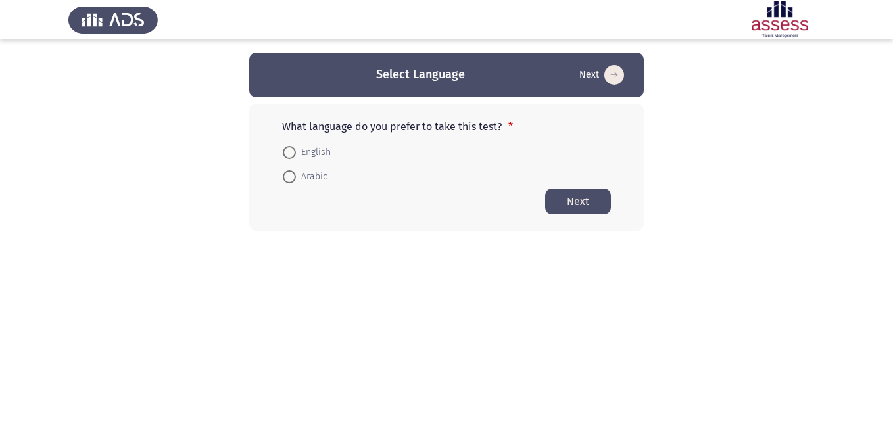
click at [295, 153] on span at bounding box center [289, 152] width 13 height 13
click at [295, 153] on input "English" at bounding box center [289, 152] width 13 height 13
radio input "true"
click at [577, 198] on button "Next" at bounding box center [578, 201] width 66 height 26
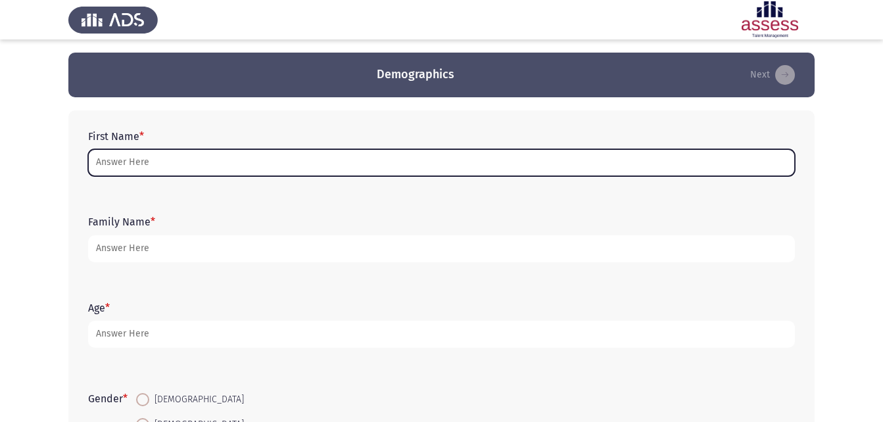
click at [179, 163] on input "First Name *" at bounding box center [441, 162] width 707 height 27
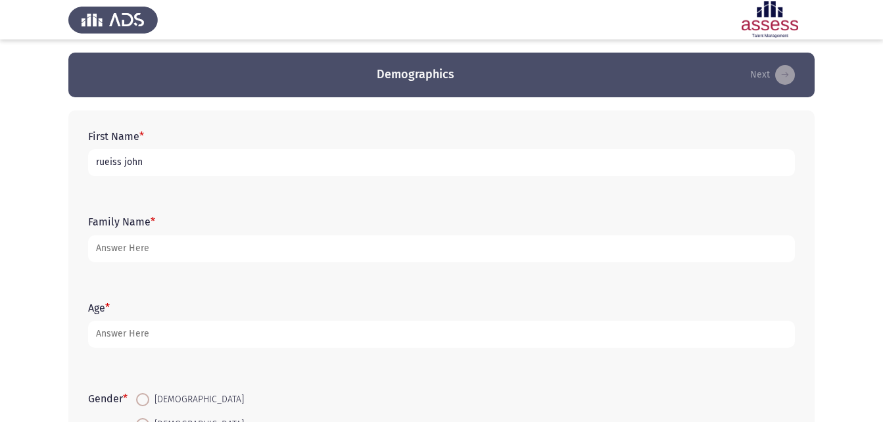
click at [164, 162] on input "rueiss john" at bounding box center [441, 162] width 707 height 27
click at [168, 160] on input "[PERSON_NAME]\\" at bounding box center [441, 162] width 707 height 27
type input "r"
type input "[PERSON_NAME] بسادة صليب"
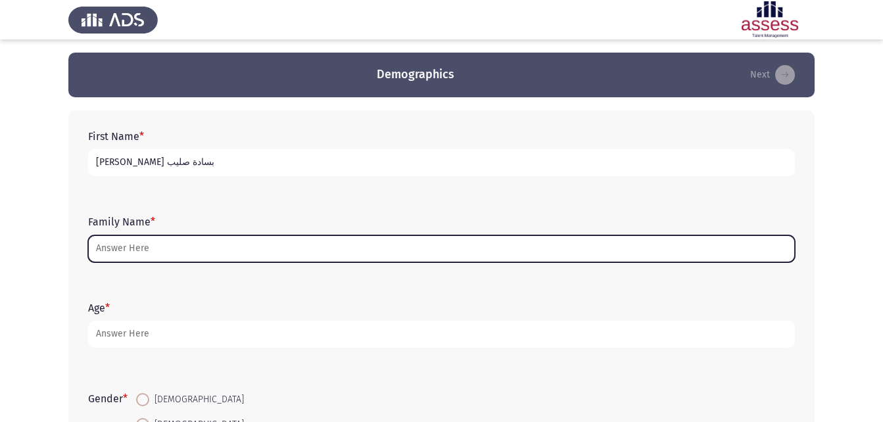
click at [140, 247] on input "Family Name *" at bounding box center [441, 248] width 707 height 27
type input "ش"
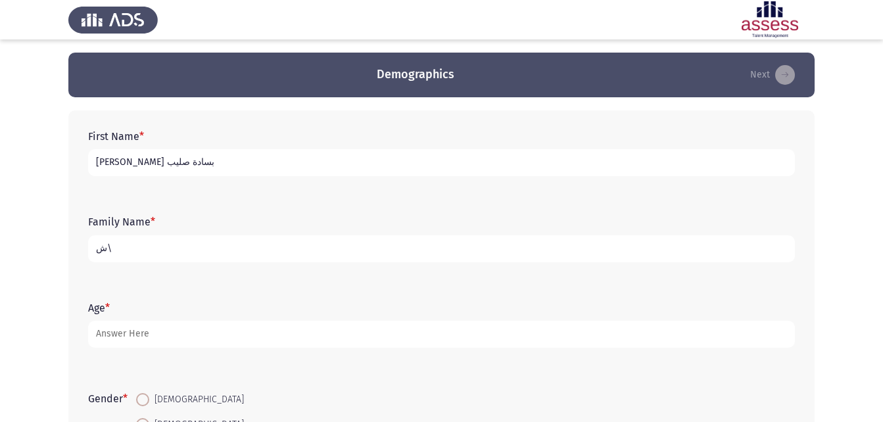
type input "ش"
type input "30710232603277"
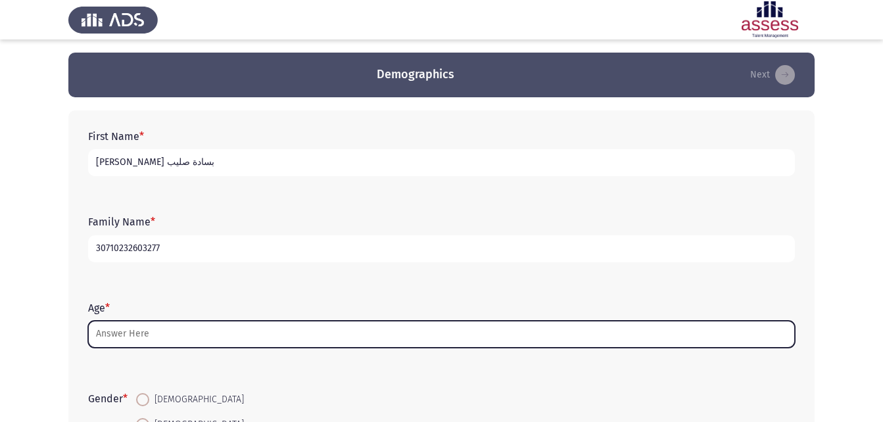
click at [163, 333] on input "Age *" at bounding box center [441, 334] width 707 height 27
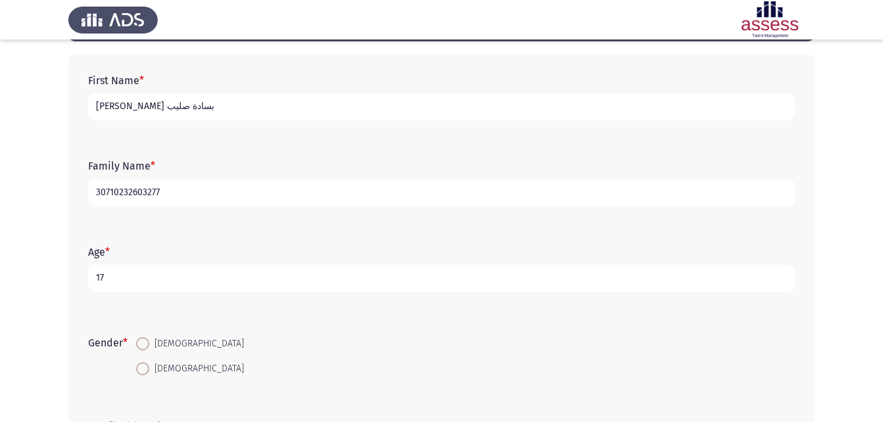
scroll to position [132, 0]
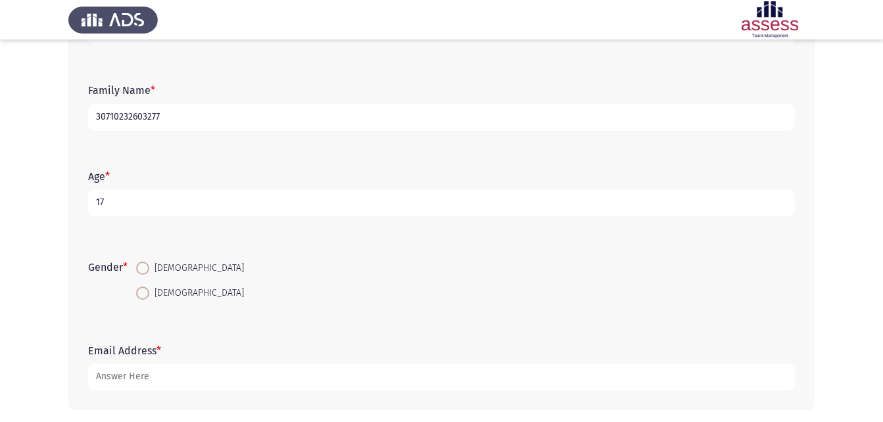
type input "17"
click at [143, 270] on span at bounding box center [142, 268] width 13 height 13
click at [143, 270] on input "[DEMOGRAPHIC_DATA]" at bounding box center [142, 268] width 13 height 13
radio input "true"
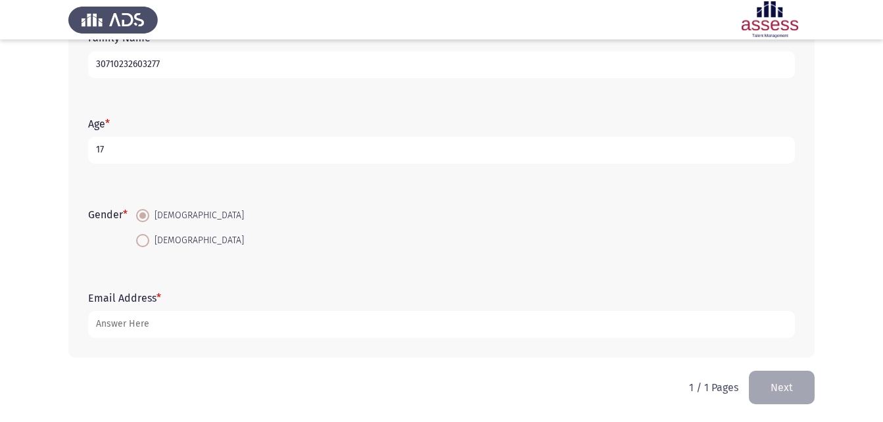
scroll to position [185, 0]
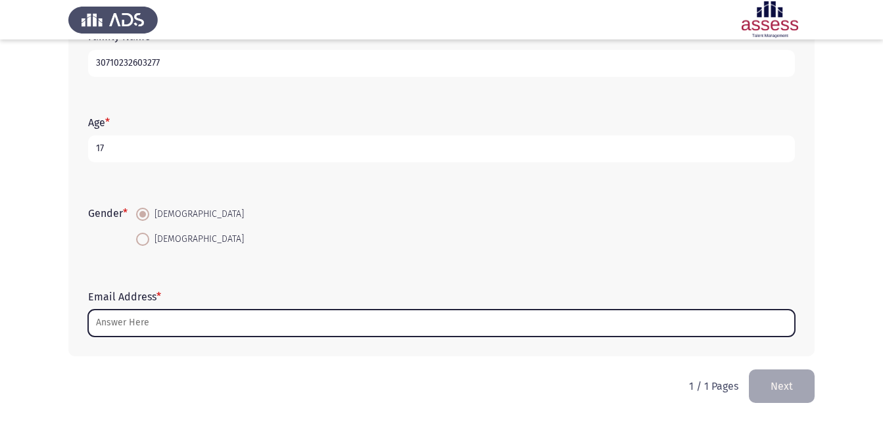
click at [143, 325] on input "Email Address *" at bounding box center [441, 323] width 707 height 27
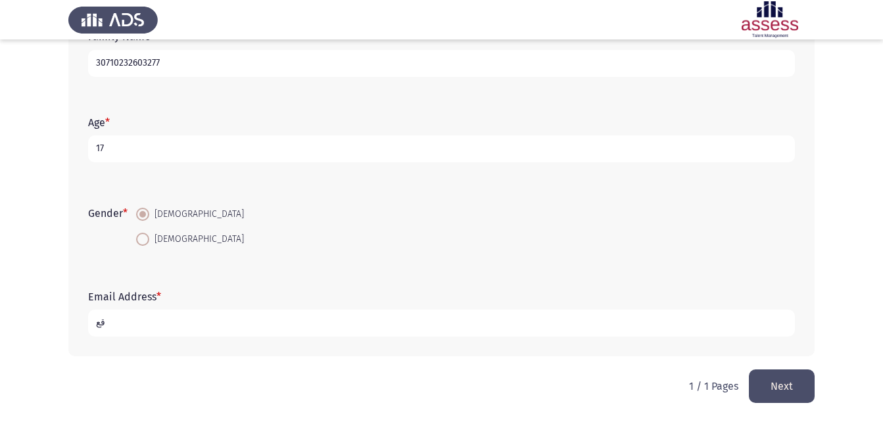
type input "ق"
type input "[EMAIL_ADDRESS] .COM"
click at [779, 377] on button "Next" at bounding box center [782, 387] width 66 height 34
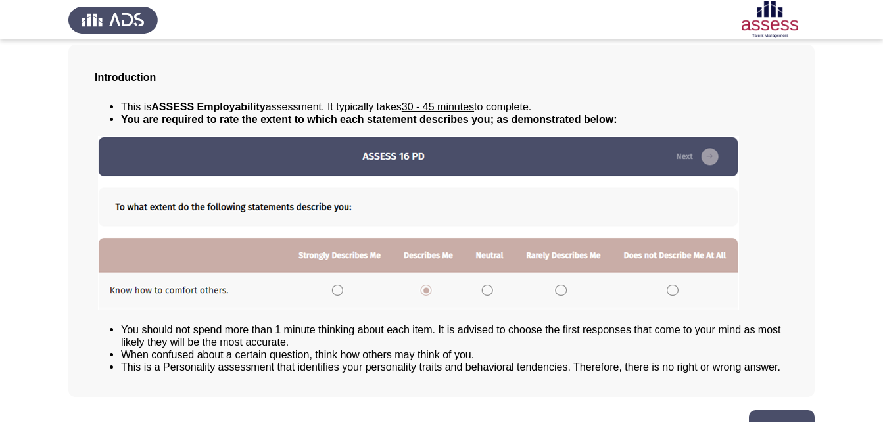
scroll to position [101, 0]
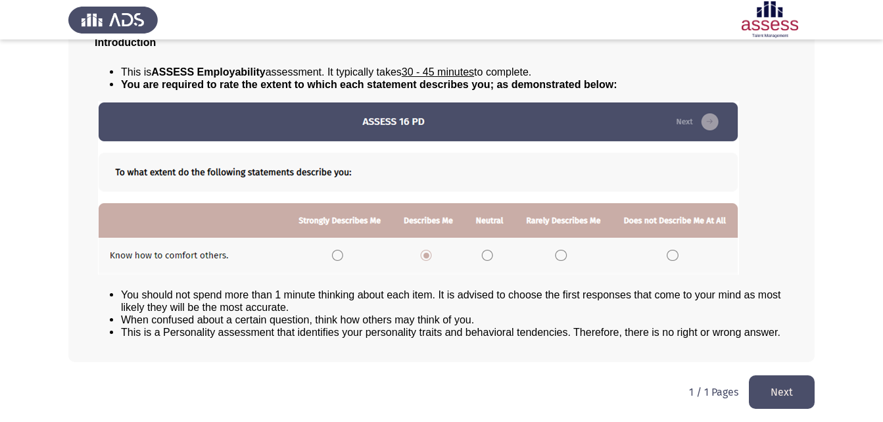
click at [486, 250] on img at bounding box center [418, 188] width 641 height 174
click at [489, 257] on img at bounding box center [418, 188] width 641 height 174
click at [485, 251] on img at bounding box center [418, 188] width 641 height 174
click at [487, 254] on img at bounding box center [418, 188] width 641 height 174
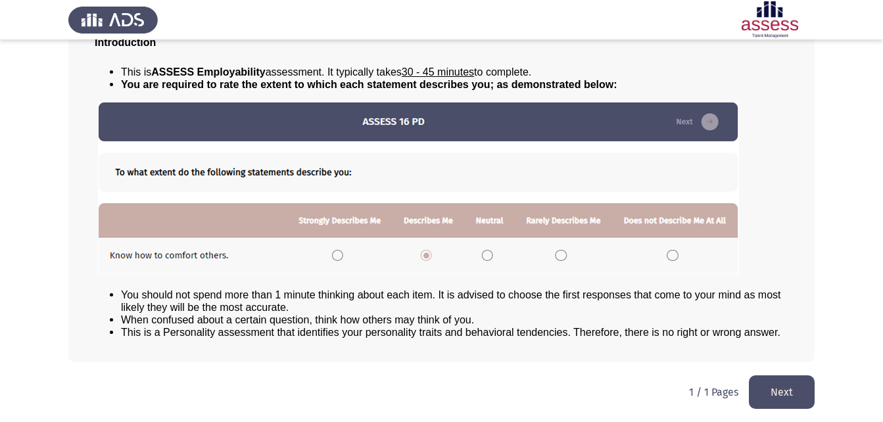
click at [487, 254] on img at bounding box center [418, 188] width 641 height 174
click at [788, 389] on button "Next" at bounding box center [782, 392] width 66 height 34
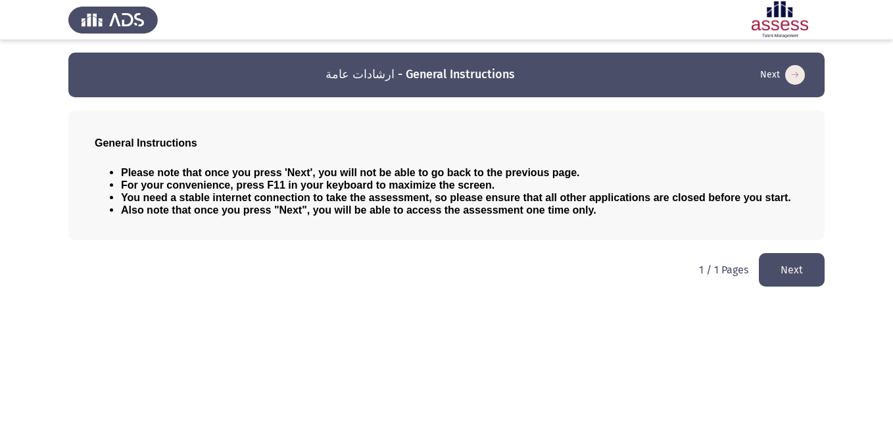
click at [788, 274] on button "Next" at bounding box center [792, 270] width 66 height 34
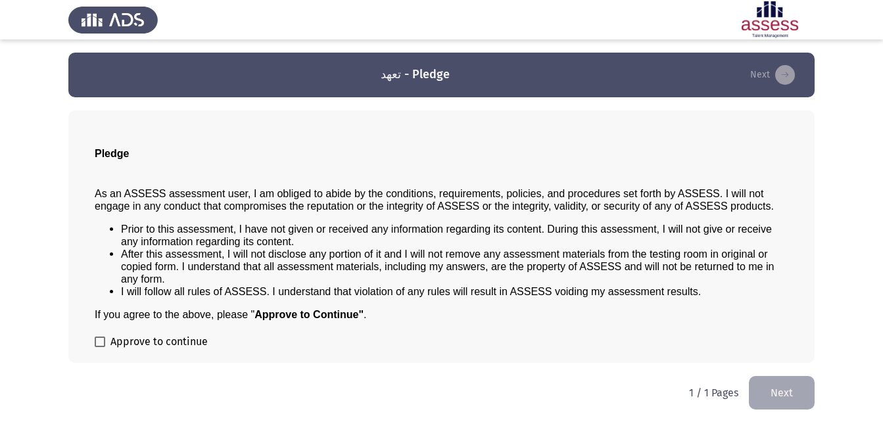
scroll to position [1, 0]
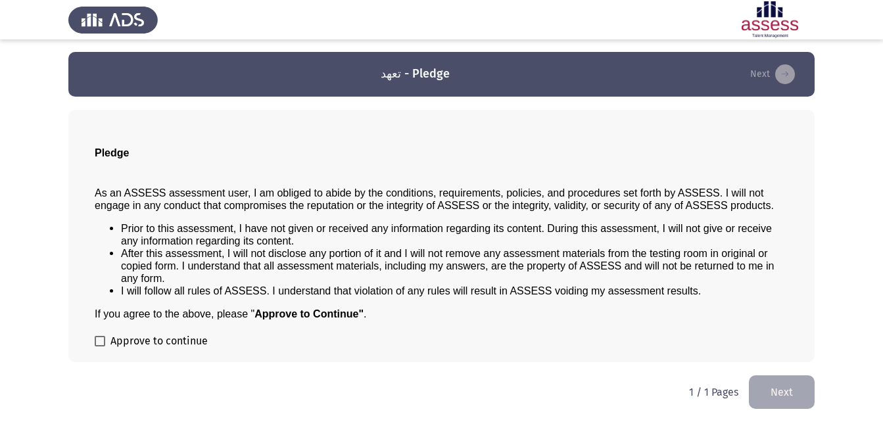
click at [99, 337] on span at bounding box center [100, 341] width 11 height 11
click at [99, 347] on input "Approve to continue" at bounding box center [99, 347] width 1 height 1
checkbox input "true"
click at [792, 383] on button "Next" at bounding box center [782, 392] width 66 height 34
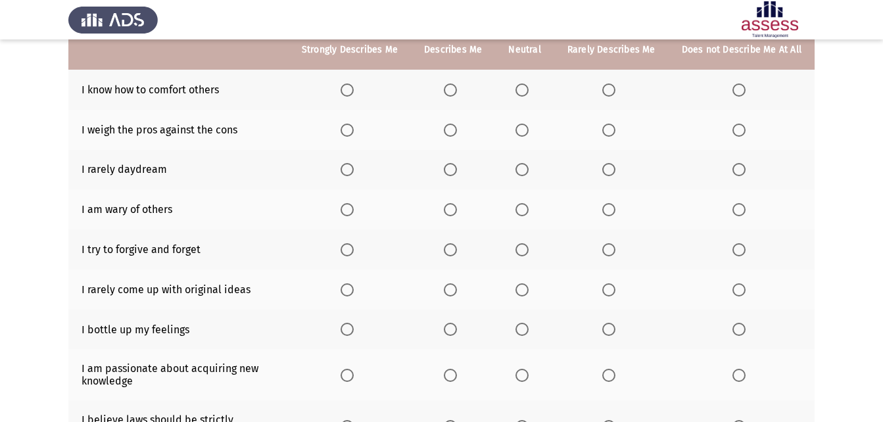
scroll to position [0, 0]
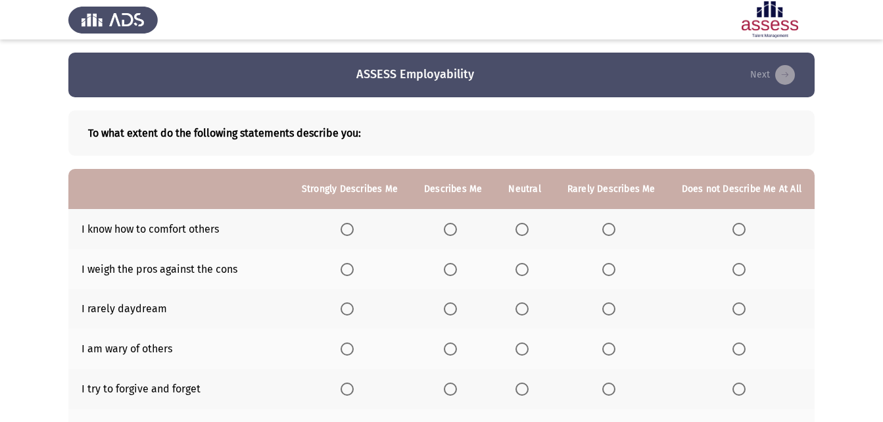
click at [523, 229] on span "Select an option" at bounding box center [522, 229] width 13 height 13
click at [523, 229] on input "Select an option" at bounding box center [522, 229] width 13 height 13
click at [353, 268] on span "Select an option" at bounding box center [347, 269] width 13 height 13
click at [353, 268] on input "Select an option" at bounding box center [347, 269] width 13 height 13
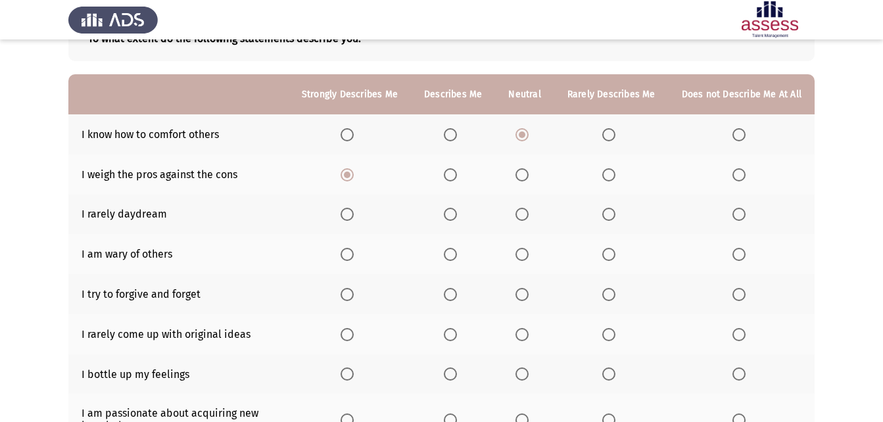
scroll to position [66, 0]
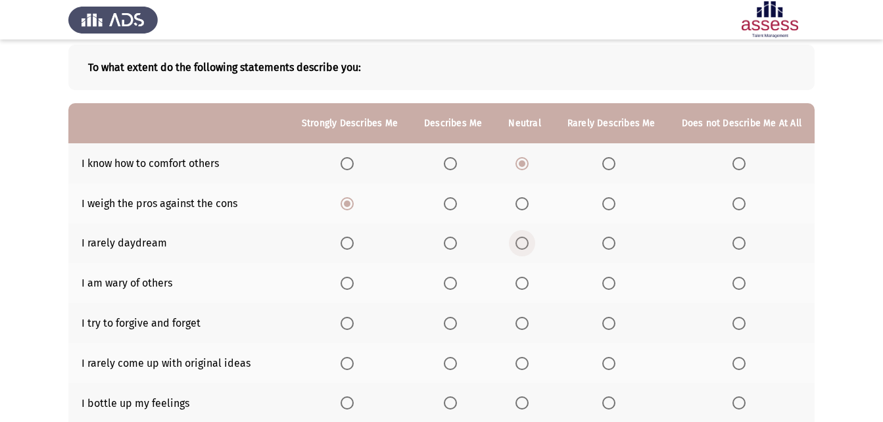
click at [525, 240] on span "Select an option" at bounding box center [522, 243] width 13 height 13
click at [525, 240] on input "Select an option" at bounding box center [522, 243] width 13 height 13
click at [523, 284] on span "Select an option" at bounding box center [522, 283] width 13 height 13
click at [523, 284] on input "Select an option" at bounding box center [522, 283] width 13 height 13
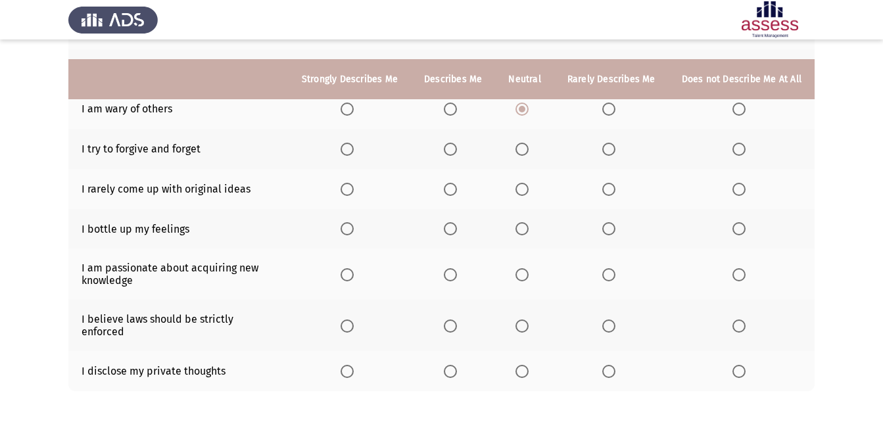
scroll to position [263, 0]
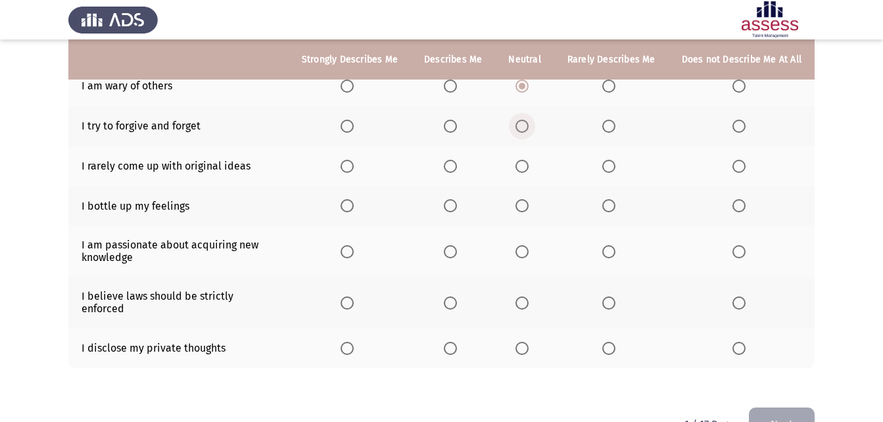
click at [527, 129] on span "Select an option" at bounding box center [522, 126] width 13 height 13
click at [527, 129] on input "Select an option" at bounding box center [522, 126] width 13 height 13
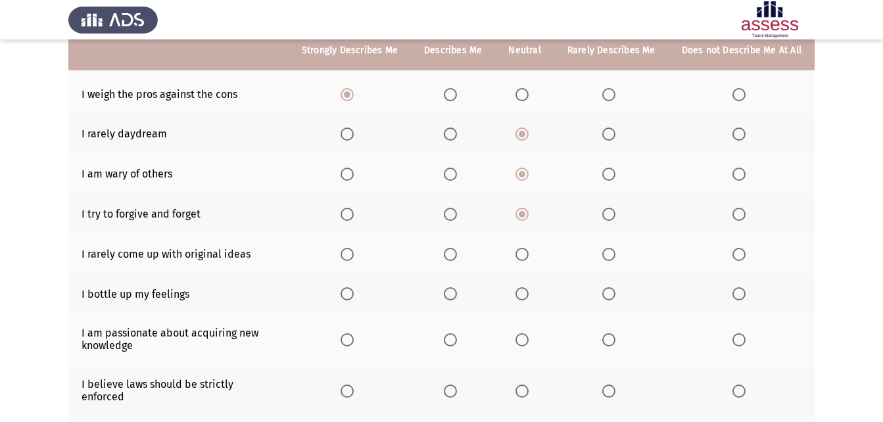
scroll to position [197, 0]
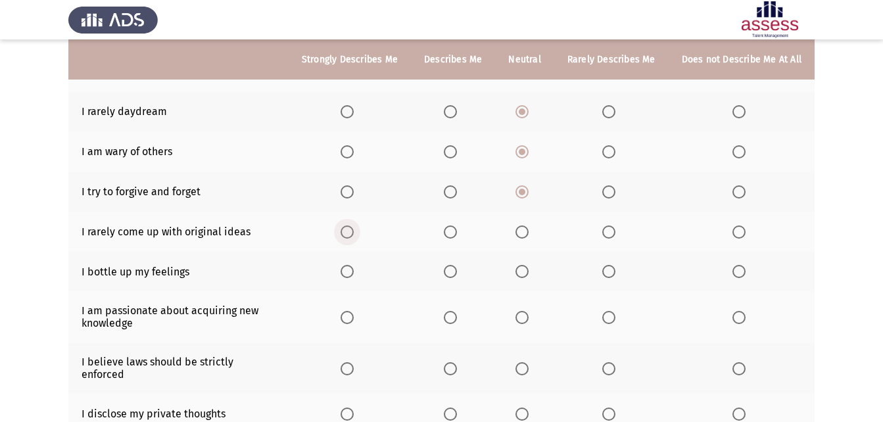
click at [352, 233] on span "Select an option" at bounding box center [347, 232] width 13 height 13
click at [352, 233] on input "Select an option" at bounding box center [347, 232] width 13 height 13
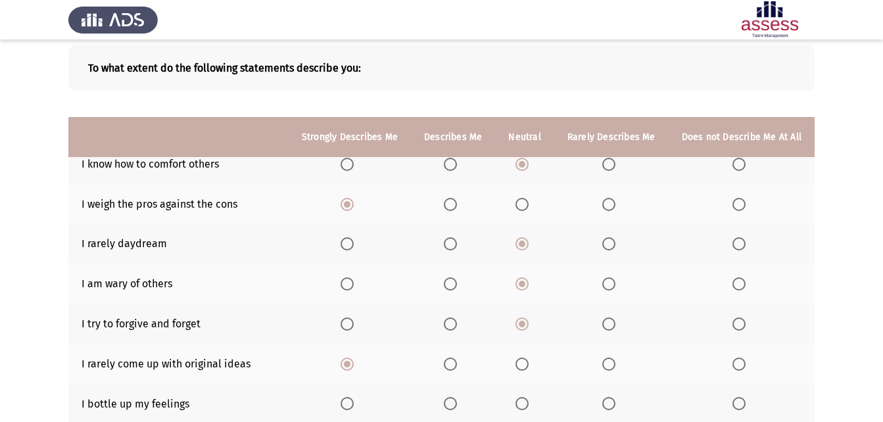
scroll to position [224, 0]
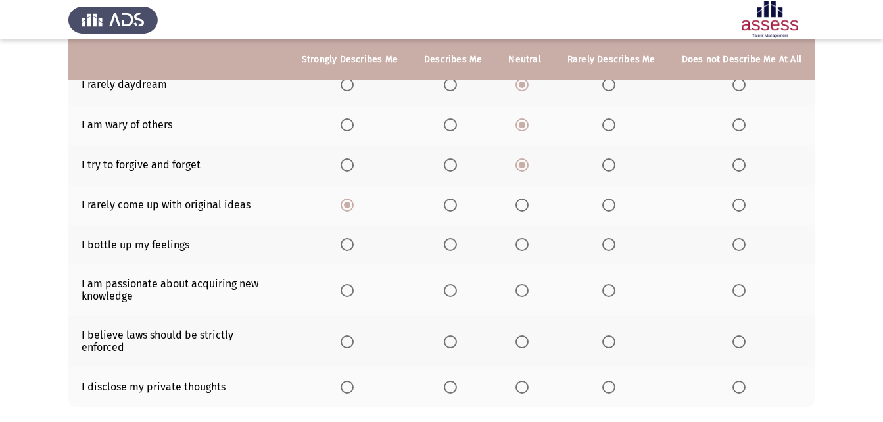
click at [523, 245] on span "Select an option" at bounding box center [522, 244] width 13 height 13
click at [523, 245] on input "Select an option" at bounding box center [522, 244] width 13 height 13
click at [528, 291] on span "Select an option" at bounding box center [522, 290] width 13 height 13
click at [528, 291] on input "Select an option" at bounding box center [522, 290] width 13 height 13
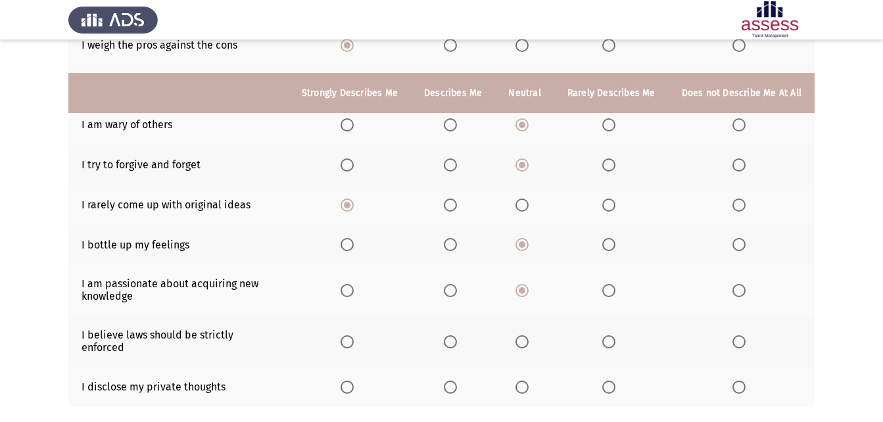
scroll to position [290, 0]
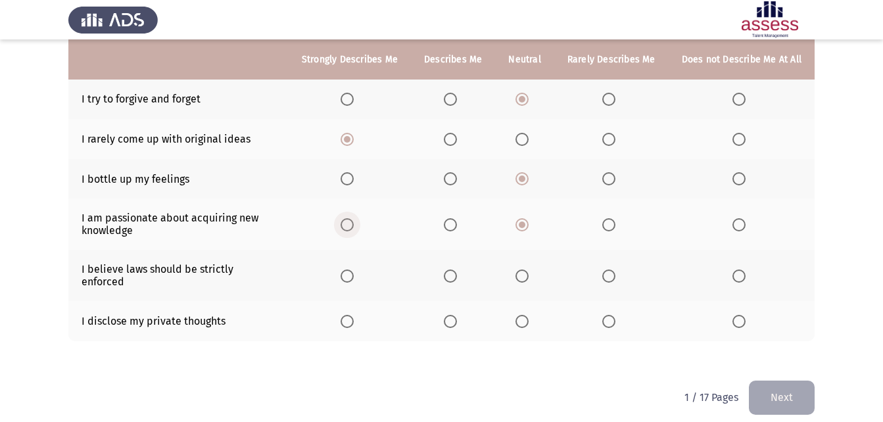
click at [354, 227] on span "Select an option" at bounding box center [347, 224] width 13 height 13
click at [354, 227] on input "Select an option" at bounding box center [347, 224] width 13 height 13
click at [455, 221] on span "Select an option" at bounding box center [450, 224] width 13 height 13
click at [455, 221] on input "Select an option" at bounding box center [450, 224] width 13 height 13
click at [457, 272] on span "Select an option" at bounding box center [450, 276] width 13 height 13
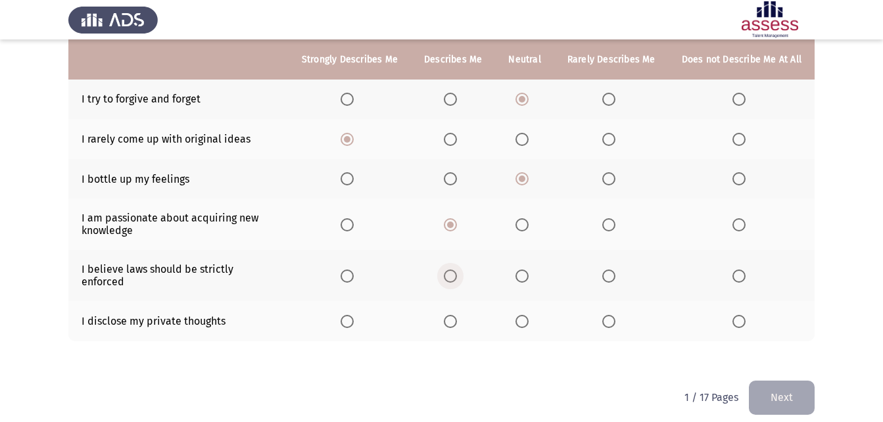
click at [457, 272] on input "Select an option" at bounding box center [450, 276] width 13 height 13
click at [534, 315] on label "Select an option" at bounding box center [525, 321] width 18 height 13
click at [529, 315] on input "Select an option" at bounding box center [522, 321] width 13 height 13
click at [783, 386] on button "Next" at bounding box center [782, 398] width 66 height 34
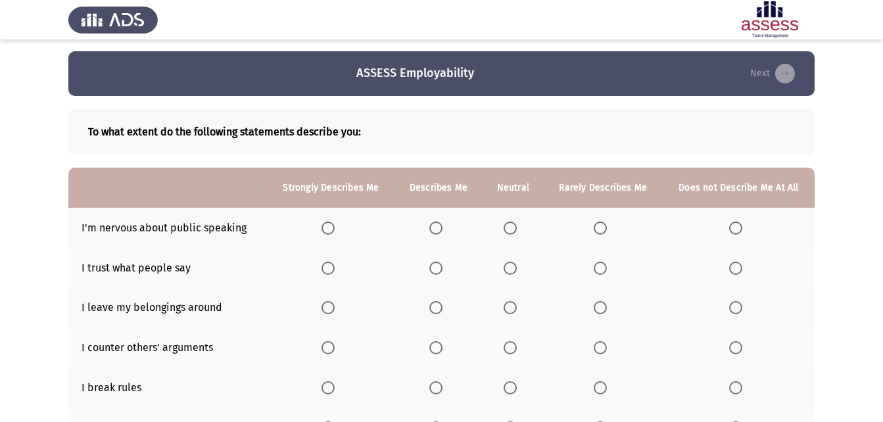
scroll to position [0, 0]
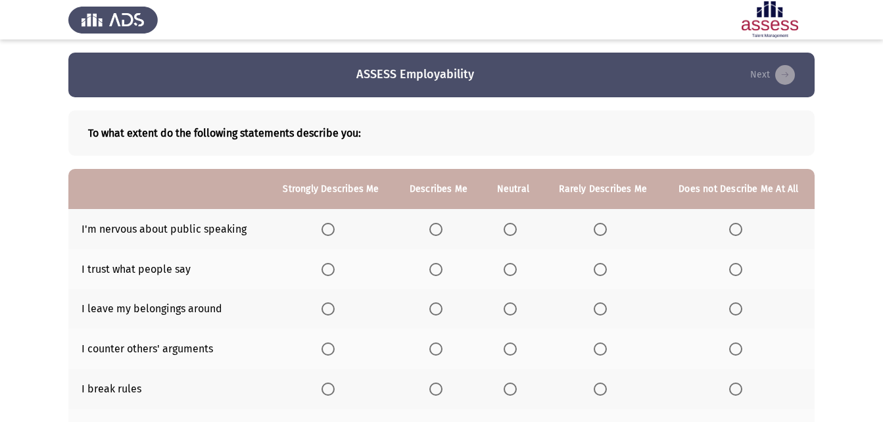
click at [513, 226] on span "Select an option" at bounding box center [510, 229] width 13 height 13
click at [513, 226] on input "Select an option" at bounding box center [510, 229] width 13 height 13
click at [515, 263] on span "Select an option" at bounding box center [510, 269] width 13 height 13
click at [515, 263] on input "Select an option" at bounding box center [510, 269] width 13 height 13
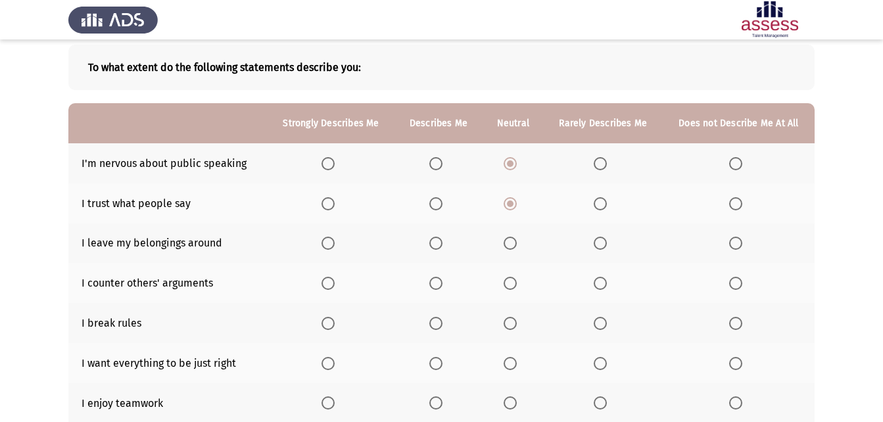
click at [439, 244] on span "Select an option" at bounding box center [435, 243] width 13 height 13
click at [439, 244] on input "Select an option" at bounding box center [435, 243] width 13 height 13
click at [508, 282] on span "Select an option" at bounding box center [510, 283] width 13 height 13
click at [508, 282] on input "Select an option" at bounding box center [510, 283] width 13 height 13
click at [601, 282] on span "Select an option" at bounding box center [600, 283] width 13 height 13
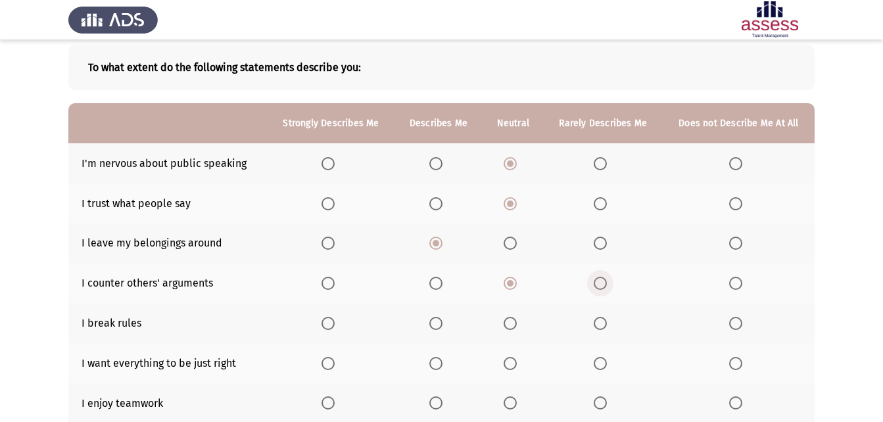
click at [601, 282] on input "Select an option" at bounding box center [600, 283] width 13 height 13
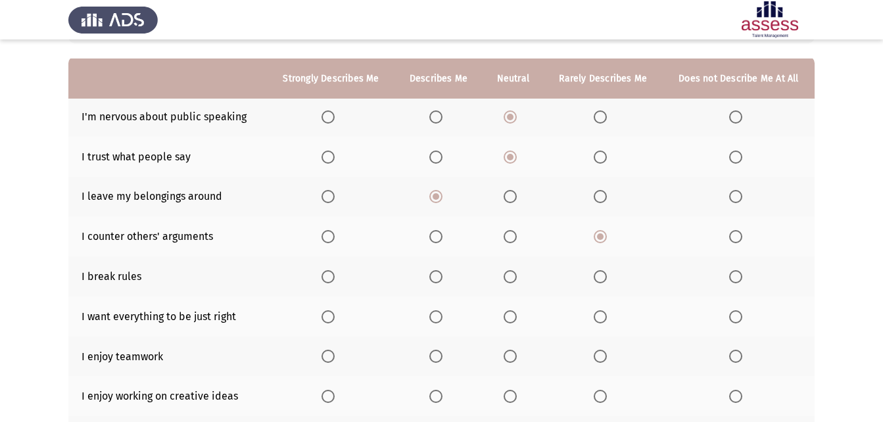
scroll to position [132, 0]
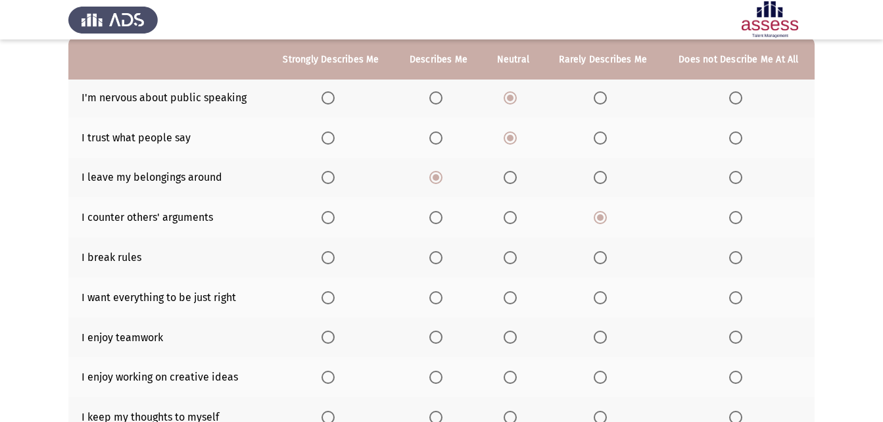
click at [746, 256] on label "Select an option" at bounding box center [738, 257] width 18 height 13
click at [742, 256] on input "Select an option" at bounding box center [735, 257] width 13 height 13
click at [430, 295] on span "Select an option" at bounding box center [435, 297] width 13 height 13
click at [430, 295] on input "Select an option" at bounding box center [435, 297] width 13 height 13
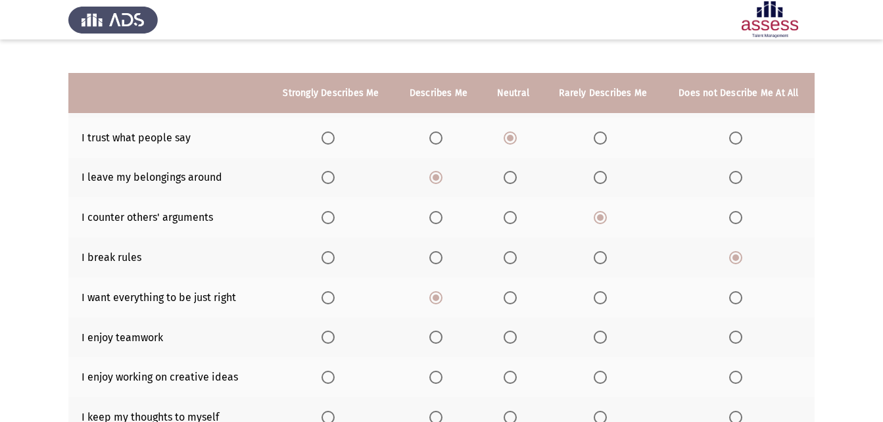
scroll to position [197, 0]
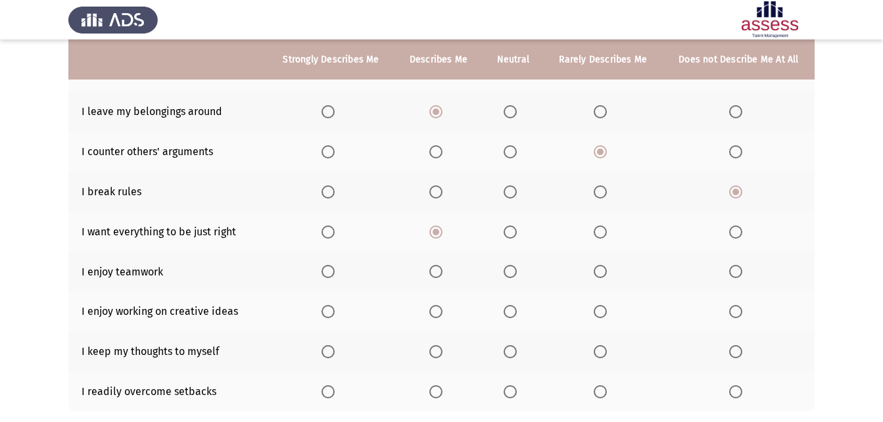
click at [515, 277] on span "Select an option" at bounding box center [510, 271] width 13 height 13
click at [515, 277] on input "Select an option" at bounding box center [510, 271] width 13 height 13
click at [516, 310] on span "Select an option" at bounding box center [510, 311] width 13 height 13
click at [516, 310] on input "Select an option" at bounding box center [510, 311] width 13 height 13
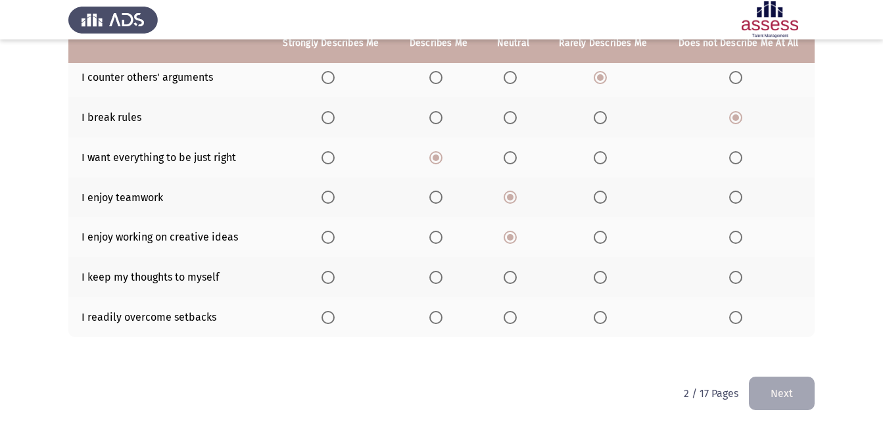
scroll to position [279, 0]
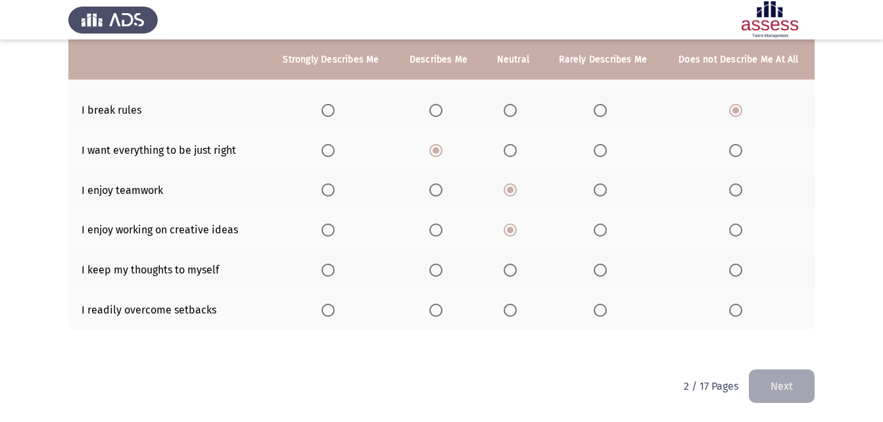
click at [604, 268] on span "Select an option" at bounding box center [600, 270] width 13 height 13
click at [604, 268] on input "Select an option" at bounding box center [600, 270] width 13 height 13
click at [514, 305] on span "Select an option" at bounding box center [510, 310] width 13 height 13
click at [514, 305] on input "Select an option" at bounding box center [510, 310] width 13 height 13
click at [791, 376] on button "Next" at bounding box center [782, 387] width 66 height 34
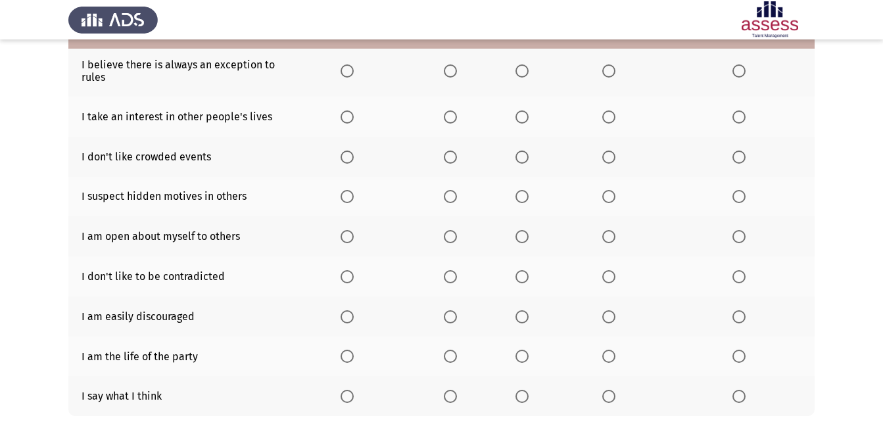
scroll to position [0, 0]
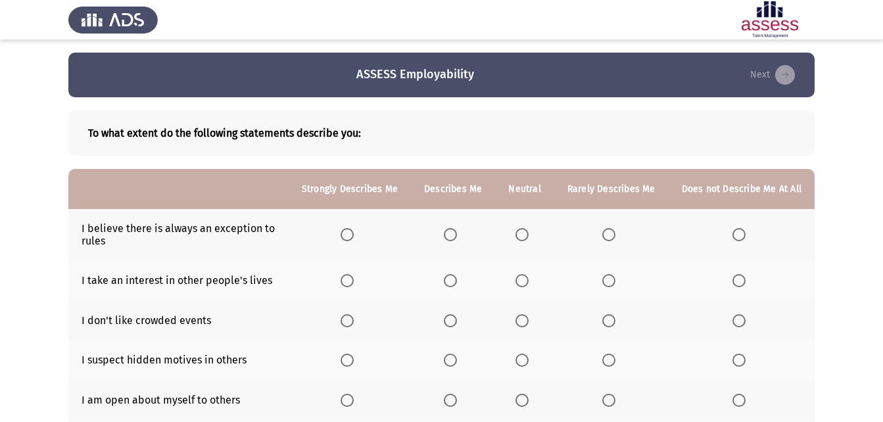
click at [621, 231] on label "Select an option" at bounding box center [611, 234] width 18 height 13
click at [615, 231] on input "Select an option" at bounding box center [608, 234] width 13 height 13
click at [621, 231] on label "Select an option" at bounding box center [611, 234] width 18 height 13
click at [615, 231] on input "Select an option" at bounding box center [608, 234] width 13 height 13
click at [354, 233] on span "Select an option" at bounding box center [347, 234] width 13 height 13
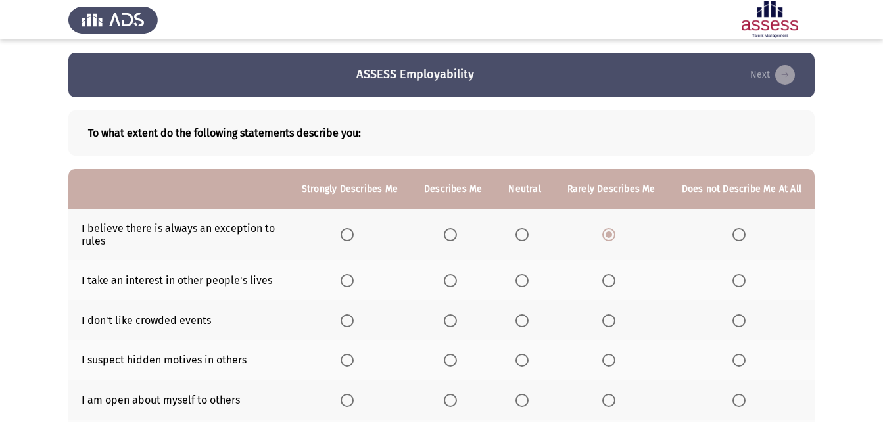
click at [354, 233] on input "Select an option" at bounding box center [347, 234] width 13 height 13
click at [452, 235] on span "Select an option" at bounding box center [450, 234] width 13 height 13
click at [452, 235] on input "Select an option" at bounding box center [450, 234] width 13 height 13
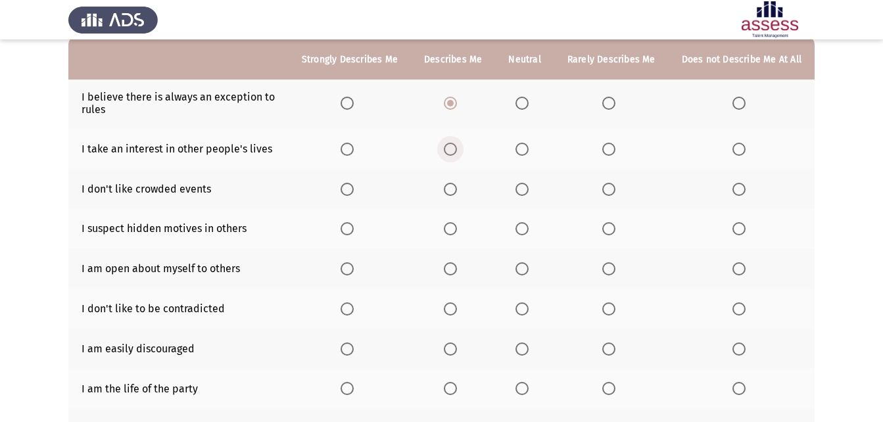
click at [453, 147] on span "Select an option" at bounding box center [450, 149] width 13 height 13
click at [453, 147] on input "Select an option" at bounding box center [450, 149] width 13 height 13
click at [347, 191] on span "Select an option" at bounding box center [347, 189] width 13 height 13
click at [347, 191] on input "Select an option" at bounding box center [347, 189] width 13 height 13
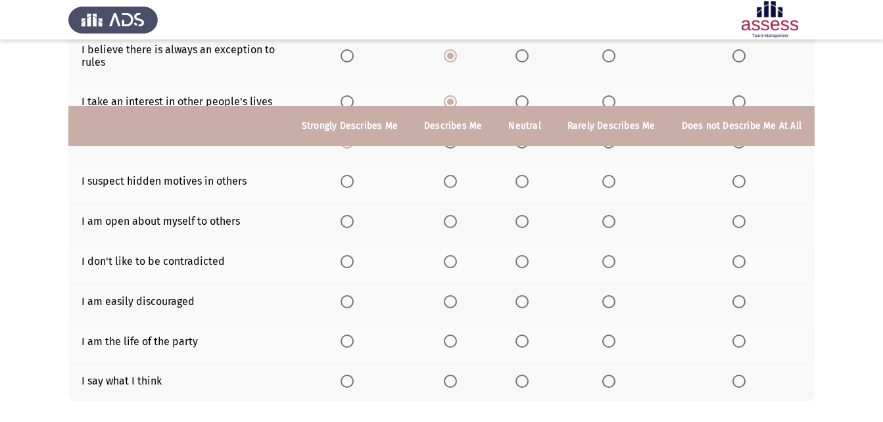
scroll to position [250, 0]
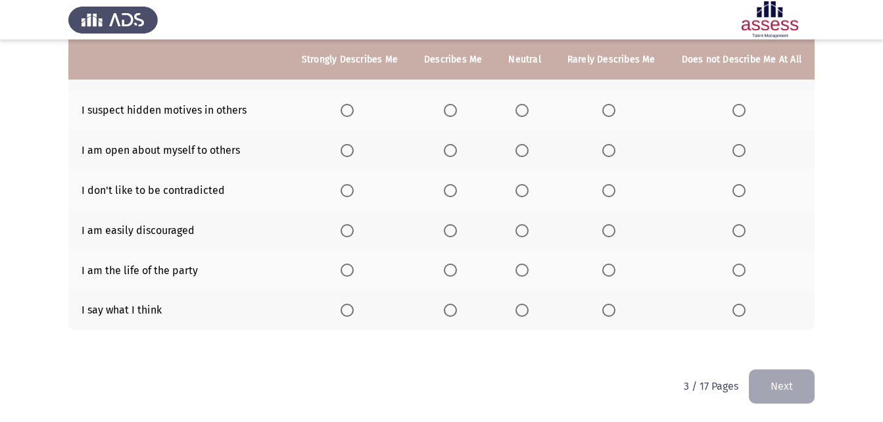
click at [453, 108] on span "Select an option" at bounding box center [450, 110] width 13 height 13
click at [453, 108] on input "Select an option" at bounding box center [450, 110] width 13 height 13
click at [525, 111] on span "Select an option" at bounding box center [522, 110] width 13 height 13
click at [525, 111] on input "Select an option" at bounding box center [522, 110] width 13 height 13
click at [529, 149] on span "Select an option" at bounding box center [522, 150] width 13 height 13
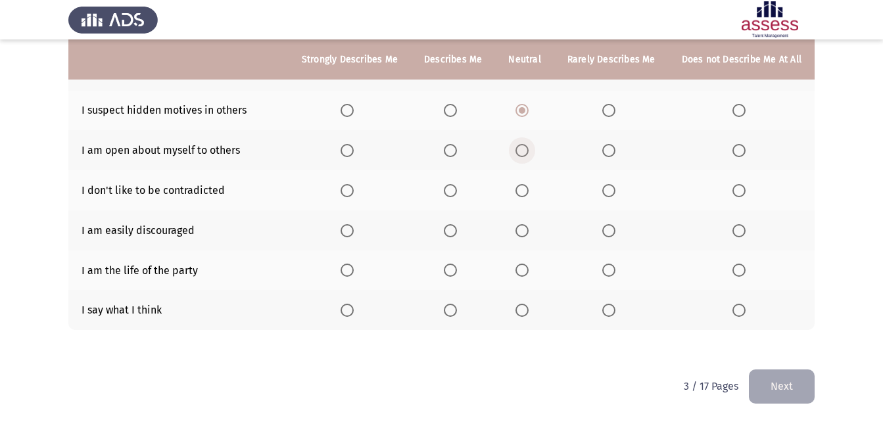
click at [529, 149] on input "Select an option" at bounding box center [522, 150] width 13 height 13
click at [615, 186] on span "Select an option" at bounding box center [608, 190] width 13 height 13
click at [615, 186] on input "Select an option" at bounding box center [608, 190] width 13 height 13
click at [455, 195] on span "Select an option" at bounding box center [450, 190] width 13 height 13
click at [455, 195] on input "Select an option" at bounding box center [450, 190] width 13 height 13
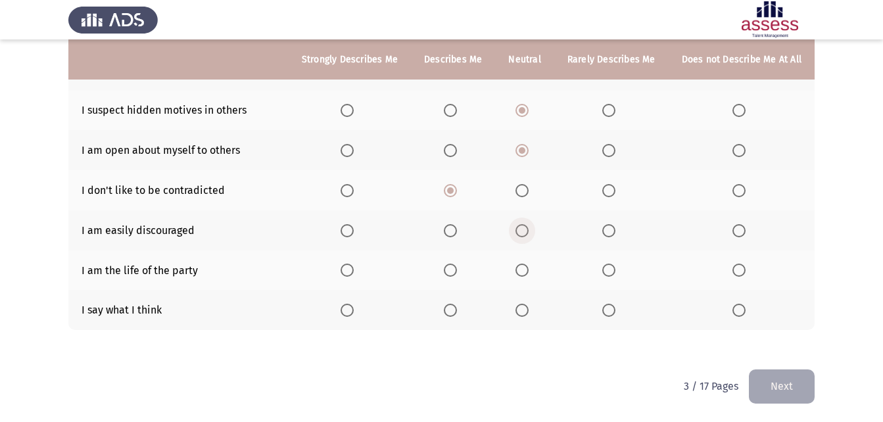
click at [525, 229] on span "Select an option" at bounding box center [522, 230] width 13 height 13
click at [525, 229] on input "Select an option" at bounding box center [522, 230] width 13 height 13
click at [614, 270] on span "Select an option" at bounding box center [608, 270] width 13 height 13
click at [614, 270] on input "Select an option" at bounding box center [608, 270] width 13 height 13
click at [525, 307] on span "Select an option" at bounding box center [522, 310] width 13 height 13
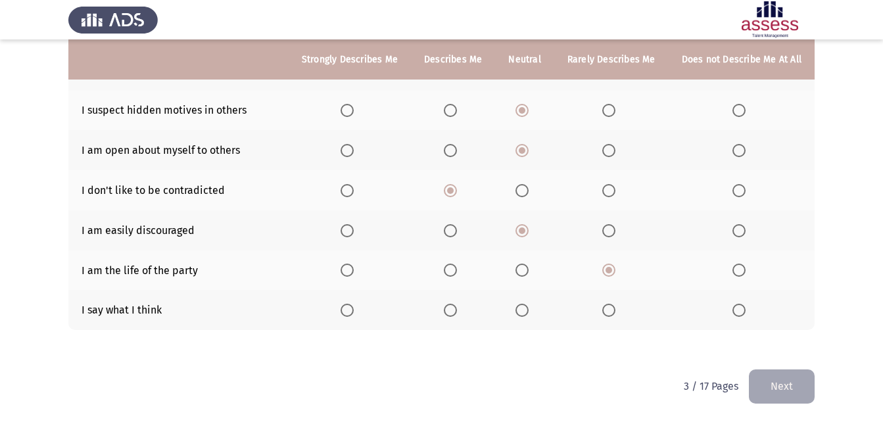
click at [525, 307] on input "Select an option" at bounding box center [522, 310] width 13 height 13
click at [786, 383] on button "Next" at bounding box center [782, 387] width 66 height 34
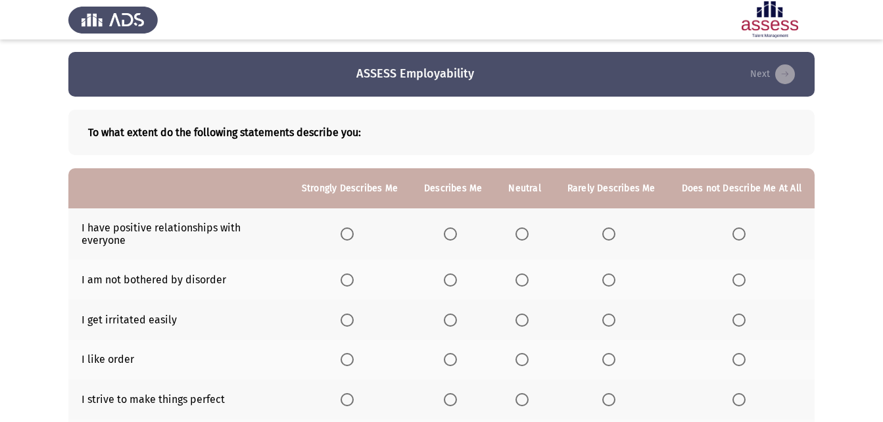
scroll to position [0, 0]
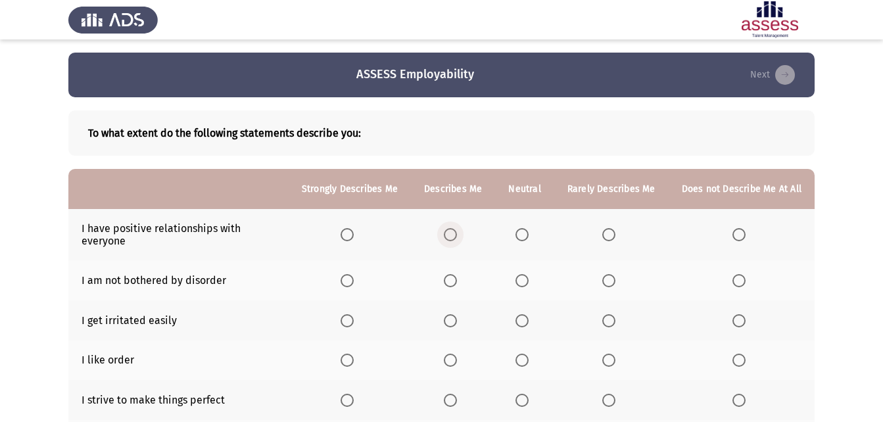
click at [457, 235] on span "Select an option" at bounding box center [450, 234] width 13 height 13
click at [457, 235] on input "Select an option" at bounding box center [450, 234] width 13 height 13
click at [529, 276] on span "Select an option" at bounding box center [522, 280] width 13 height 13
click at [529, 276] on input "Select an option" at bounding box center [522, 280] width 13 height 13
click at [457, 279] on span "Select an option" at bounding box center [450, 280] width 13 height 13
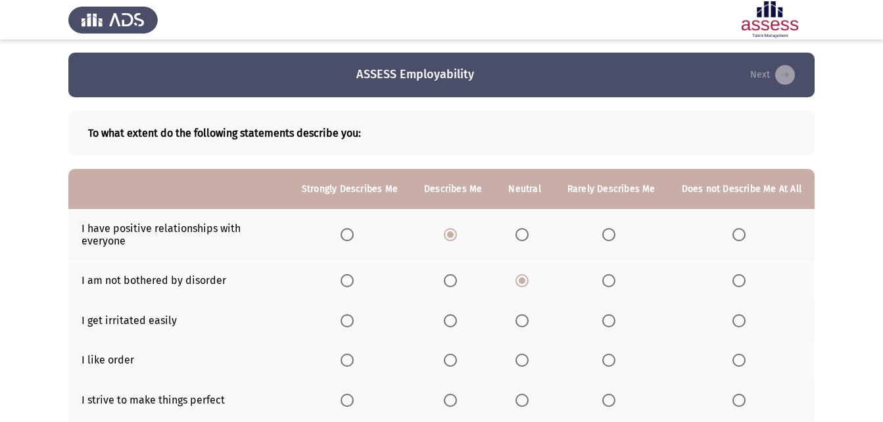
click at [457, 279] on input "Select an option" at bounding box center [450, 280] width 13 height 13
click at [529, 285] on span "Select an option" at bounding box center [522, 280] width 13 height 13
click at [529, 285] on input "Select an option" at bounding box center [522, 280] width 13 height 13
click at [619, 277] on label "Select an option" at bounding box center [611, 280] width 18 height 13
click at [615, 277] on input "Select an option" at bounding box center [608, 280] width 13 height 13
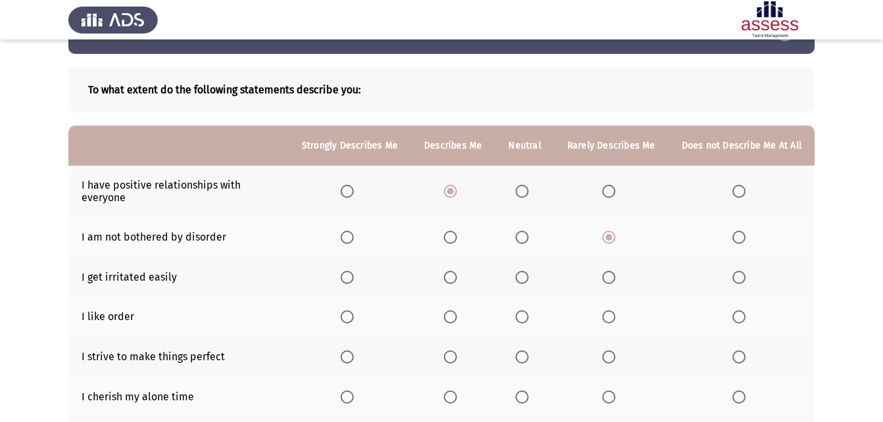
scroll to position [66, 0]
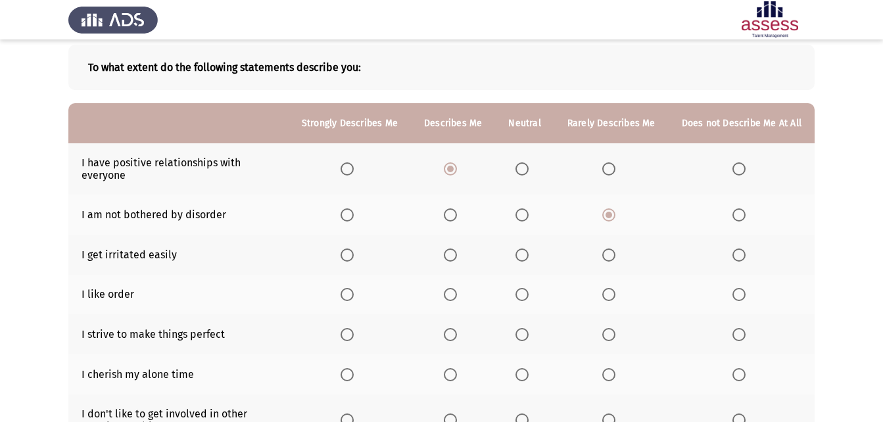
click at [529, 261] on span "Select an option" at bounding box center [522, 255] width 13 height 13
click at [529, 261] on input "Select an option" at bounding box center [522, 255] width 13 height 13
click at [456, 252] on span "Select an option" at bounding box center [450, 255] width 13 height 13
click at [456, 252] on input "Select an option" at bounding box center [450, 255] width 13 height 13
click at [615, 254] on span "Select an option" at bounding box center [608, 255] width 13 height 13
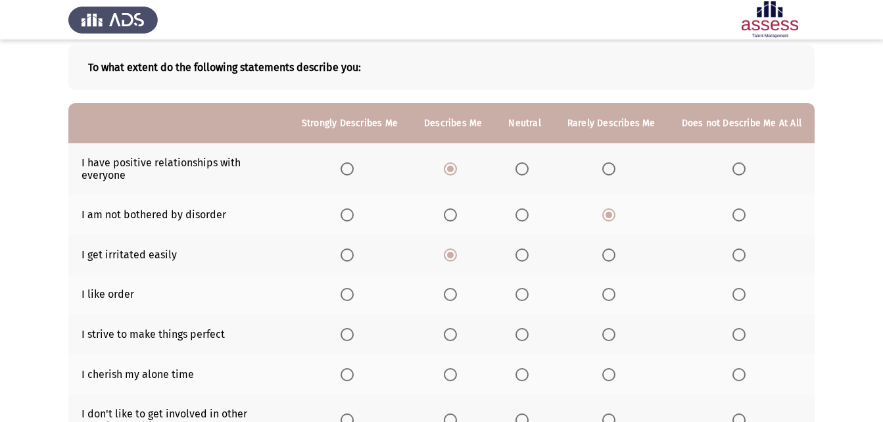
click at [615, 254] on input "Select an option" at bounding box center [608, 255] width 13 height 13
click at [457, 297] on span "Select an option" at bounding box center [450, 294] width 13 height 13
click at [457, 297] on input "Select an option" at bounding box center [450, 294] width 13 height 13
click at [524, 337] on span "Select an option" at bounding box center [522, 334] width 13 height 13
click at [524, 337] on input "Select an option" at bounding box center [522, 334] width 13 height 13
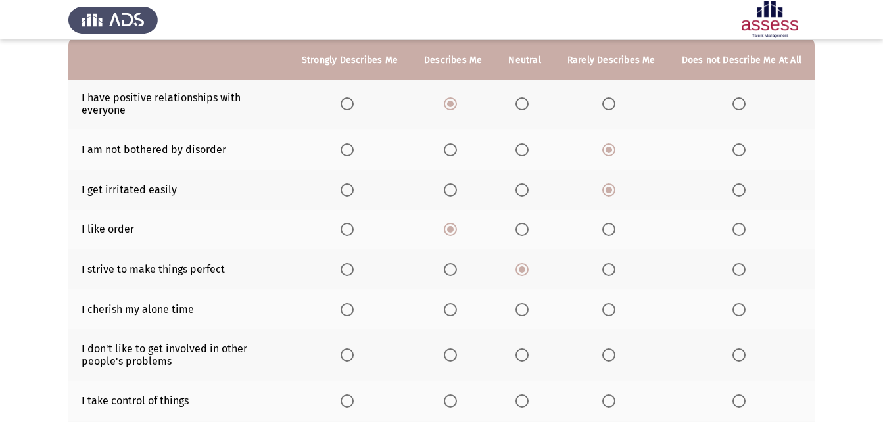
scroll to position [132, 0]
click at [524, 311] on span "Select an option" at bounding box center [522, 308] width 13 height 13
click at [524, 311] on input "Select an option" at bounding box center [522, 308] width 13 height 13
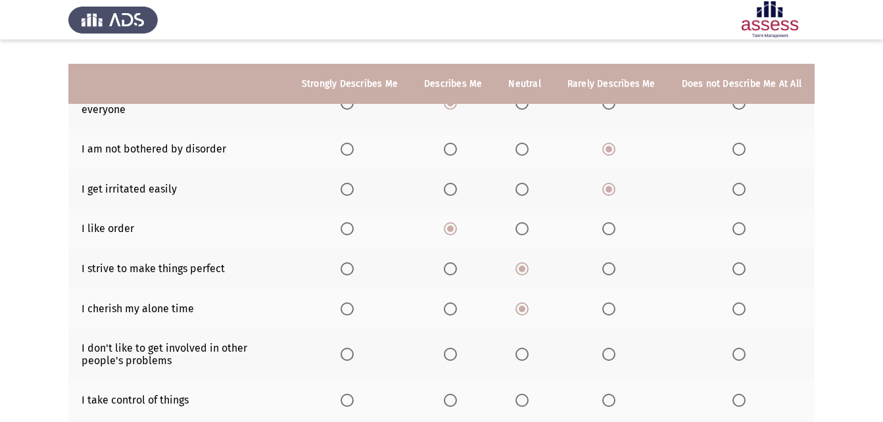
scroll to position [197, 0]
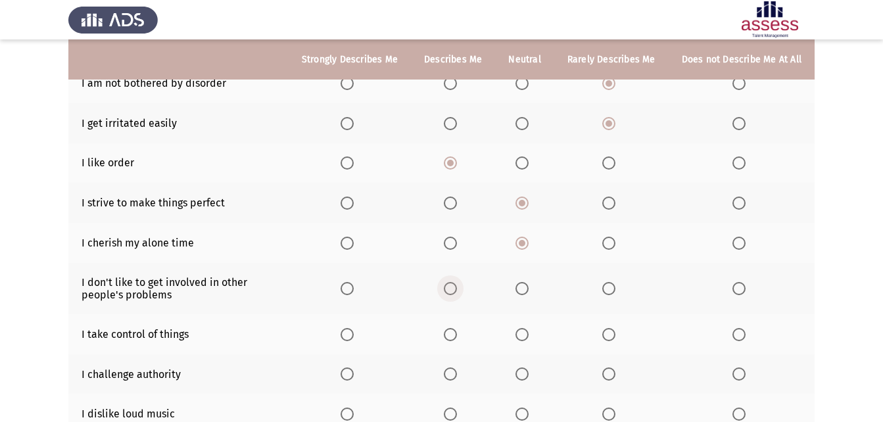
click at [457, 285] on span "Select an option" at bounding box center [450, 288] width 13 height 13
click at [457, 285] on input "Select an option" at bounding box center [450, 288] width 13 height 13
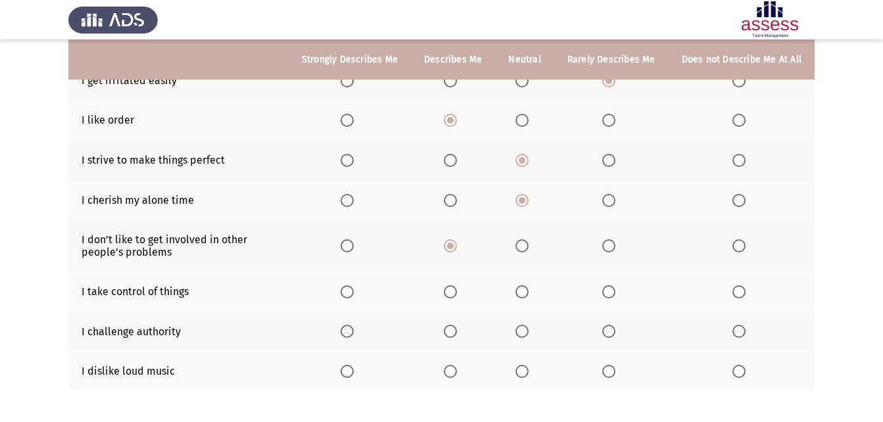
scroll to position [263, 0]
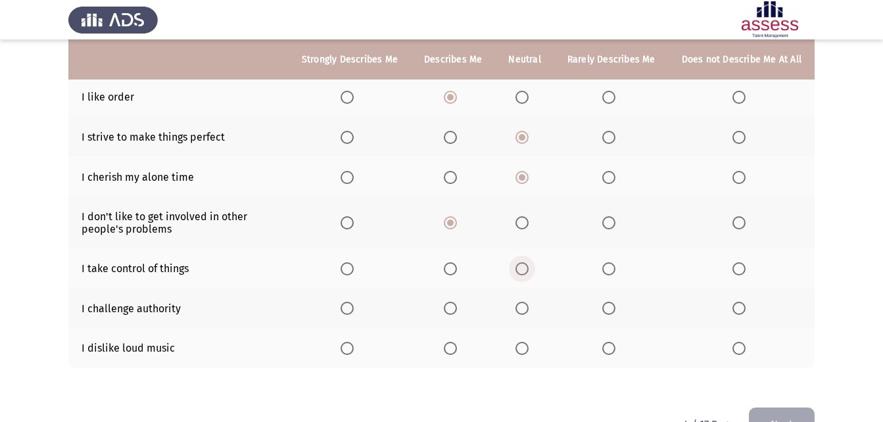
click at [529, 265] on span "Select an option" at bounding box center [522, 268] width 13 height 13
click at [529, 265] on input "Select an option" at bounding box center [522, 268] width 13 height 13
click at [351, 314] on span "Select an option" at bounding box center [347, 308] width 13 height 13
click at [351, 314] on input "Select an option" at bounding box center [347, 308] width 13 height 13
click at [345, 346] on th at bounding box center [350, 348] width 122 height 40
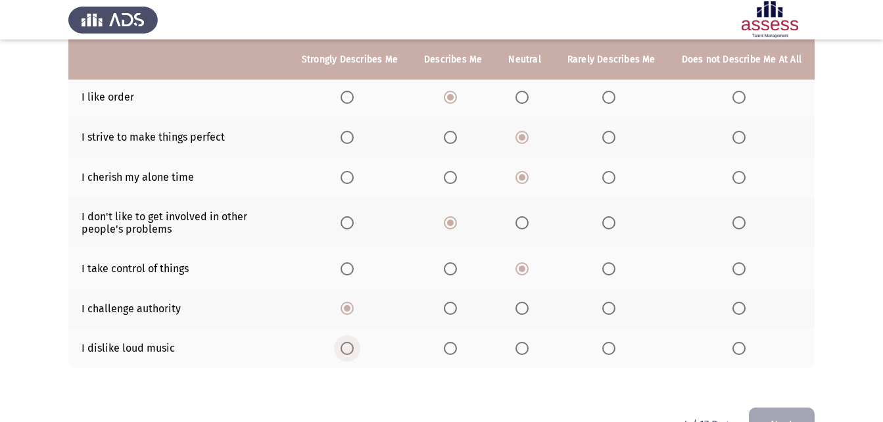
click at [348, 352] on span "Select an option" at bounding box center [347, 348] width 13 height 13
click at [348, 352] on input "Select an option" at bounding box center [347, 348] width 13 height 13
click at [786, 407] on div "To what extent do the following statements describe you: Strongly Describes Me …" at bounding box center [441, 120] width 746 height 573
click at [785, 414] on button "Next" at bounding box center [782, 425] width 66 height 34
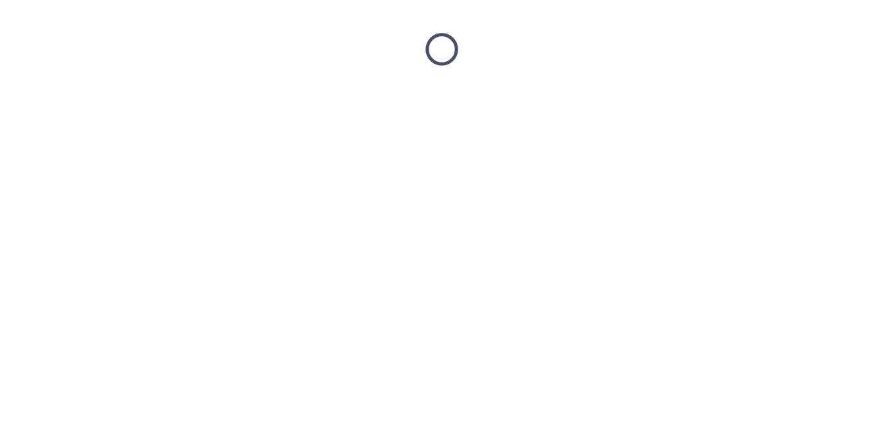
scroll to position [0, 0]
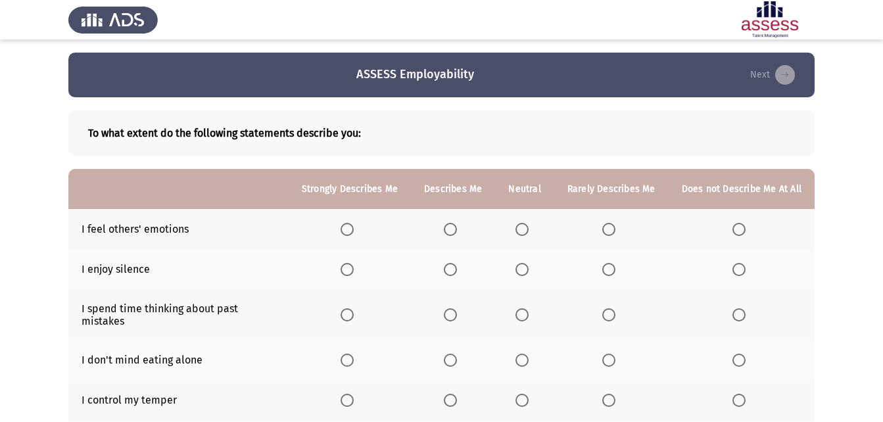
click at [525, 233] on span "Select an option" at bounding box center [522, 229] width 13 height 13
click at [525, 233] on input "Select an option" at bounding box center [522, 229] width 13 height 13
click at [529, 267] on span "Select an option" at bounding box center [522, 269] width 13 height 13
click at [529, 267] on input "Select an option" at bounding box center [522, 269] width 13 height 13
click at [525, 308] on span "Select an option" at bounding box center [522, 314] width 13 height 13
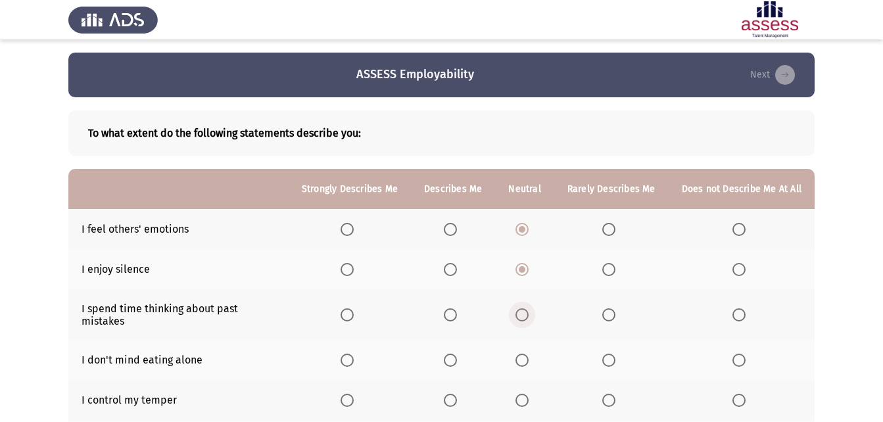
click at [525, 308] on input "Select an option" at bounding box center [522, 314] width 13 height 13
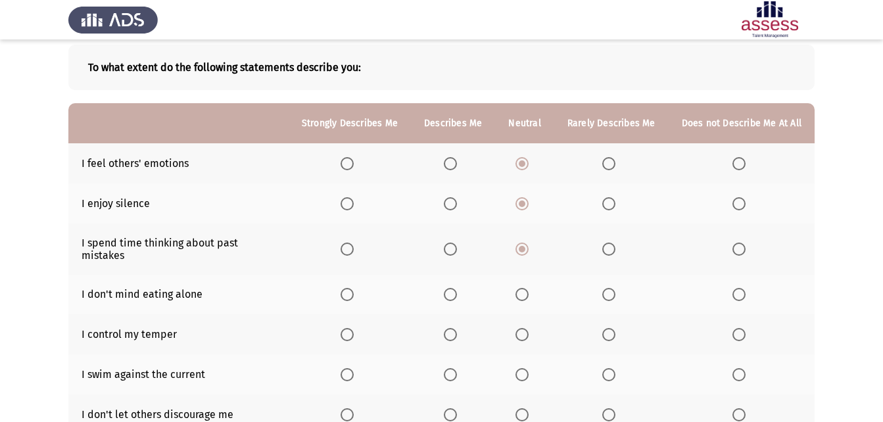
click at [742, 288] on span "Select an option" at bounding box center [739, 294] width 13 height 13
click at [742, 288] on input "Select an option" at bounding box center [739, 294] width 13 height 13
click at [525, 328] on span "Select an option" at bounding box center [522, 334] width 13 height 13
click at [525, 328] on input "Select an option" at bounding box center [522, 334] width 13 height 13
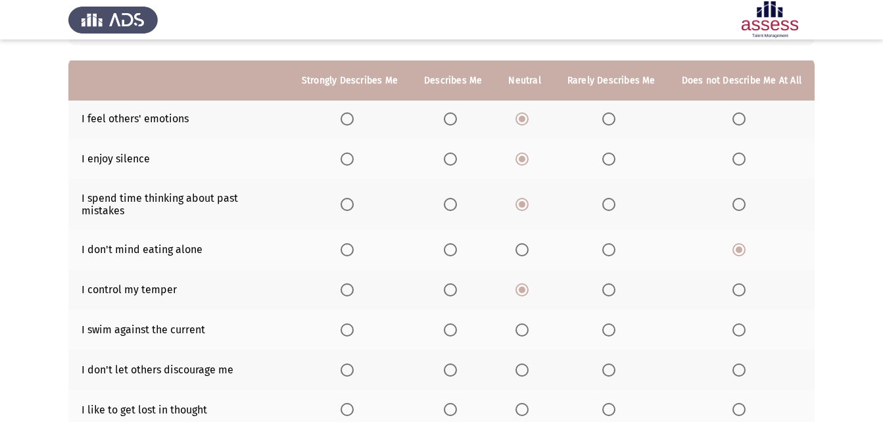
scroll to position [132, 0]
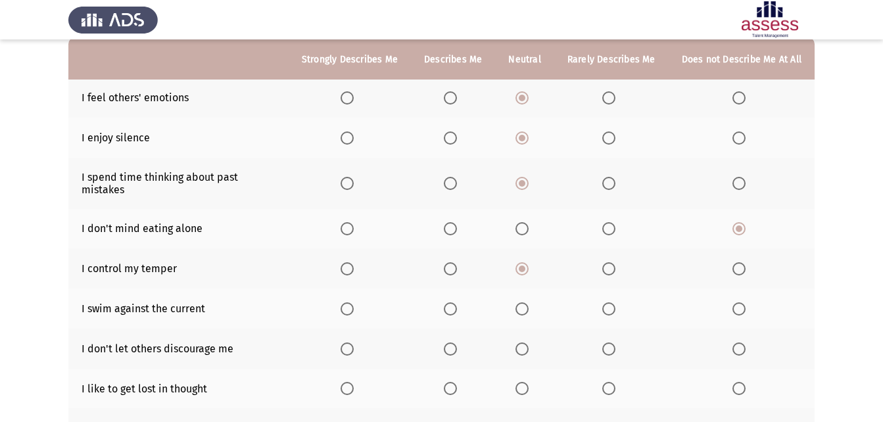
click at [462, 302] on label "Select an option" at bounding box center [453, 308] width 18 height 13
click at [457, 302] on input "Select an option" at bounding box center [450, 308] width 13 height 13
click at [527, 342] on mat-radio-button "Select an option" at bounding box center [525, 349] width 18 height 14
click at [525, 343] on span "Select an option" at bounding box center [522, 349] width 13 height 13
click at [525, 343] on input "Select an option" at bounding box center [522, 349] width 13 height 13
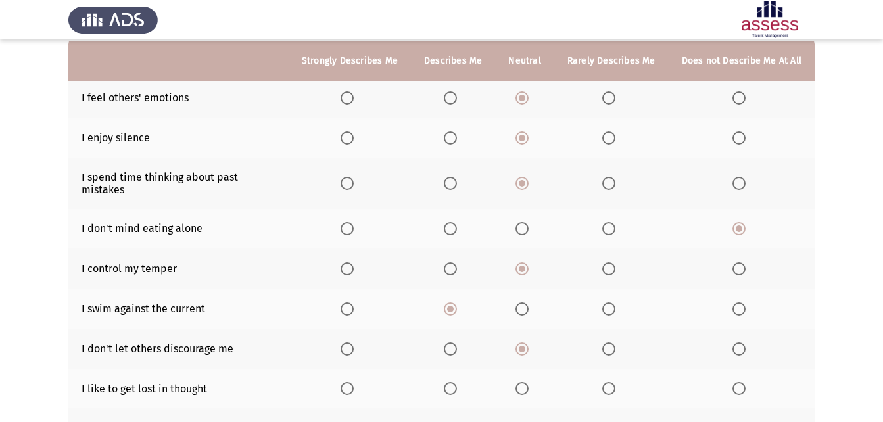
scroll to position [197, 0]
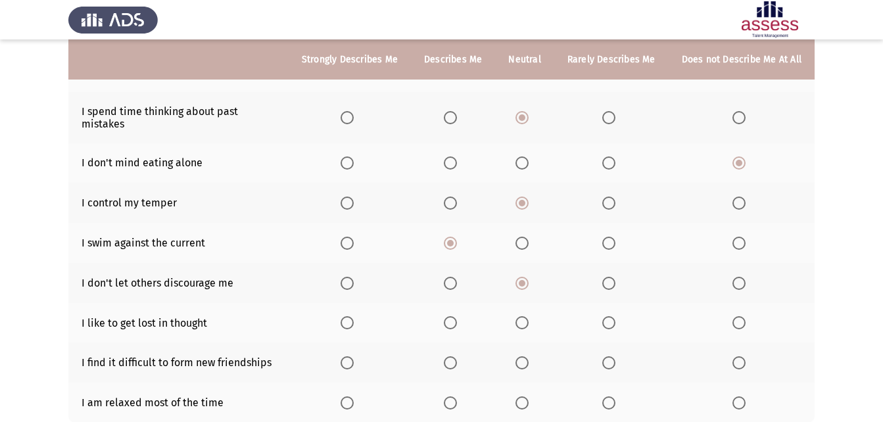
click at [452, 316] on span "Select an option" at bounding box center [450, 322] width 13 height 13
click at [452, 316] on input "Select an option" at bounding box center [450, 322] width 13 height 13
click at [351, 316] on span "Select an option" at bounding box center [347, 322] width 13 height 13
click at [351, 316] on input "Select an option" at bounding box center [347, 322] width 13 height 13
click at [354, 356] on span "Select an option" at bounding box center [347, 362] width 13 height 13
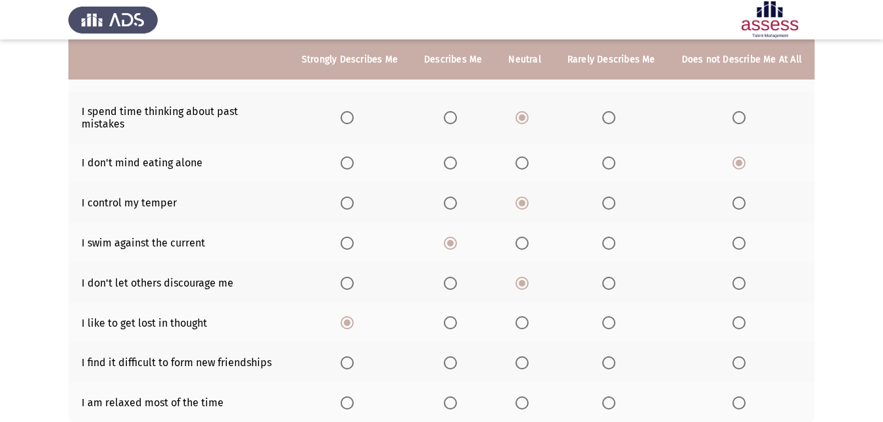
click at [354, 356] on input "Select an option" at bounding box center [347, 362] width 13 height 13
click at [445, 349] on th at bounding box center [453, 363] width 84 height 40
click at [454, 356] on span "Select an option" at bounding box center [450, 362] width 13 height 13
click at [454, 356] on input "Select an option" at bounding box center [450, 362] width 13 height 13
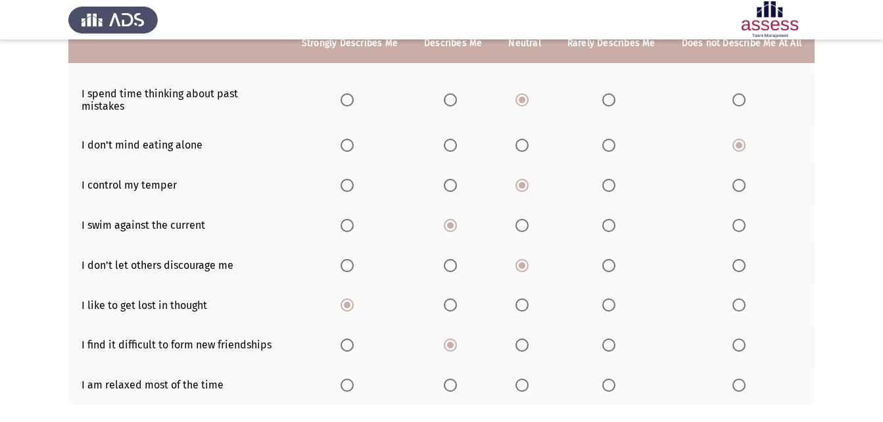
scroll to position [263, 0]
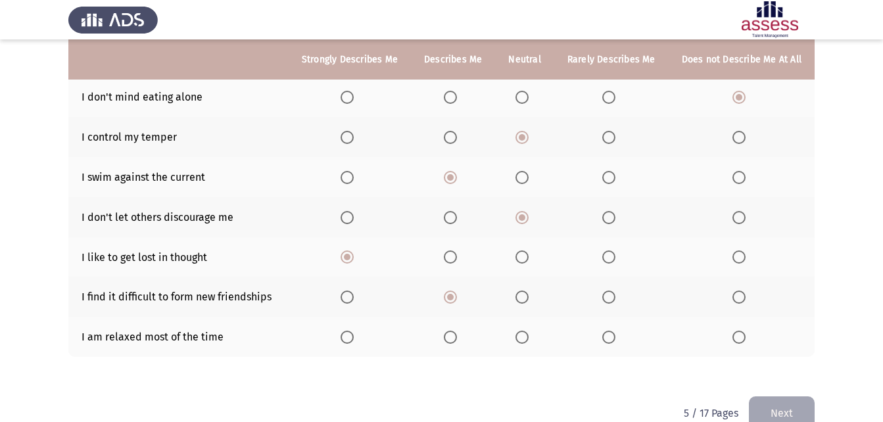
click at [529, 331] on span "Select an option" at bounding box center [522, 337] width 13 height 13
click at [529, 331] on input "Select an option" at bounding box center [522, 337] width 13 height 13
click at [781, 398] on button "Next" at bounding box center [782, 414] width 66 height 34
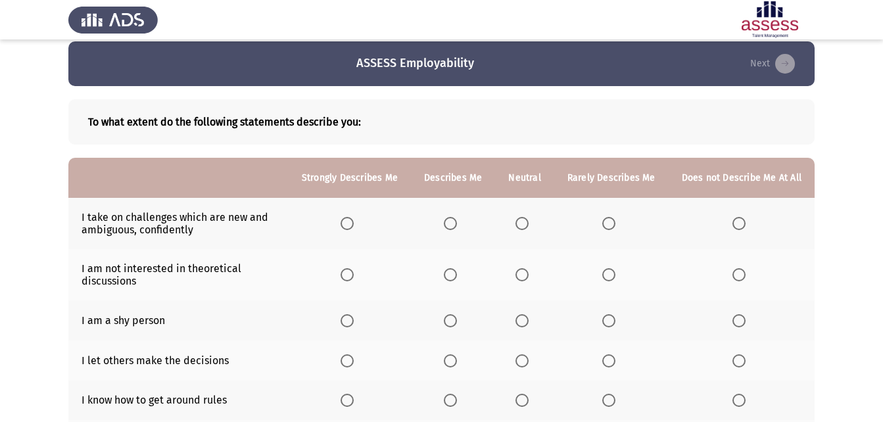
scroll to position [0, 0]
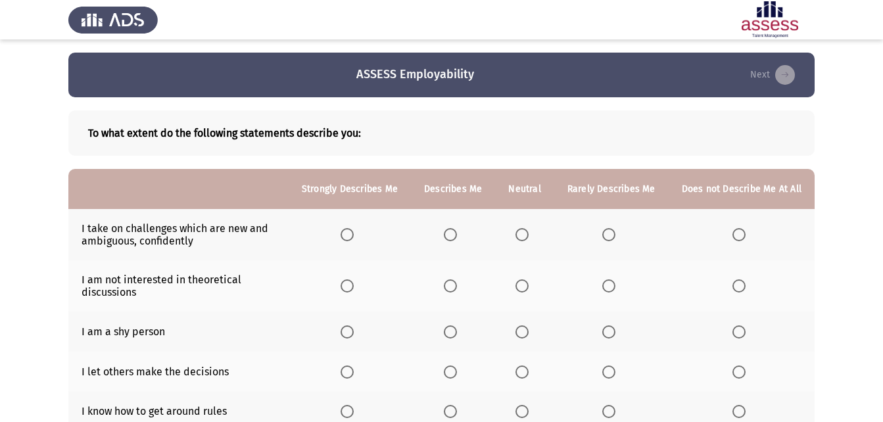
click at [604, 238] on span "Select an option" at bounding box center [608, 234] width 13 height 13
click at [604, 238] on input "Select an option" at bounding box center [608, 234] width 13 height 13
click at [750, 287] on label "Select an option" at bounding box center [742, 285] width 18 height 13
click at [746, 287] on input "Select an option" at bounding box center [739, 285] width 13 height 13
click at [613, 285] on span "Select an option" at bounding box center [608, 285] width 13 height 13
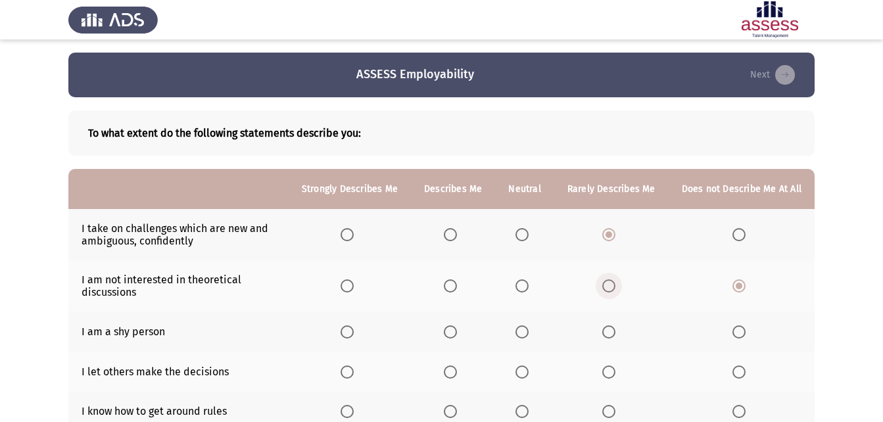
click at [613, 285] on input "Select an option" at bounding box center [608, 285] width 13 height 13
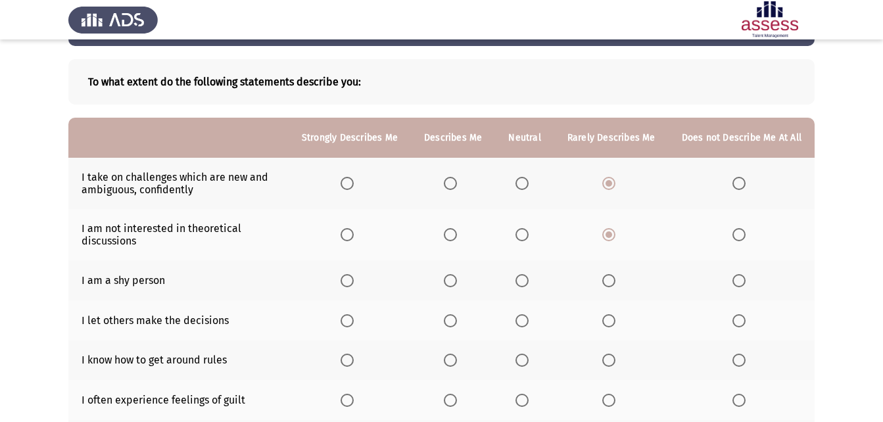
scroll to position [66, 0]
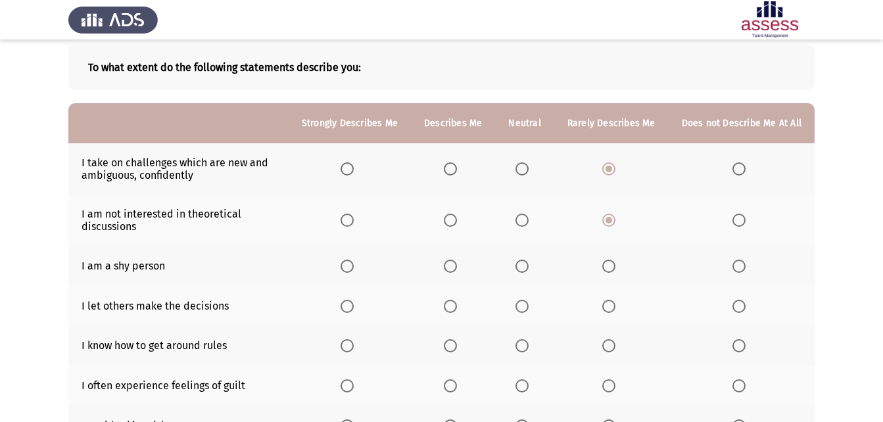
click at [736, 223] on span "Select an option" at bounding box center [739, 220] width 13 height 13
click at [736, 223] on input "Select an option" at bounding box center [739, 220] width 13 height 13
click at [619, 268] on label "Select an option" at bounding box center [611, 266] width 18 height 13
click at [615, 268] on input "Select an option" at bounding box center [608, 266] width 13 height 13
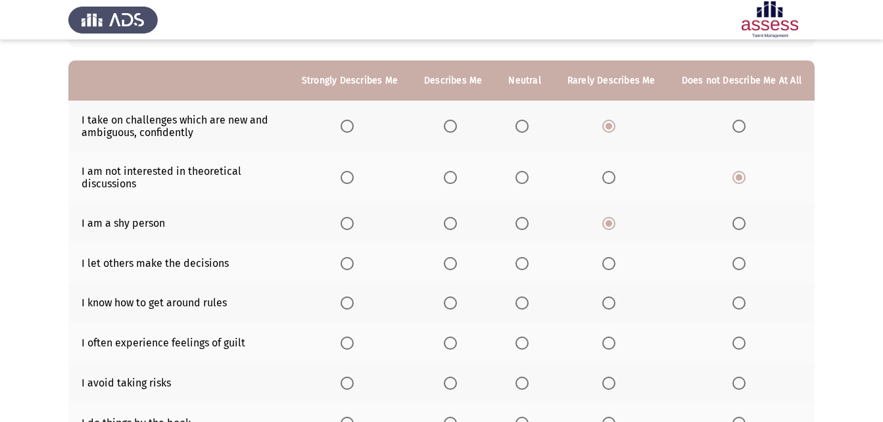
scroll to position [132, 0]
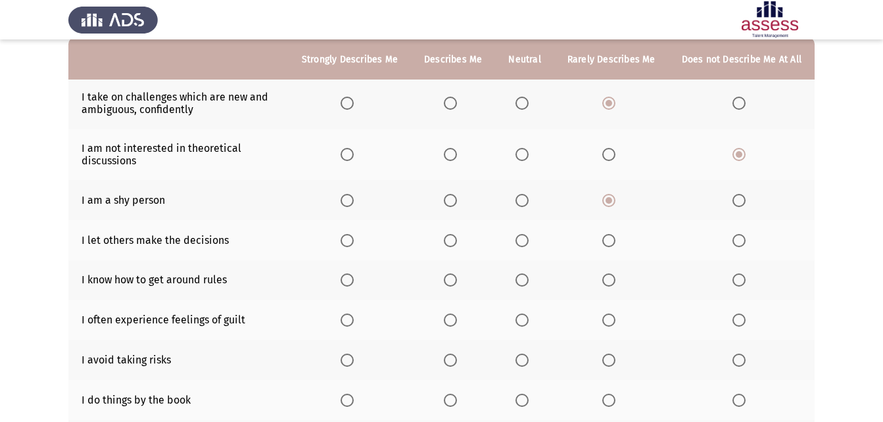
click at [522, 193] on th at bounding box center [524, 200] width 59 height 40
click at [523, 203] on span "Select an option" at bounding box center [522, 200] width 13 height 13
click at [523, 203] on input "Select an option" at bounding box center [522, 200] width 13 height 13
click at [534, 244] on label "Select an option" at bounding box center [525, 240] width 18 height 13
click at [529, 244] on input "Select an option" at bounding box center [522, 240] width 13 height 13
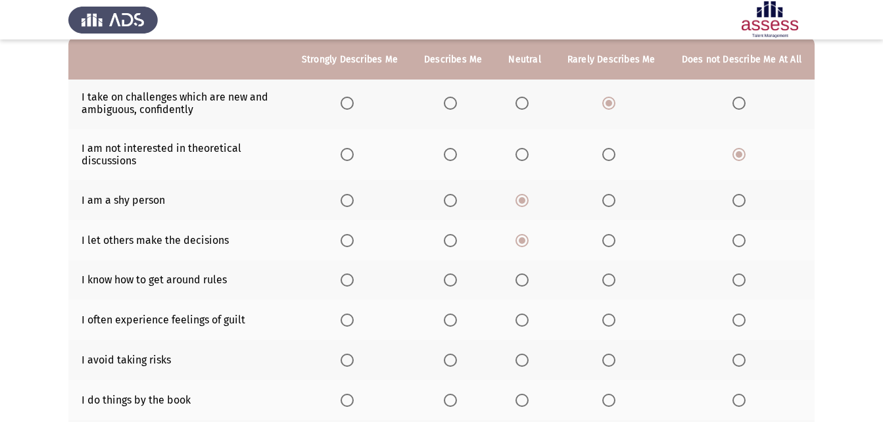
click at [454, 241] on span "Select an option" at bounding box center [450, 240] width 13 height 13
click at [454, 241] on input "Select an option" at bounding box center [450, 240] width 13 height 13
click at [354, 240] on span "Select an option" at bounding box center [347, 240] width 13 height 13
click at [354, 240] on input "Select an option" at bounding box center [347, 240] width 13 height 13
click at [522, 280] on span "Select an option" at bounding box center [522, 280] width 0 height 0
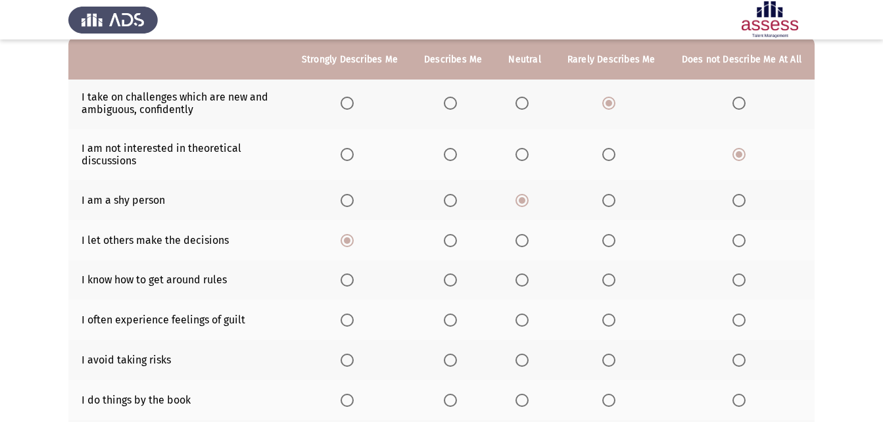
click at [525, 279] on input "Select an option" at bounding box center [522, 280] width 13 height 13
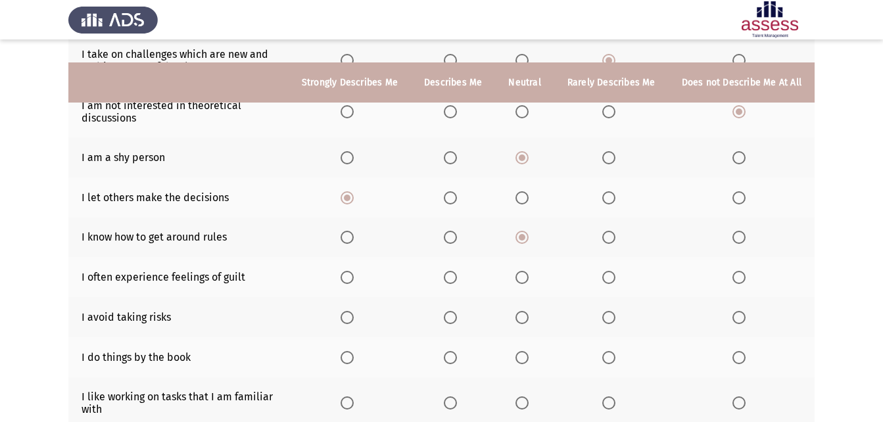
scroll to position [197, 0]
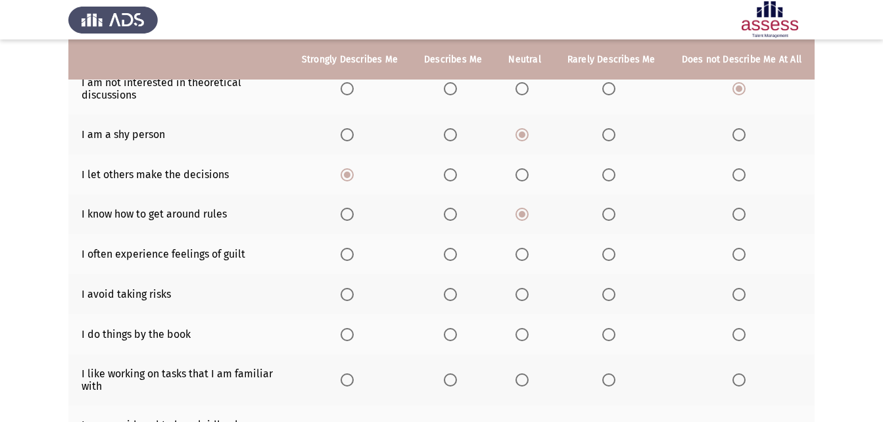
click at [610, 250] on span "Select an option" at bounding box center [608, 254] width 13 height 13
click at [610, 250] on input "Select an option" at bounding box center [608, 254] width 13 height 13
click at [742, 247] on th at bounding box center [742, 254] width 146 height 40
click at [740, 247] on mat-radio-button "Select an option" at bounding box center [742, 254] width 18 height 14
click at [735, 253] on span "Select an option" at bounding box center [739, 254] width 13 height 13
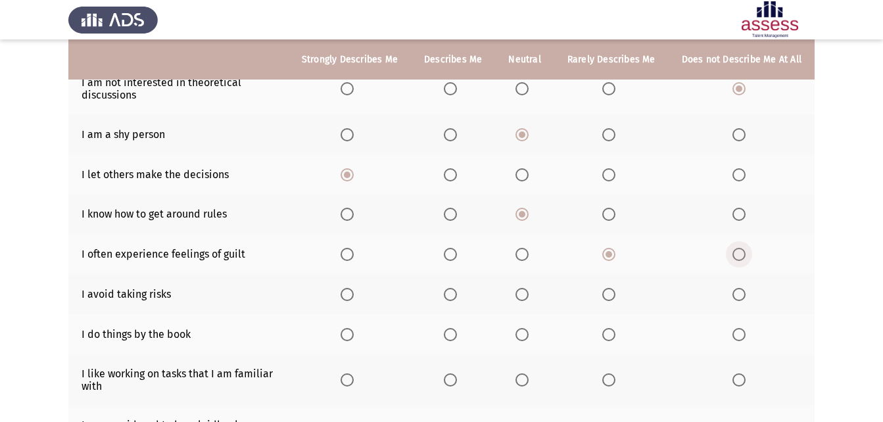
click at [735, 253] on input "Select an option" at bounding box center [739, 254] width 13 height 13
click at [527, 291] on span "Select an option" at bounding box center [522, 294] width 13 height 13
click at [527, 291] on input "Select an option" at bounding box center [522, 294] width 13 height 13
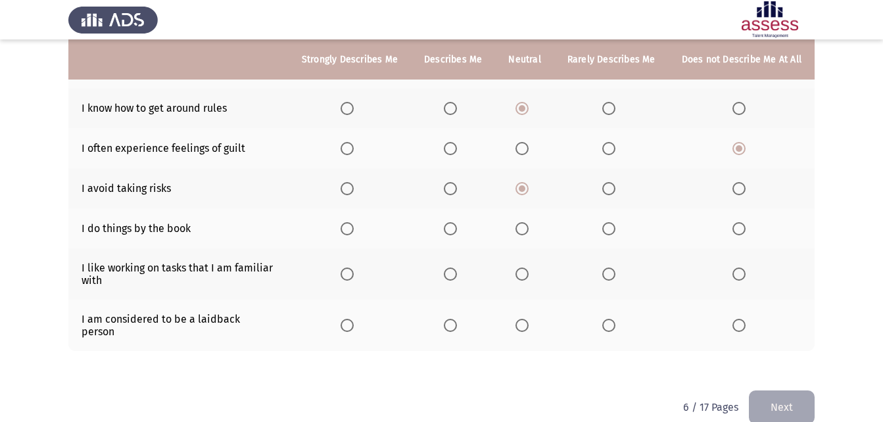
scroll to position [312, 0]
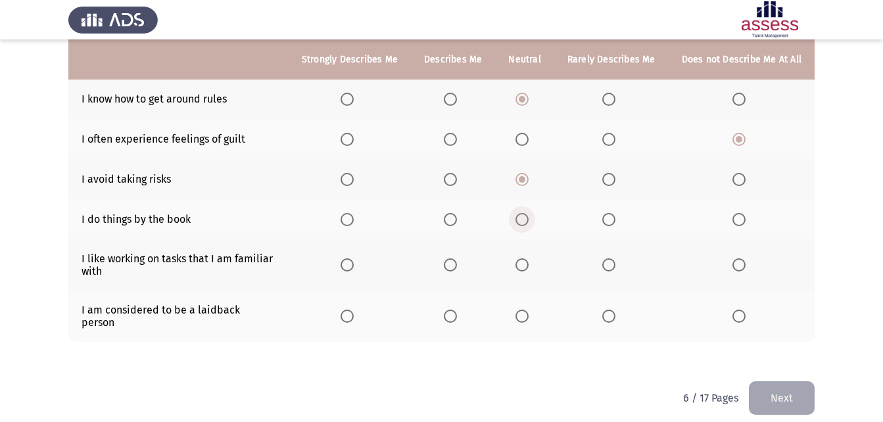
click at [526, 218] on span "Select an option" at bounding box center [522, 219] width 13 height 13
click at [526, 218] on input "Select an option" at bounding box center [522, 219] width 13 height 13
click at [454, 217] on span "Select an option" at bounding box center [450, 219] width 13 height 13
click at [454, 217] on input "Select an option" at bounding box center [450, 219] width 13 height 13
click at [523, 265] on span "Select an option" at bounding box center [522, 264] width 13 height 13
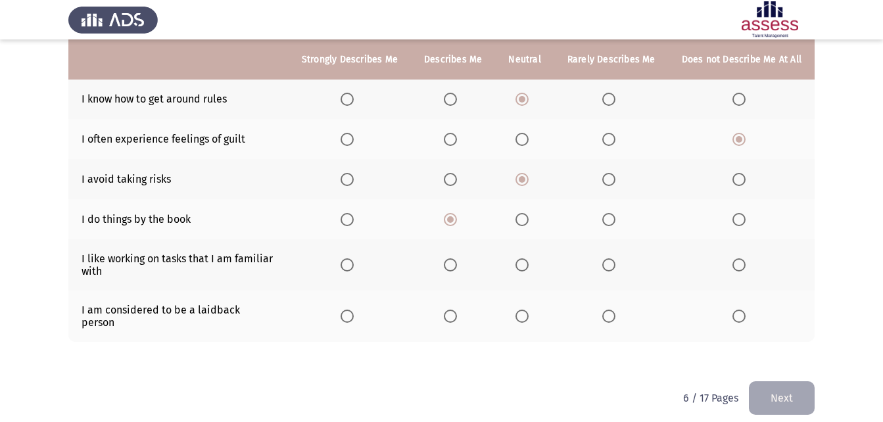
click at [523, 265] on input "Select an option" at bounding box center [522, 264] width 13 height 13
click at [344, 304] on th at bounding box center [350, 316] width 122 height 51
click at [354, 310] on span "Select an option" at bounding box center [347, 316] width 13 height 13
click at [354, 310] on input "Select an option" at bounding box center [347, 316] width 13 height 13
drag, startPoint x: 815, startPoint y: 365, endPoint x: 796, endPoint y: 391, distance: 32.1
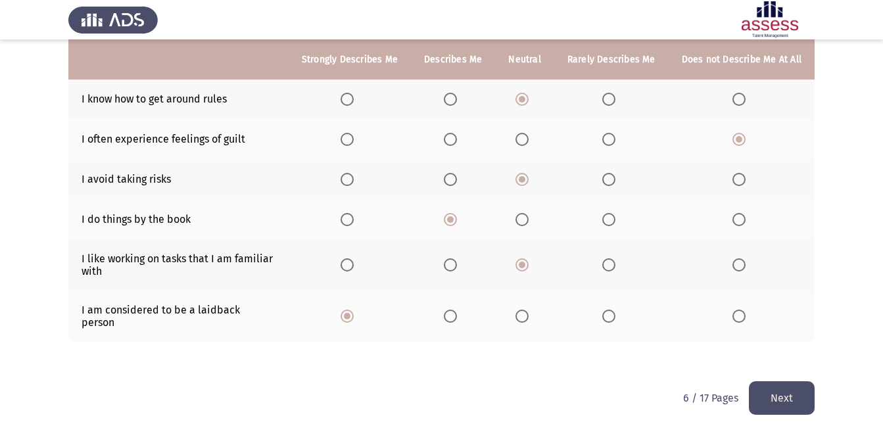
click at [815, 370] on app-assessment-container "ASSESS Employability Next To what extent do the following statements describe y…" at bounding box center [441, 60] width 883 height 641
click at [796, 391] on button "Next" at bounding box center [782, 398] width 66 height 34
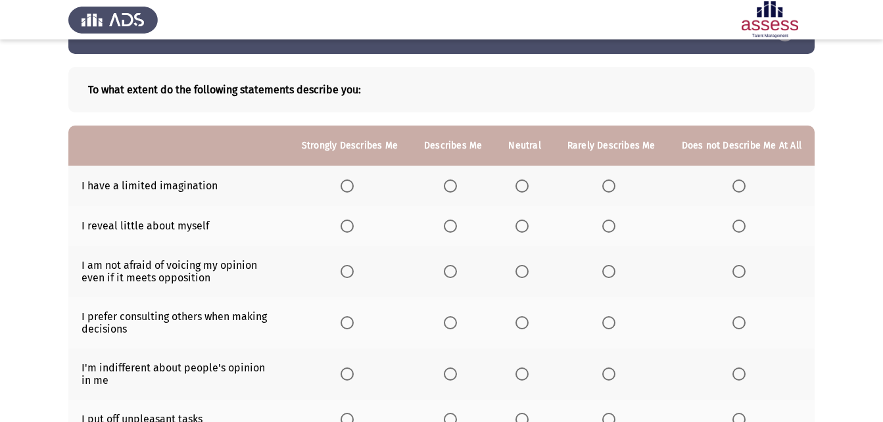
scroll to position [66, 0]
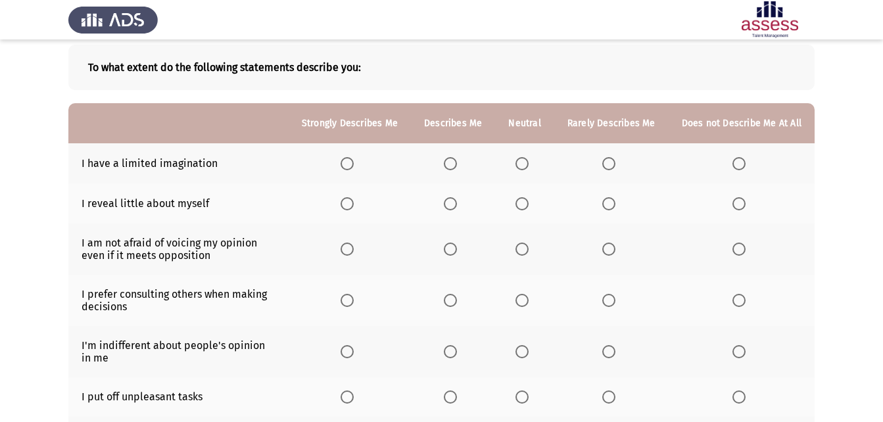
click at [524, 159] on span "Select an option" at bounding box center [522, 163] width 13 height 13
click at [524, 159] on input "Select an option" at bounding box center [522, 163] width 13 height 13
click at [528, 199] on span "Select an option" at bounding box center [522, 203] width 13 height 13
click at [528, 199] on input "Select an option" at bounding box center [522, 203] width 13 height 13
click at [521, 249] on span "Select an option" at bounding box center [522, 249] width 13 height 13
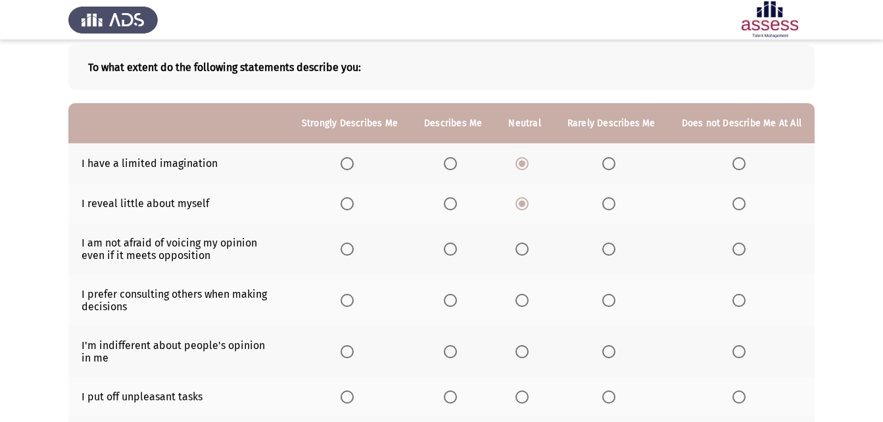
click at [521, 249] on input "Select an option" at bounding box center [522, 249] width 13 height 13
click at [740, 298] on span "Select an option" at bounding box center [739, 300] width 13 height 13
click at [740, 298] on input "Select an option" at bounding box center [739, 300] width 13 height 13
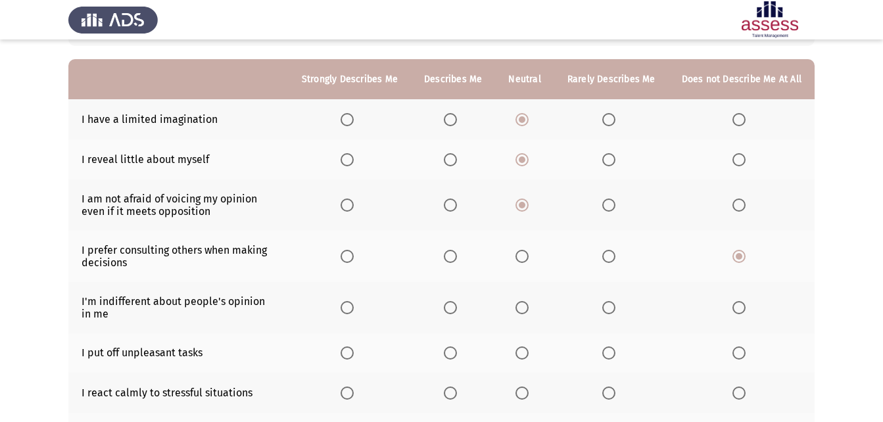
scroll to position [132, 0]
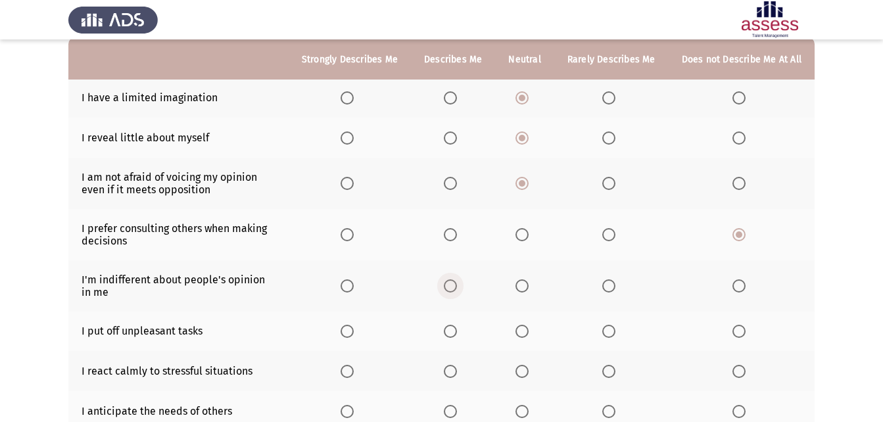
click at [456, 291] on span "Select an option" at bounding box center [450, 285] width 13 height 13
click at [456, 291] on input "Select an option" at bounding box center [450, 285] width 13 height 13
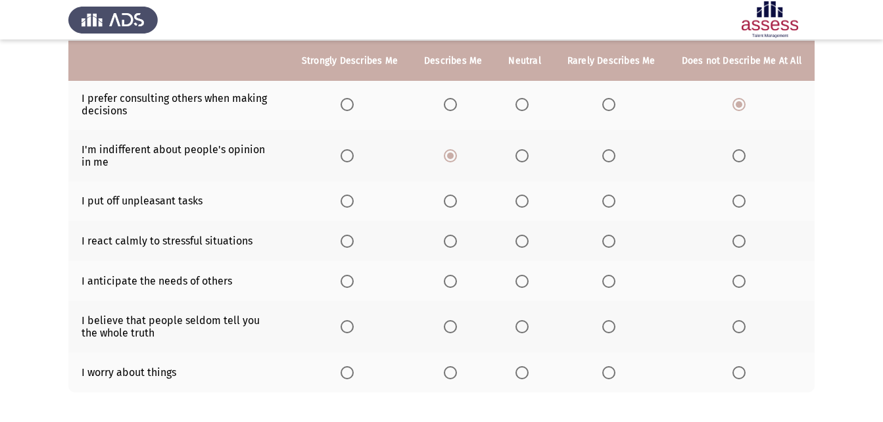
scroll to position [263, 0]
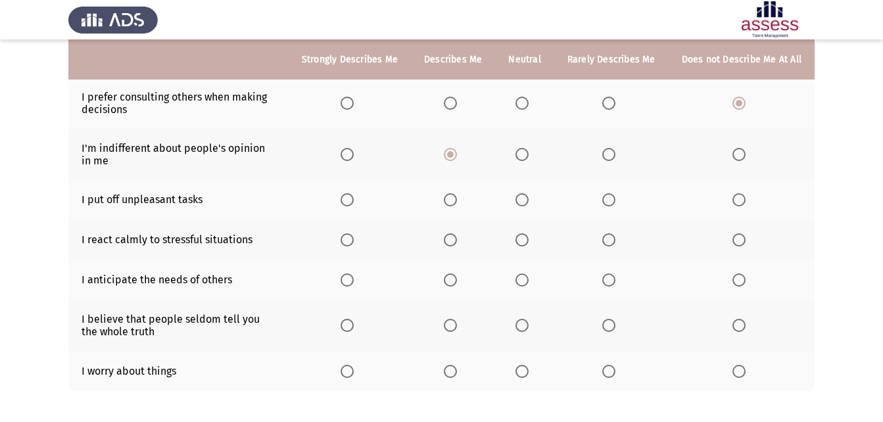
click at [343, 203] on th at bounding box center [350, 200] width 122 height 40
click at [353, 201] on span "Select an option" at bounding box center [347, 199] width 13 height 13
click at [353, 201] on input "Select an option" at bounding box center [347, 199] width 13 height 13
click at [527, 235] on span "Select an option" at bounding box center [522, 239] width 13 height 13
click at [527, 235] on input "Select an option" at bounding box center [522, 239] width 13 height 13
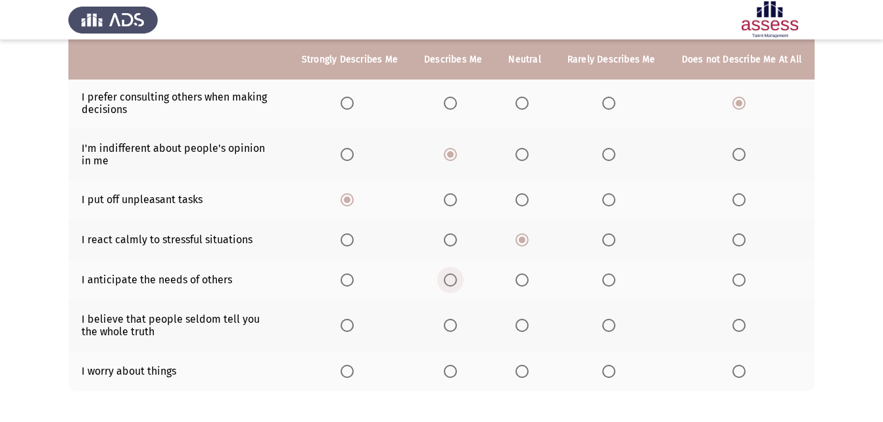
click at [455, 276] on span "Select an option" at bounding box center [450, 280] width 13 height 13
click at [455, 276] on input "Select an option" at bounding box center [450, 280] width 13 height 13
click at [529, 323] on span "Select an option" at bounding box center [522, 325] width 13 height 13
click at [529, 323] on input "Select an option" at bounding box center [522, 325] width 13 height 13
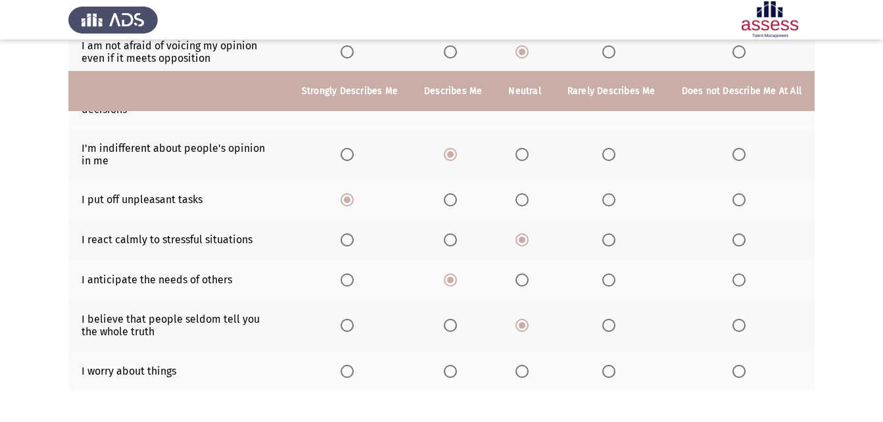
scroll to position [324, 0]
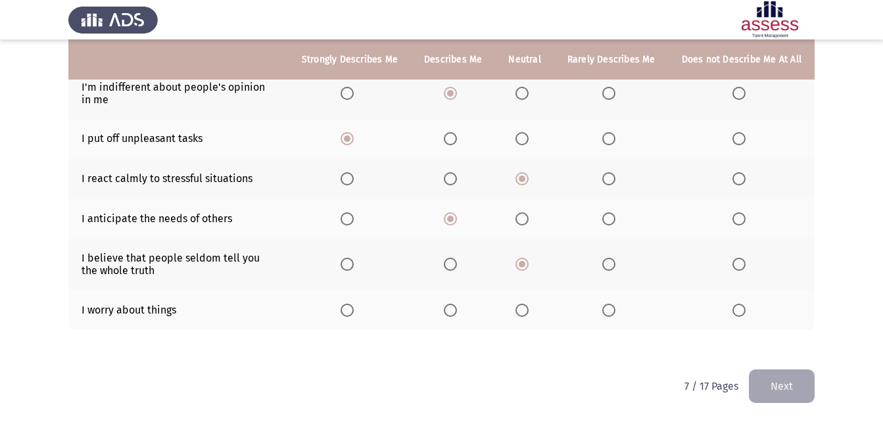
click at [345, 305] on th at bounding box center [350, 310] width 122 height 40
click at [451, 312] on span "Select an option" at bounding box center [450, 310] width 13 height 13
click at [451, 312] on input "Select an option" at bounding box center [450, 310] width 13 height 13
click at [354, 316] on span "Select an option" at bounding box center [347, 310] width 13 height 13
click at [354, 316] on input "Select an option" at bounding box center [347, 310] width 13 height 13
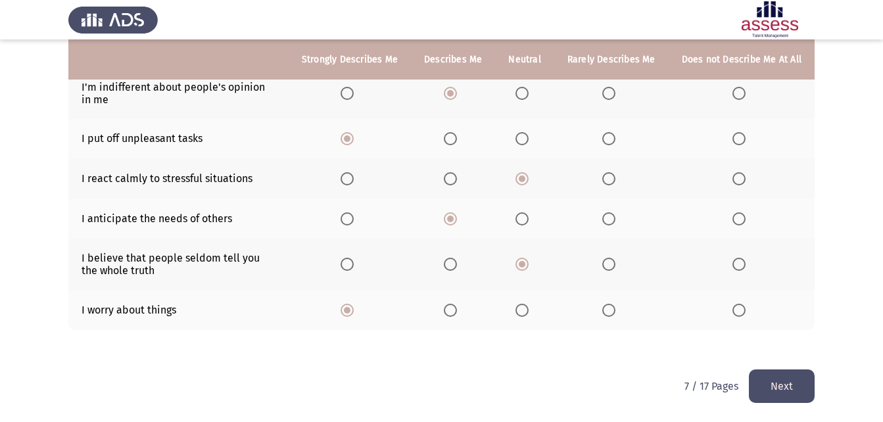
click at [817, 383] on html "ASSESS Employability Next To what extent do the following statements describe y…" at bounding box center [441, 49] width 883 height 746
click at [800, 381] on button "Next" at bounding box center [782, 387] width 66 height 34
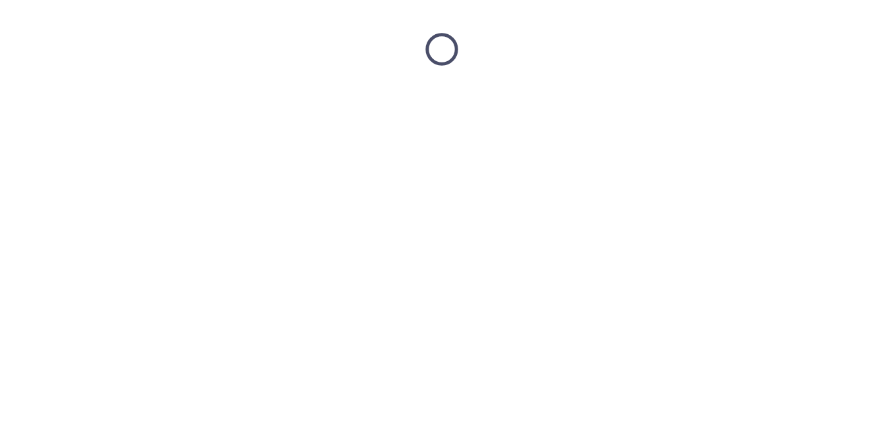
scroll to position [0, 0]
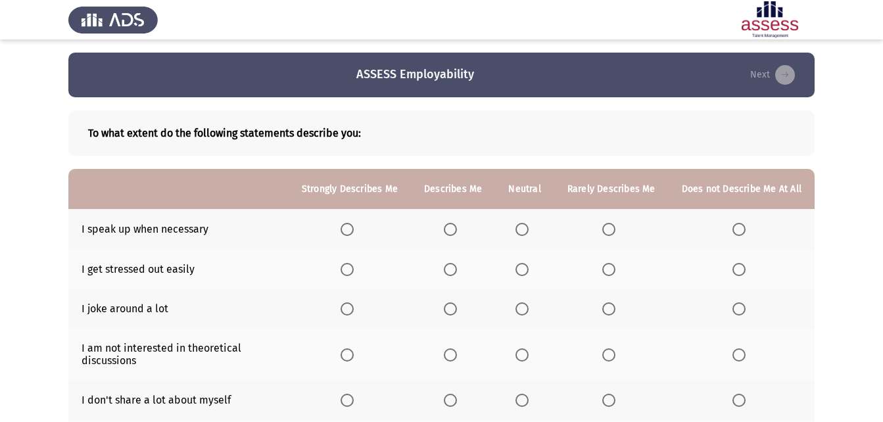
click at [529, 223] on span "Select an option" at bounding box center [522, 229] width 13 height 13
click at [529, 223] on input "Select an option" at bounding box center [522, 229] width 13 height 13
click at [528, 268] on span "Select an option" at bounding box center [522, 269] width 13 height 13
click at [528, 268] on input "Select an option" at bounding box center [522, 269] width 13 height 13
click at [602, 304] on th at bounding box center [611, 309] width 114 height 40
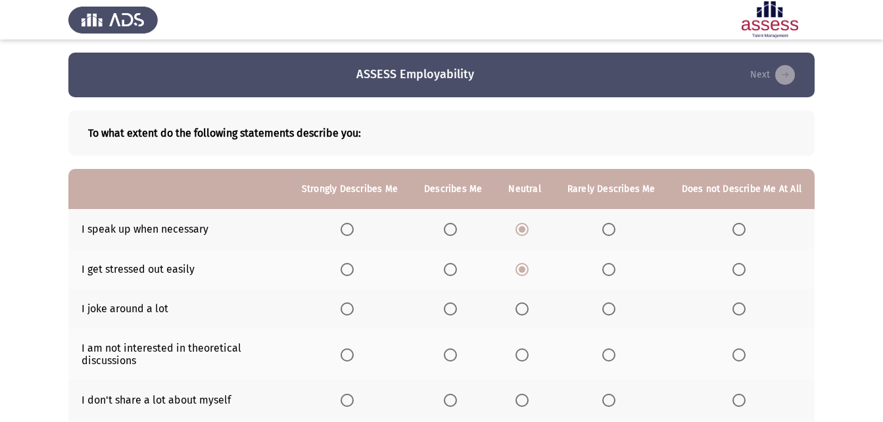
click at [614, 309] on span "Select an option" at bounding box center [608, 308] width 13 height 13
click at [614, 309] on input "Select an option" at bounding box center [608, 308] width 13 height 13
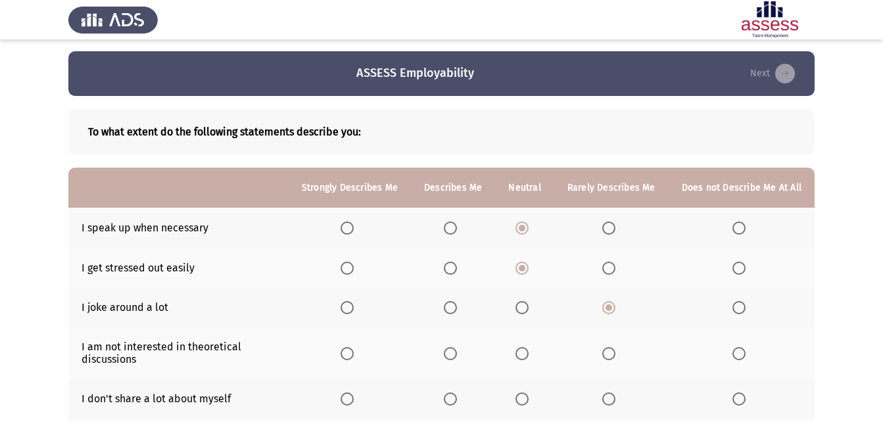
scroll to position [66, 0]
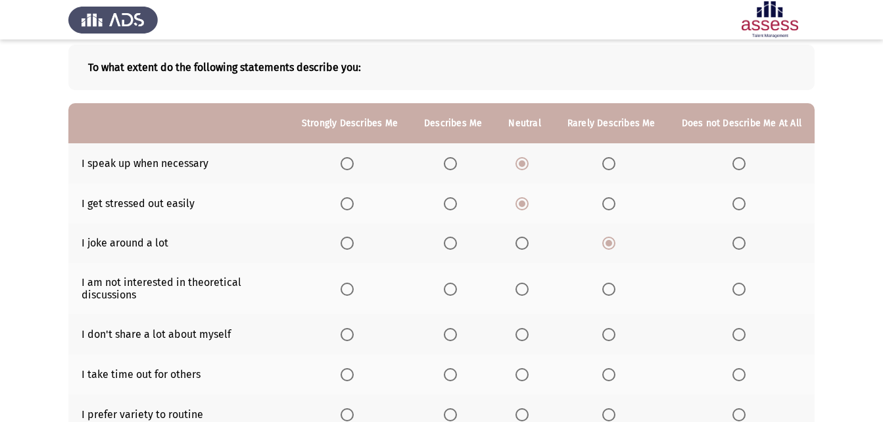
click at [529, 235] on th at bounding box center [524, 244] width 59 height 40
click at [521, 244] on span "Select an option" at bounding box center [522, 243] width 13 height 13
click at [521, 244] on input "Select an option" at bounding box center [522, 243] width 13 height 13
click at [529, 289] on span "Select an option" at bounding box center [522, 289] width 13 height 13
click at [529, 289] on input "Select an option" at bounding box center [522, 289] width 13 height 13
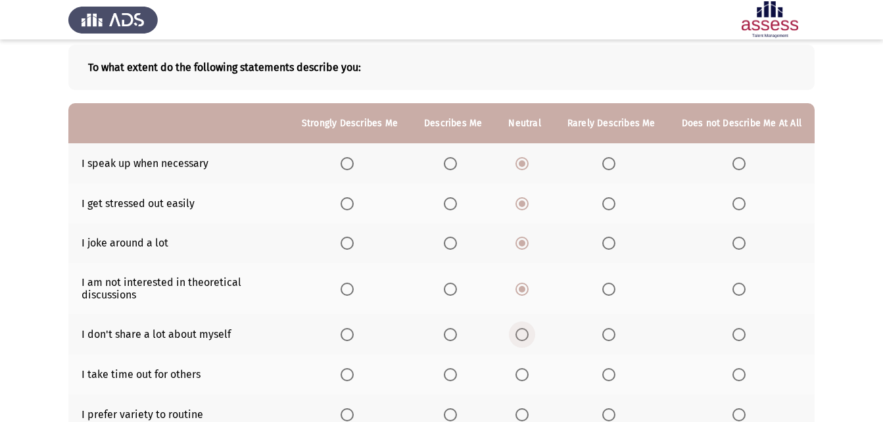
click at [527, 333] on span "Select an option" at bounding box center [522, 334] width 13 height 13
click at [527, 333] on input "Select an option" at bounding box center [522, 334] width 13 height 13
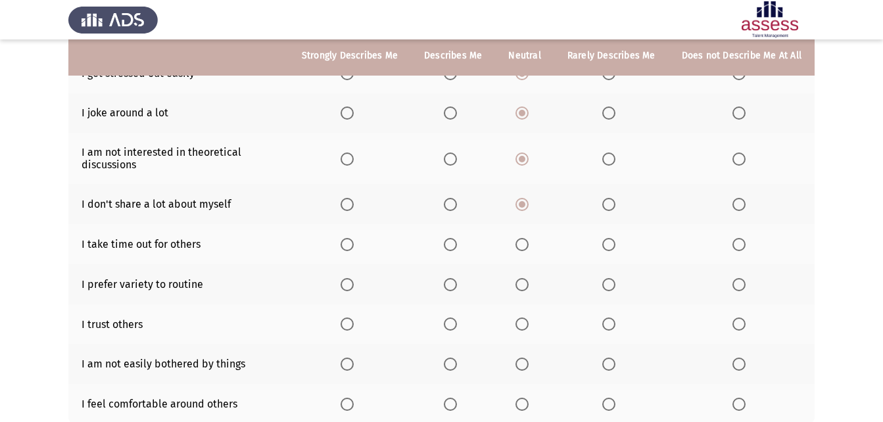
scroll to position [197, 0]
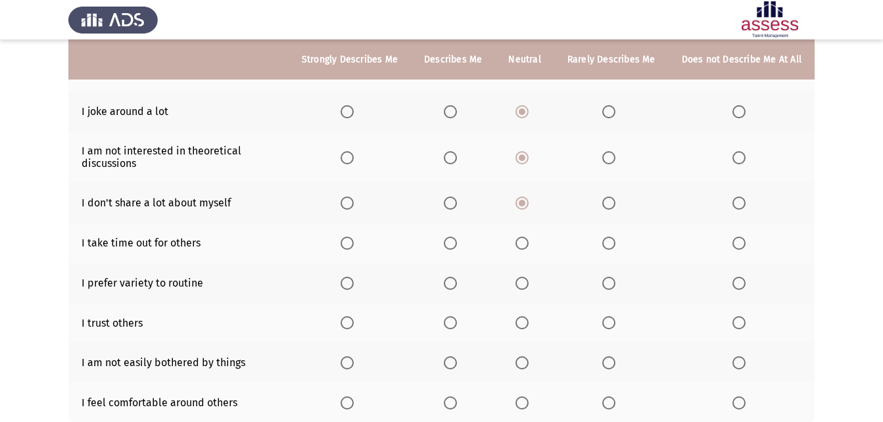
click at [529, 242] on span "Select an option" at bounding box center [522, 243] width 13 height 13
click at [529, 242] on input "Select an option" at bounding box center [522, 243] width 13 height 13
click at [352, 289] on span "Select an option" at bounding box center [347, 283] width 13 height 13
click at [352, 289] on input "Select an option" at bounding box center [347, 283] width 13 height 13
click at [524, 317] on span "Select an option" at bounding box center [522, 322] width 13 height 13
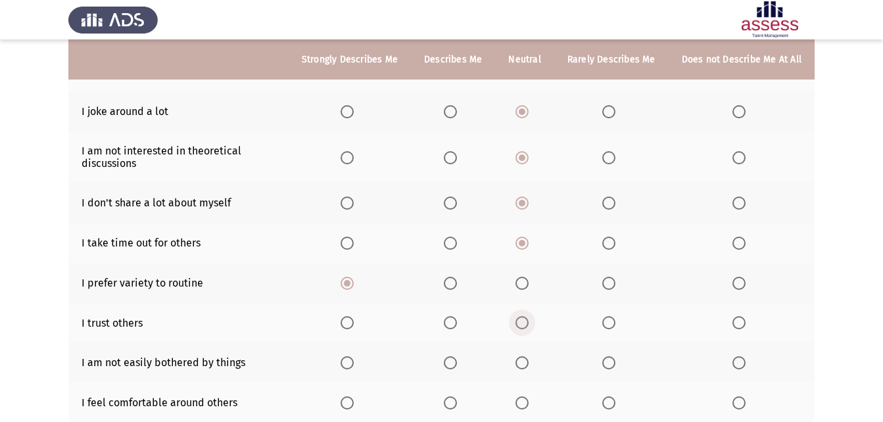
click at [524, 317] on input "Select an option" at bounding box center [522, 322] width 13 height 13
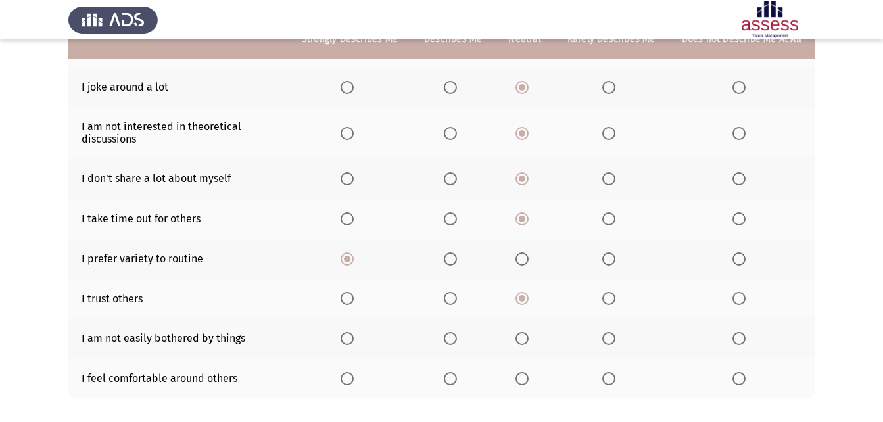
scroll to position [263, 0]
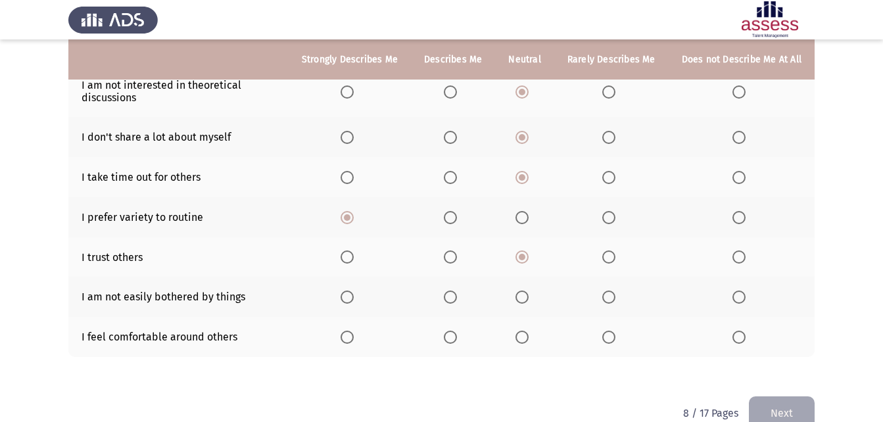
click at [529, 295] on span "Select an option" at bounding box center [522, 297] width 13 height 13
click at [529, 295] on input "Select an option" at bounding box center [522, 297] width 13 height 13
click at [525, 335] on span "Select an option" at bounding box center [522, 337] width 13 height 13
click at [525, 335] on input "Select an option" at bounding box center [522, 337] width 13 height 13
click at [793, 398] on button "Next" at bounding box center [782, 414] width 66 height 34
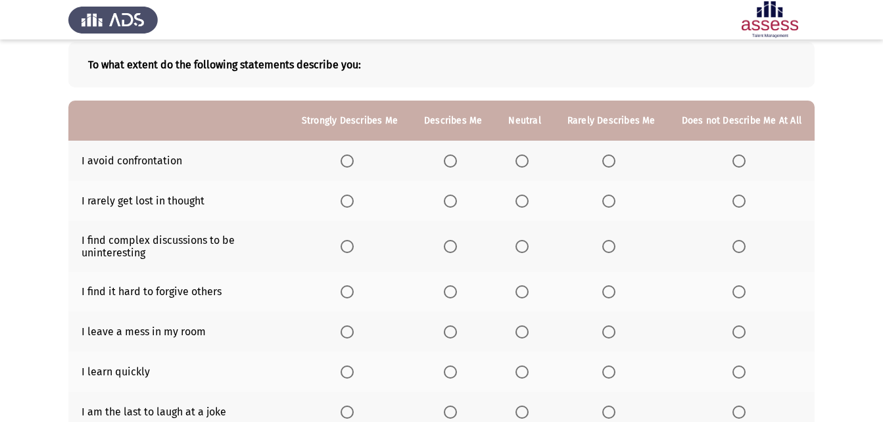
scroll to position [27, 0]
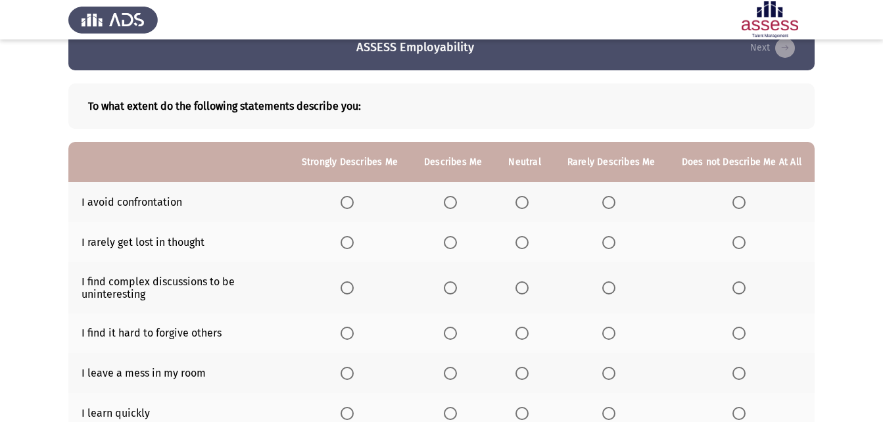
click at [529, 199] on span "Select an option" at bounding box center [522, 202] width 13 height 13
click at [529, 199] on input "Select an option" at bounding box center [522, 202] width 13 height 13
click at [457, 248] on span "Select an option" at bounding box center [450, 242] width 13 height 13
click at [457, 248] on input "Select an option" at bounding box center [450, 242] width 13 height 13
click at [447, 243] on th at bounding box center [453, 242] width 84 height 40
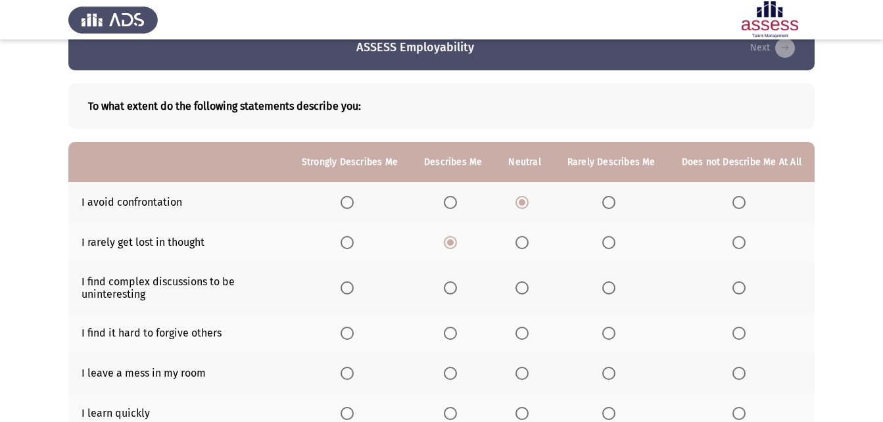
click at [454, 243] on span "Select an option" at bounding box center [450, 242] width 7 height 7
click at [456, 243] on input "Select an option" at bounding box center [450, 242] width 13 height 13
click at [609, 243] on span "Select an option" at bounding box center [609, 243] width 0 height 0
click at [612, 242] on input "Select an option" at bounding box center [608, 242] width 13 height 13
click at [354, 287] on span "Select an option" at bounding box center [347, 287] width 13 height 13
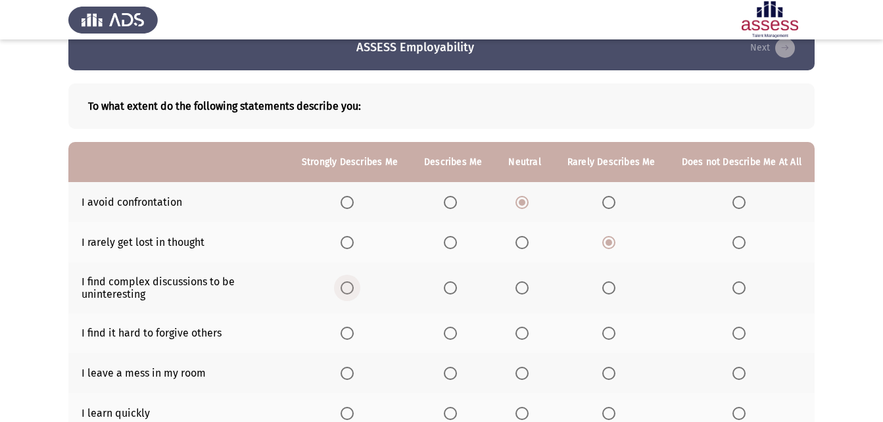
click at [354, 287] on input "Select an option" at bounding box center [347, 287] width 13 height 13
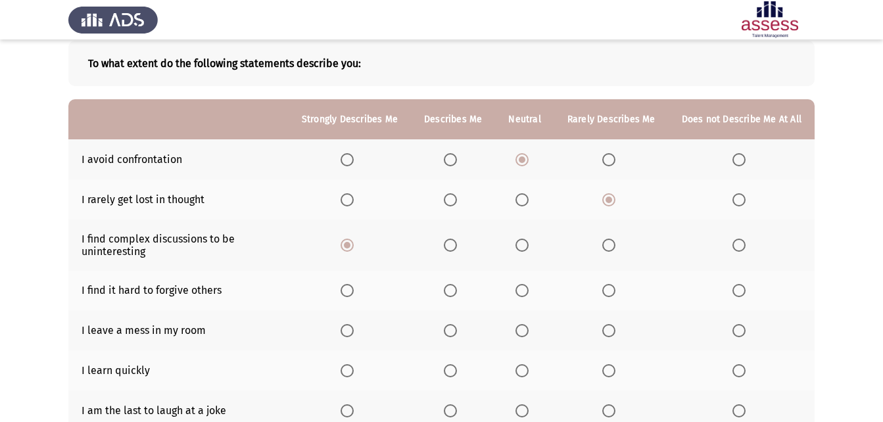
scroll to position [93, 0]
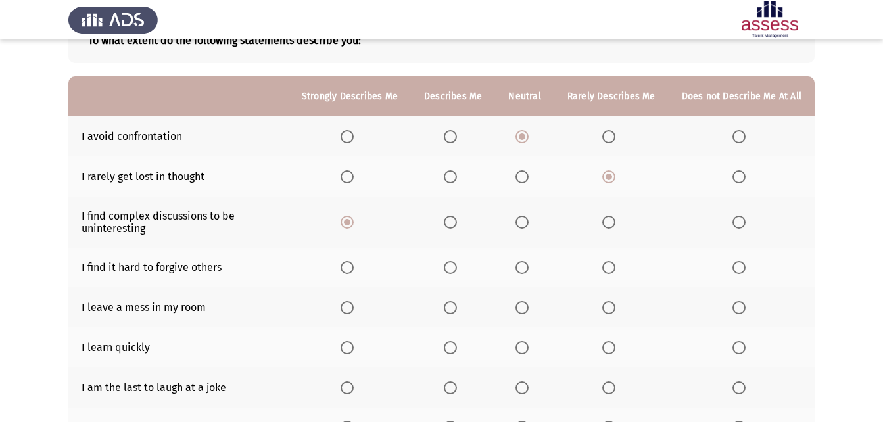
click at [525, 264] on span "Select an option" at bounding box center [522, 267] width 13 height 13
click at [525, 264] on input "Select an option" at bounding box center [522, 267] width 13 height 13
click at [740, 306] on span "Select an option" at bounding box center [739, 307] width 13 height 13
click at [740, 306] on input "Select an option" at bounding box center [739, 307] width 13 height 13
click at [529, 349] on span "Select an option" at bounding box center [522, 347] width 13 height 13
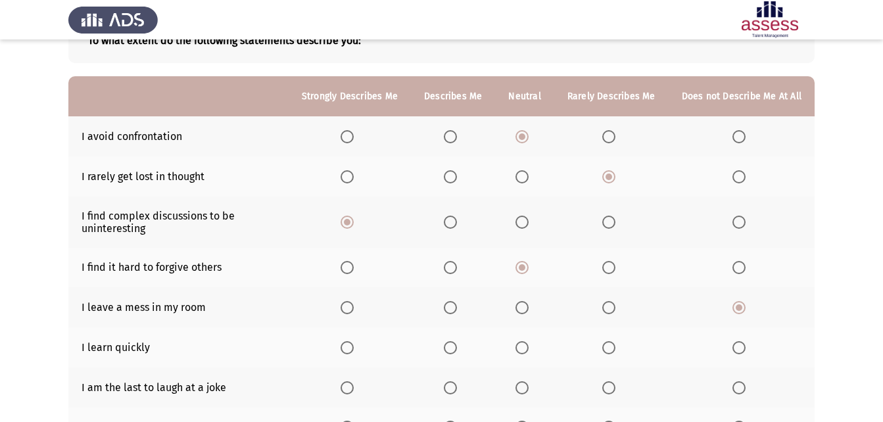
click at [529, 349] on input "Select an option" at bounding box center [522, 347] width 13 height 13
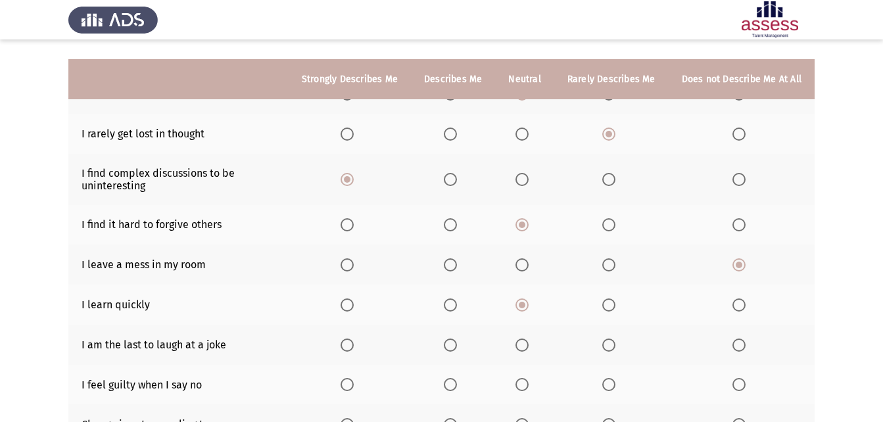
scroll to position [158, 0]
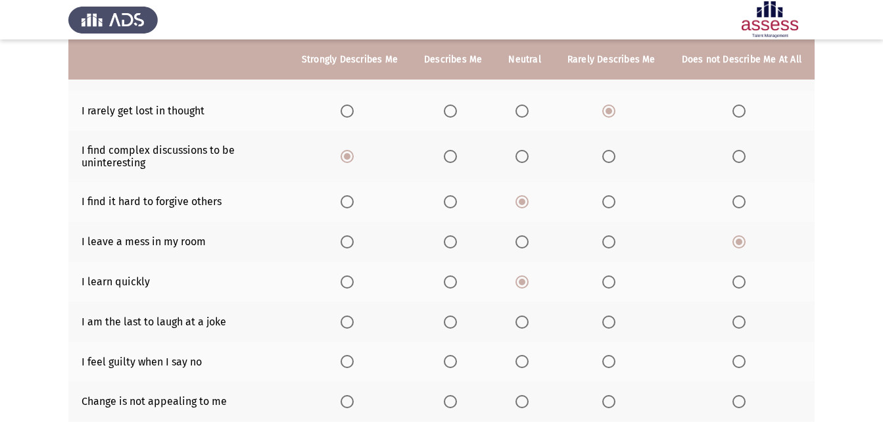
drag, startPoint x: 345, startPoint y: 322, endPoint x: 355, endPoint y: 326, distance: 11.2
click at [347, 321] on th at bounding box center [350, 322] width 122 height 40
click at [354, 327] on span "Select an option" at bounding box center [347, 322] width 13 height 13
click at [354, 327] on input "Select an option" at bounding box center [347, 322] width 13 height 13
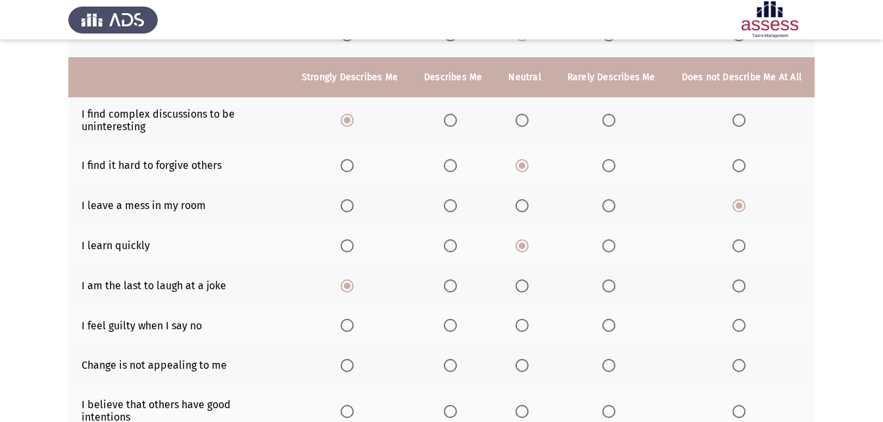
scroll to position [224, 0]
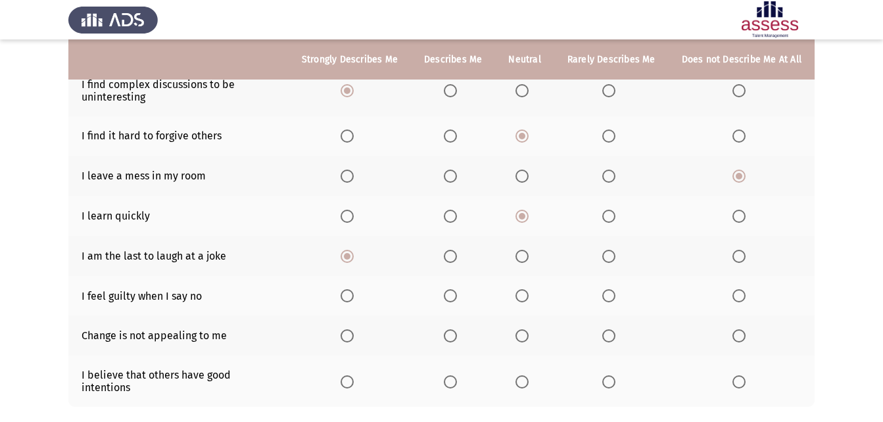
click at [517, 297] on th at bounding box center [524, 296] width 59 height 40
click at [529, 297] on span "Select an option" at bounding box center [522, 295] width 13 height 13
click at [529, 297] on input "Select an option" at bounding box center [522, 295] width 13 height 13
click at [522, 333] on span "Select an option" at bounding box center [522, 335] width 13 height 13
click at [522, 333] on input "Select an option" at bounding box center [522, 335] width 13 height 13
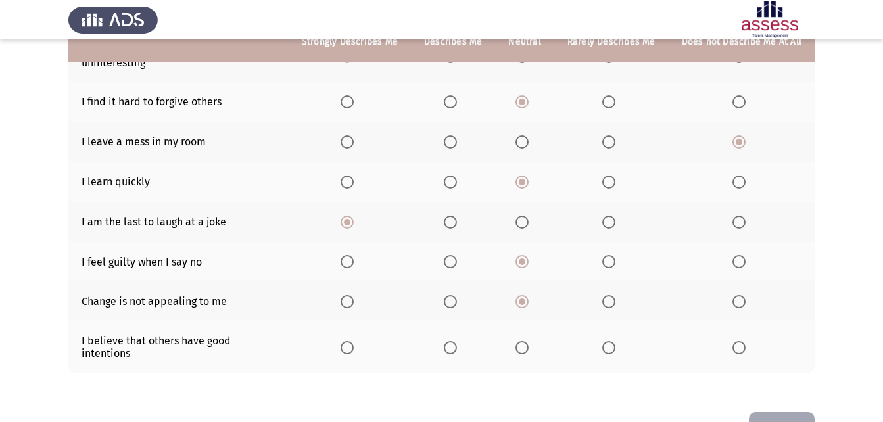
scroll to position [290, 0]
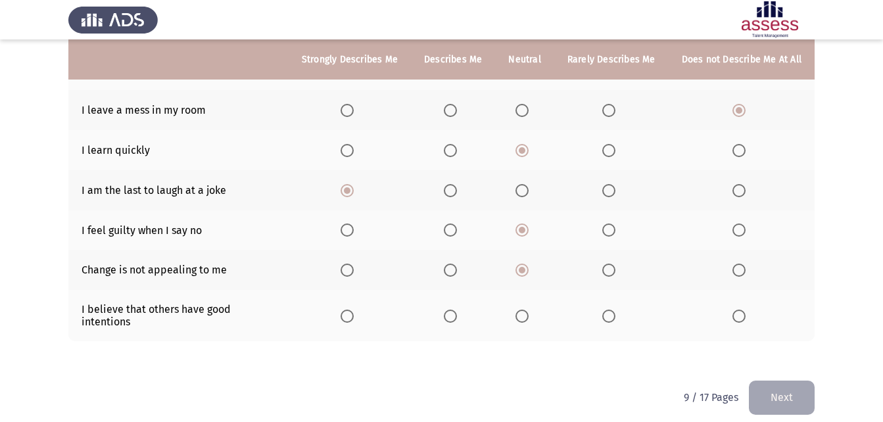
click at [528, 314] on span "Select an option" at bounding box center [522, 316] width 13 height 13
click at [528, 314] on input "Select an option" at bounding box center [522, 316] width 13 height 13
click at [788, 382] on button "Next" at bounding box center [782, 398] width 66 height 34
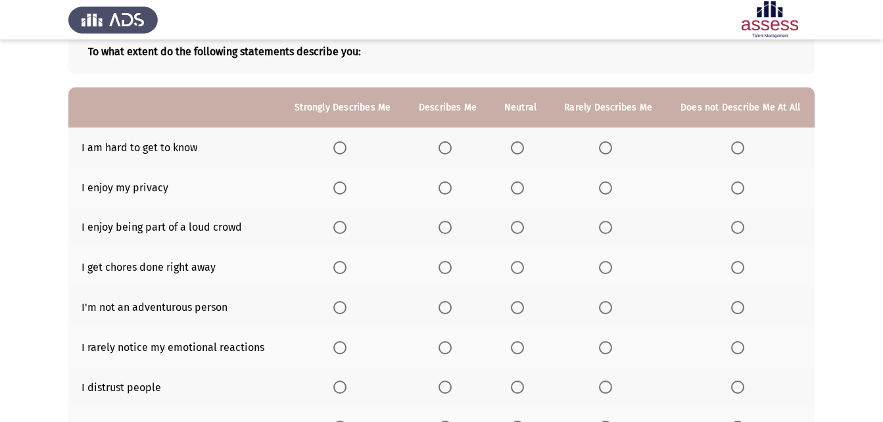
scroll to position [0, 0]
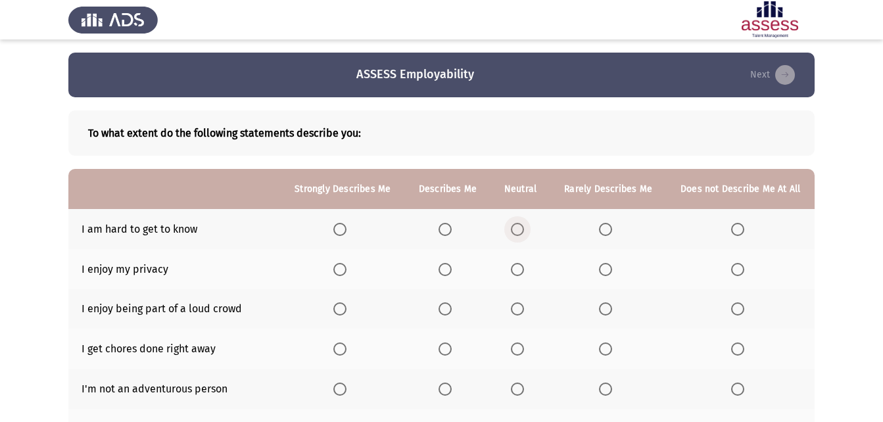
click at [516, 232] on span "Select an option" at bounding box center [517, 229] width 13 height 13
click at [516, 232] on input "Select an option" at bounding box center [517, 229] width 13 height 13
click at [518, 267] on span "Select an option" at bounding box center [517, 269] width 13 height 13
click at [518, 267] on input "Select an option" at bounding box center [517, 269] width 13 height 13
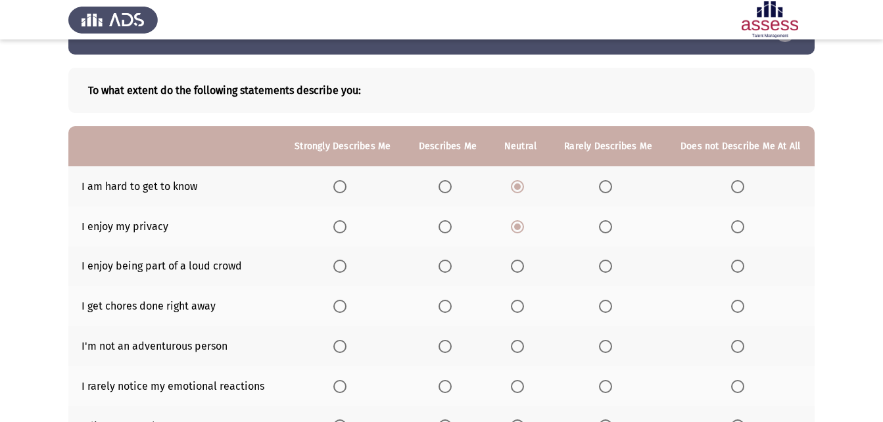
scroll to position [66, 0]
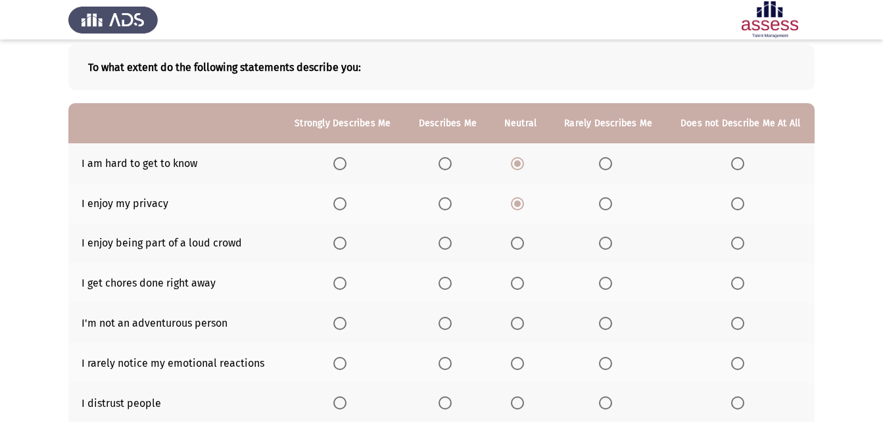
click at [738, 239] on span "Select an option" at bounding box center [737, 243] width 13 height 13
click at [738, 239] on input "Select an option" at bounding box center [737, 243] width 13 height 13
click at [521, 282] on span "Select an option" at bounding box center [517, 283] width 13 height 13
click at [521, 282] on input "Select an option" at bounding box center [517, 283] width 13 height 13
click at [517, 318] on span "Select an option" at bounding box center [517, 323] width 13 height 13
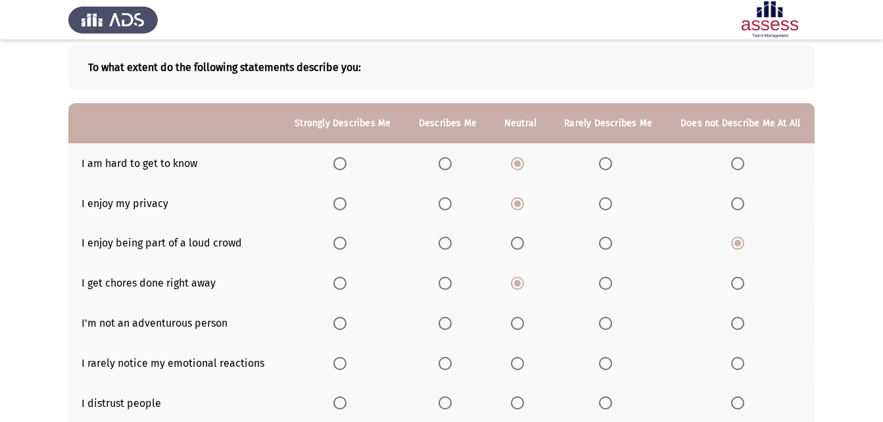
click at [517, 318] on input "Select an option" at bounding box center [517, 323] width 13 height 13
click at [450, 327] on span "Select an option" at bounding box center [445, 323] width 13 height 13
click at [450, 327] on input "Select an option" at bounding box center [445, 323] width 13 height 13
click at [518, 324] on span "Select an option" at bounding box center [517, 323] width 13 height 13
click at [518, 324] on input "Select an option" at bounding box center [517, 323] width 13 height 13
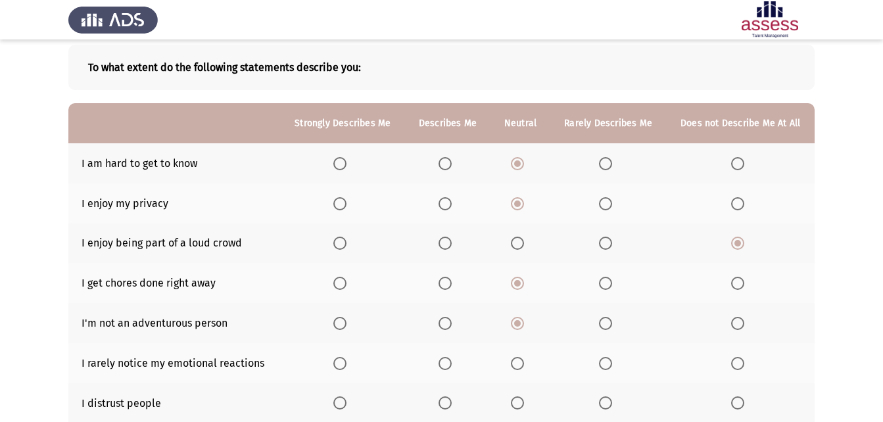
click at [516, 359] on span "Select an option" at bounding box center [517, 363] width 13 height 13
click at [516, 359] on input "Select an option" at bounding box center [517, 363] width 13 height 13
click at [465, 362] on th at bounding box center [447, 363] width 85 height 40
click at [604, 364] on span "Select an option" at bounding box center [605, 363] width 13 height 13
click at [604, 364] on input "Select an option" at bounding box center [605, 363] width 13 height 13
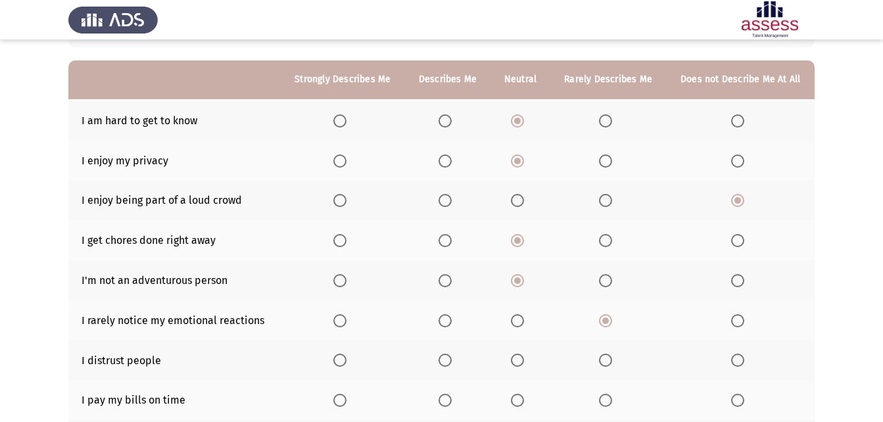
scroll to position [132, 0]
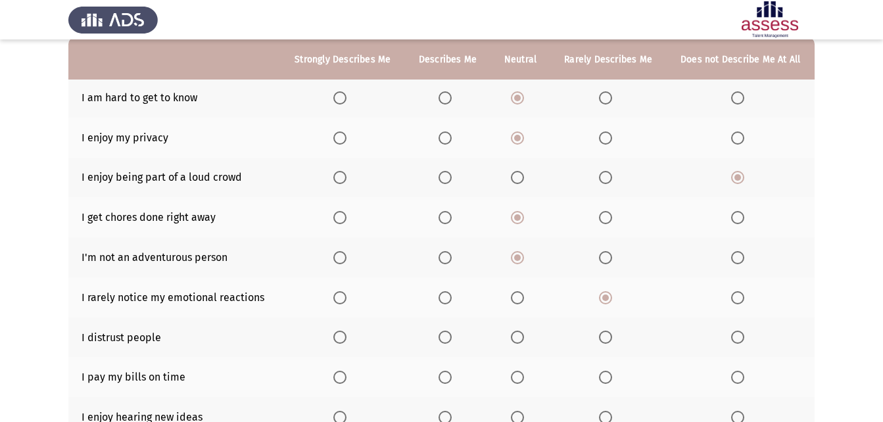
click at [523, 337] on span "Select an option" at bounding box center [517, 337] width 13 height 13
click at [523, 337] on input "Select an option" at bounding box center [517, 337] width 13 height 13
click at [742, 297] on span "Select an option" at bounding box center [737, 297] width 13 height 13
click at [742, 297] on input "Select an option" at bounding box center [737, 297] width 13 height 13
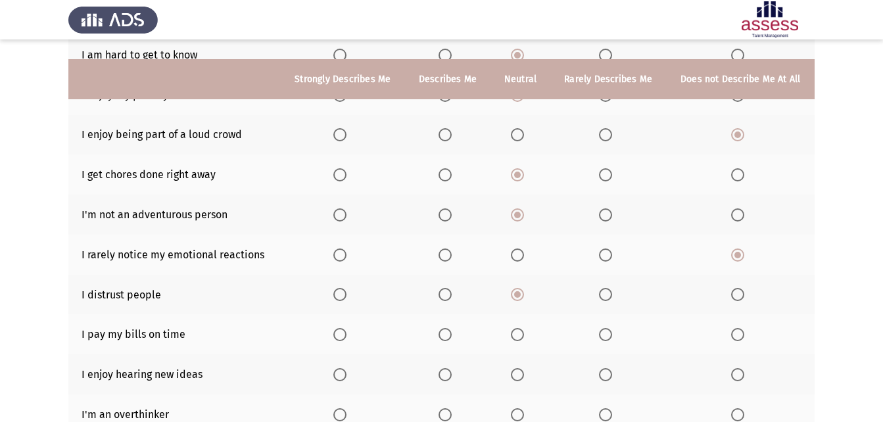
scroll to position [197, 0]
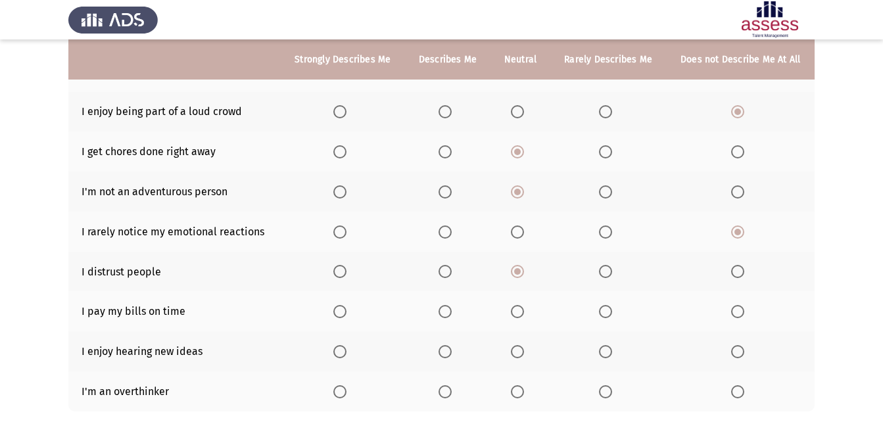
click at [527, 301] on th at bounding box center [521, 311] width 60 height 40
click at [519, 308] on span "Select an option" at bounding box center [517, 311] width 13 height 13
click at [519, 308] on input "Select an option" at bounding box center [517, 311] width 13 height 13
click at [519, 349] on span "Select an option" at bounding box center [517, 351] width 13 height 13
click at [519, 349] on input "Select an option" at bounding box center [517, 351] width 13 height 13
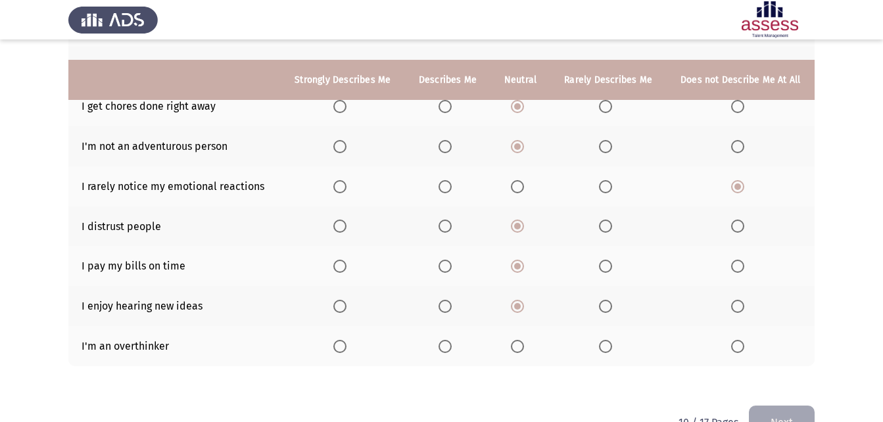
scroll to position [263, 0]
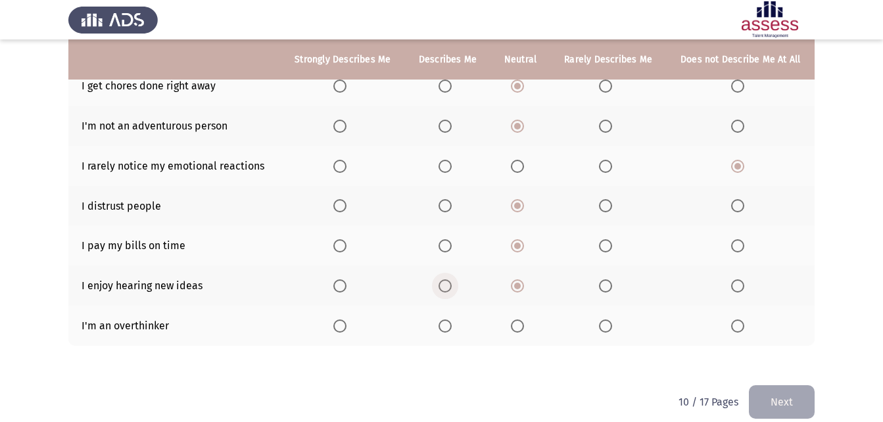
click at [448, 285] on span "Select an option" at bounding box center [445, 285] width 13 height 13
click at [448, 285] on input "Select an option" at bounding box center [445, 285] width 13 height 13
click at [517, 326] on span "Select an option" at bounding box center [517, 326] width 13 height 13
click at [517, 326] on input "Select an option" at bounding box center [517, 326] width 13 height 13
click at [810, 393] on button "Next" at bounding box center [782, 402] width 66 height 34
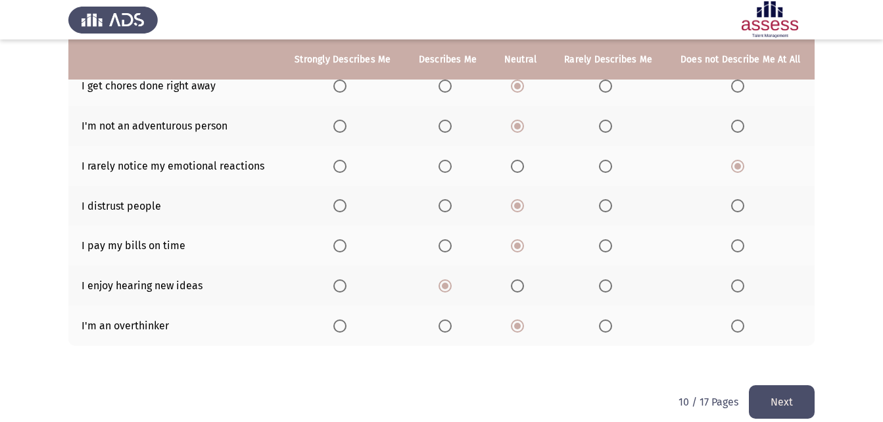
scroll to position [0, 0]
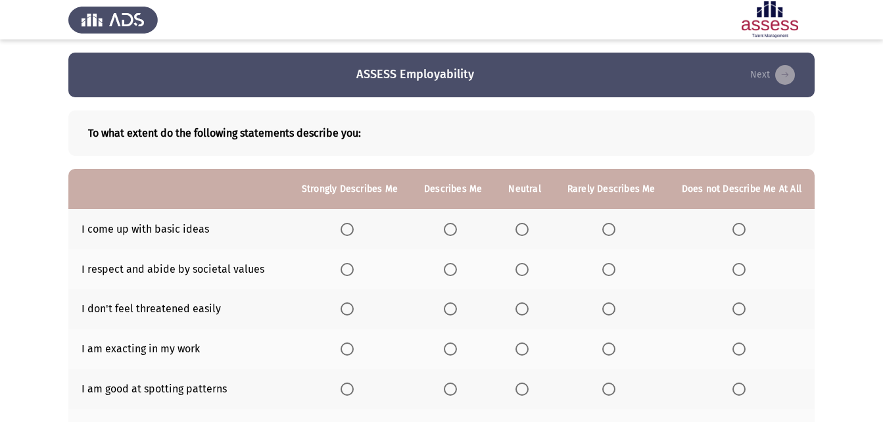
click at [529, 229] on span "Select an option" at bounding box center [522, 229] width 13 height 13
click at [529, 229] on input "Select an option" at bounding box center [522, 229] width 13 height 13
click at [457, 268] on span "Select an option" at bounding box center [450, 269] width 13 height 13
click at [457, 268] on input "Select an option" at bounding box center [450, 269] width 13 height 13
click at [527, 310] on span "Select an option" at bounding box center [522, 308] width 13 height 13
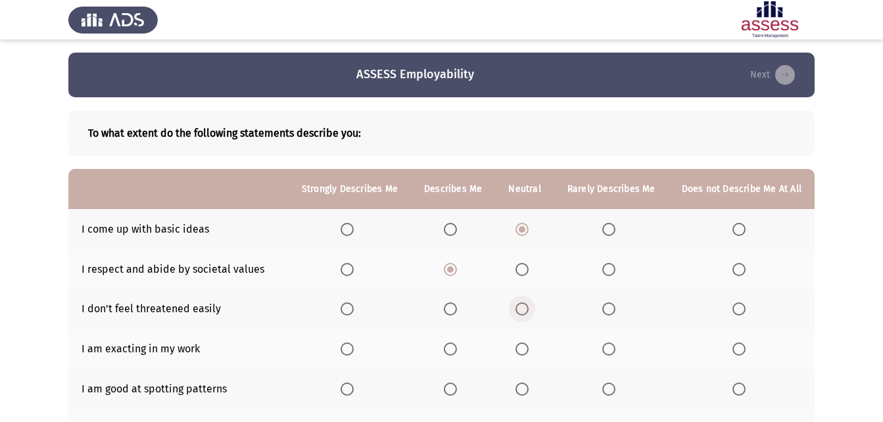
click at [527, 310] on input "Select an option" at bounding box center [522, 308] width 13 height 13
click at [522, 349] on span "Select an option" at bounding box center [522, 349] width 0 height 0
click at [525, 349] on input "Select an option" at bounding box center [522, 349] width 13 height 13
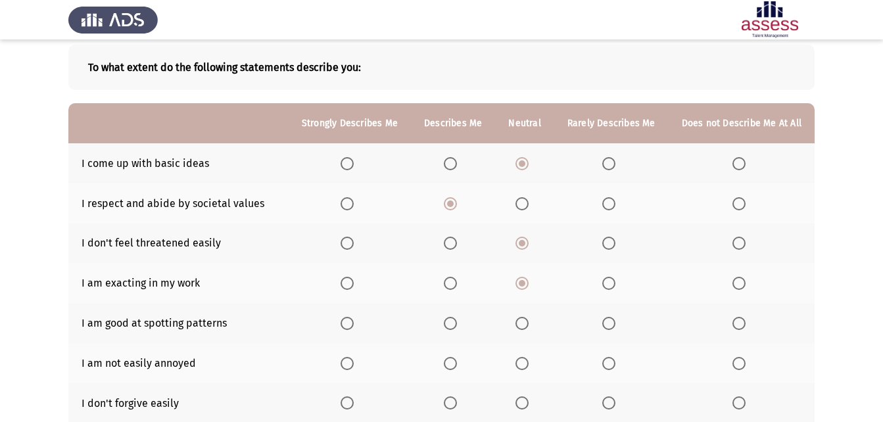
click at [525, 322] on span "Select an option" at bounding box center [522, 323] width 13 height 13
click at [525, 322] on input "Select an option" at bounding box center [522, 323] width 13 height 13
click at [529, 364] on span "Select an option" at bounding box center [522, 363] width 13 height 13
click at [529, 364] on input "Select an option" at bounding box center [522, 363] width 13 height 13
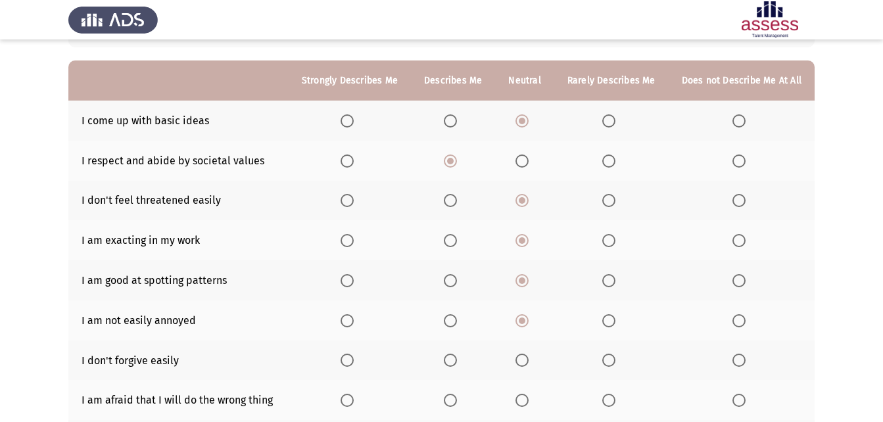
scroll to position [132, 0]
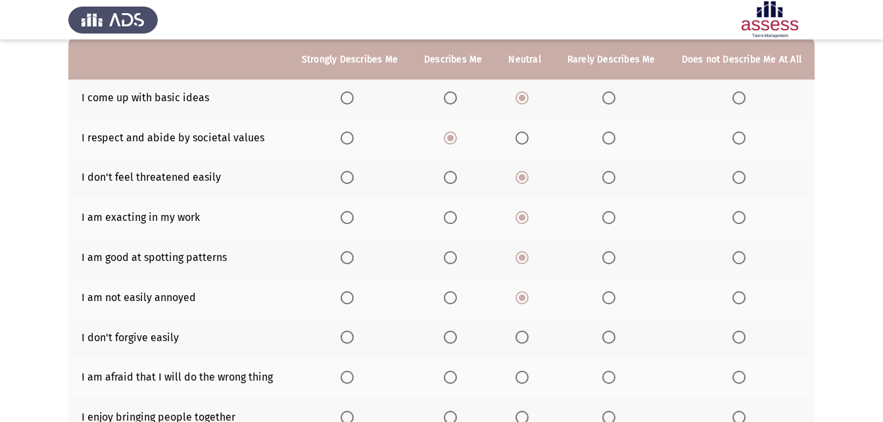
click at [614, 339] on span "Select an option" at bounding box center [608, 337] width 13 height 13
click at [614, 339] on input "Select an option" at bounding box center [608, 337] width 13 height 13
click at [529, 378] on span "Select an option" at bounding box center [522, 377] width 13 height 13
click at [529, 378] on input "Select an option" at bounding box center [522, 377] width 13 height 13
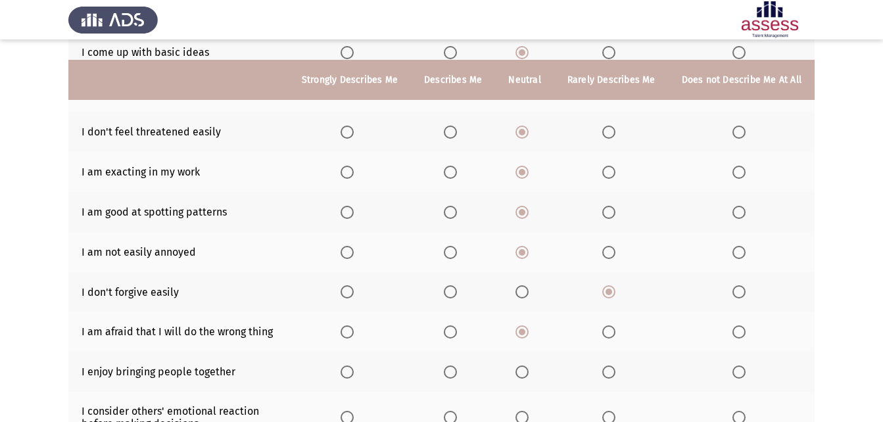
scroll to position [197, 0]
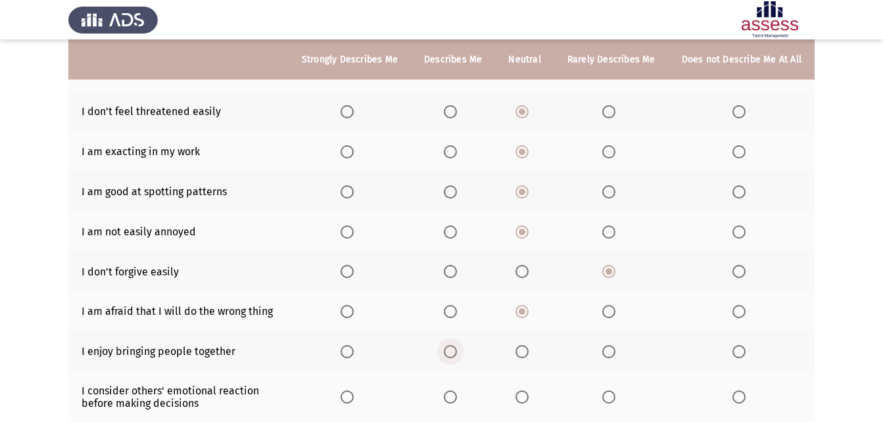
click at [454, 349] on span "Select an option" at bounding box center [450, 351] width 13 height 13
click at [454, 349] on input "Select an option" at bounding box center [450, 351] width 13 height 13
click at [350, 354] on span "Select an option" at bounding box center [347, 351] width 13 height 13
click at [350, 354] on input "Select an option" at bounding box center [347, 351] width 13 height 13
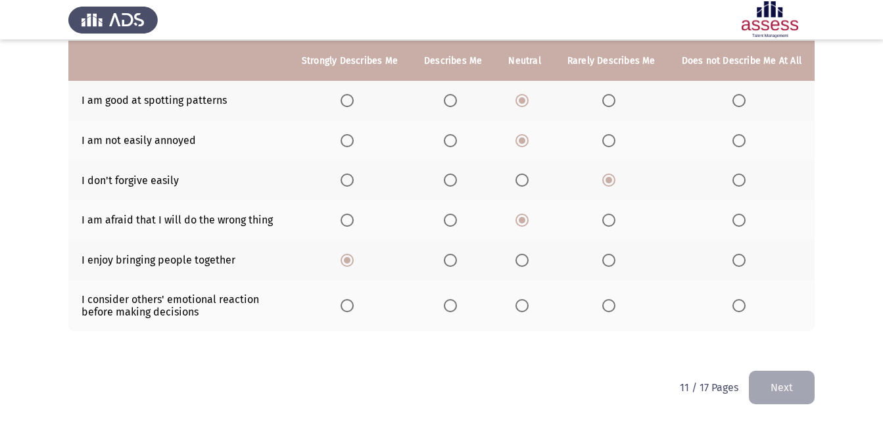
scroll to position [290, 0]
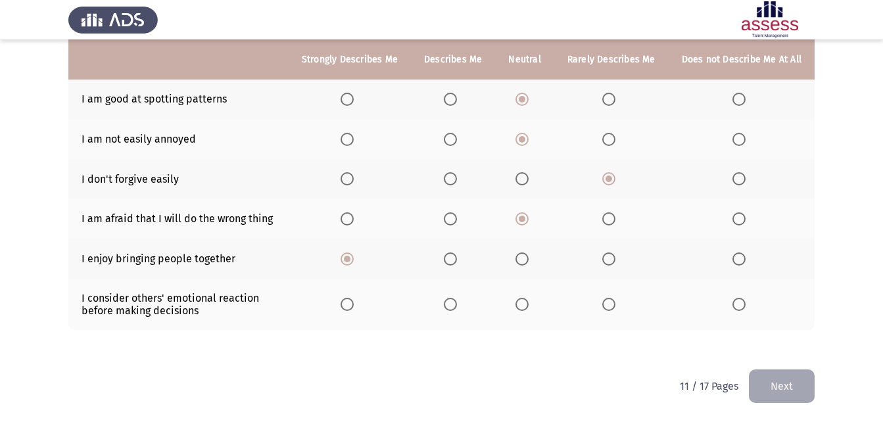
click at [525, 301] on span "Select an option" at bounding box center [522, 304] width 13 height 13
click at [525, 301] on input "Select an option" at bounding box center [522, 304] width 13 height 13
drag, startPoint x: 794, startPoint y: 373, endPoint x: 786, endPoint y: 374, distance: 8.0
click at [792, 373] on button "Next" at bounding box center [782, 387] width 66 height 34
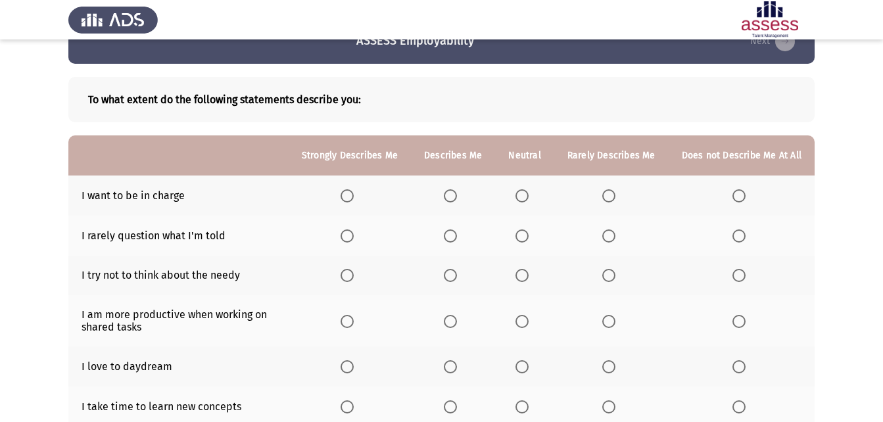
scroll to position [66, 0]
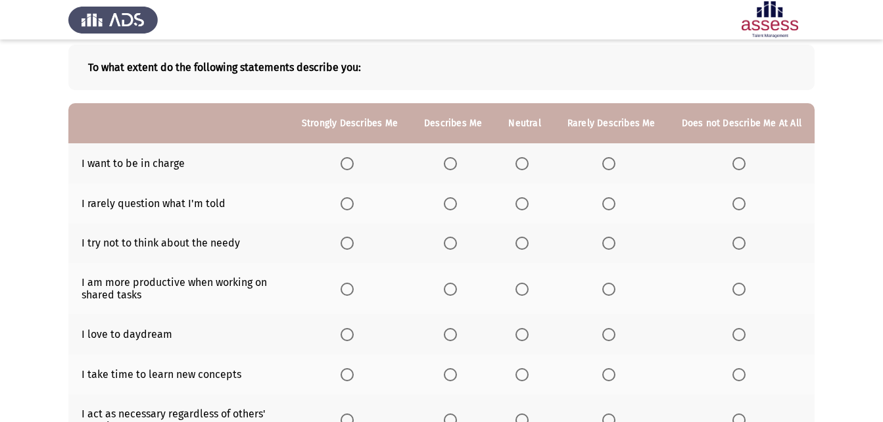
click at [529, 166] on span "Select an option" at bounding box center [522, 163] width 13 height 13
click at [529, 166] on input "Select an option" at bounding box center [522, 163] width 13 height 13
click at [354, 202] on span "Select an option" at bounding box center [347, 203] width 13 height 13
click at [354, 202] on input "Select an option" at bounding box center [347, 203] width 13 height 13
click at [529, 243] on span "Select an option" at bounding box center [522, 243] width 13 height 13
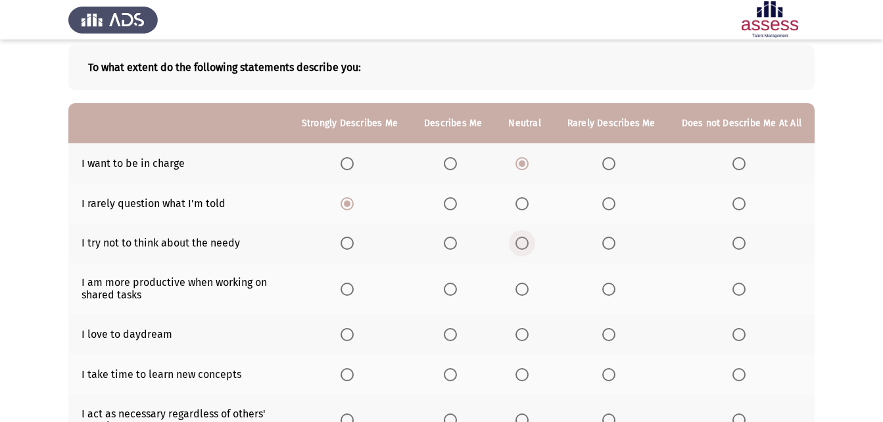
click at [529, 243] on input "Select an option" at bounding box center [522, 243] width 13 height 13
click at [610, 250] on span "Select an option" at bounding box center [608, 243] width 13 height 13
click at [610, 250] on input "Select an option" at bounding box center [608, 243] width 13 height 13
click at [529, 295] on span "Select an option" at bounding box center [522, 289] width 13 height 13
click at [529, 295] on input "Select an option" at bounding box center [522, 289] width 13 height 13
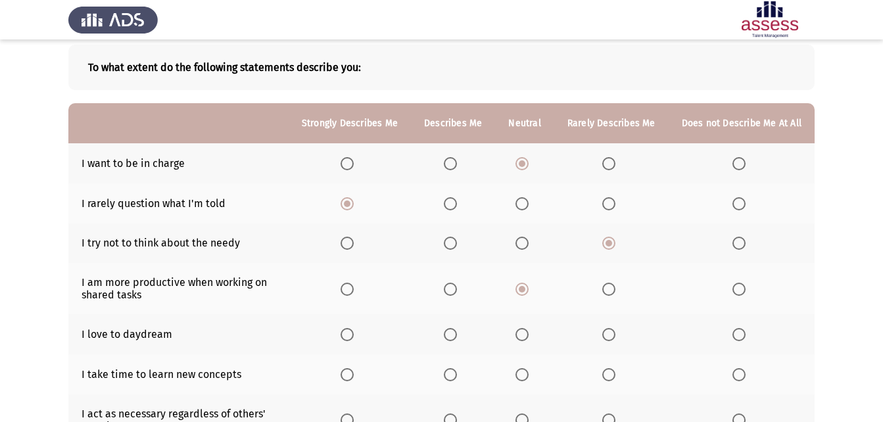
click at [448, 339] on th at bounding box center [453, 334] width 84 height 40
click at [452, 337] on span "Select an option" at bounding box center [450, 334] width 13 height 13
click at [452, 337] on input "Select an option" at bounding box center [450, 334] width 13 height 13
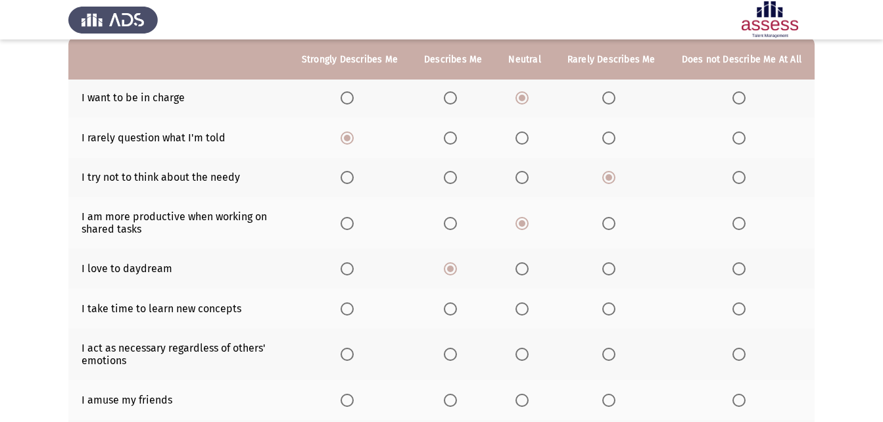
click at [626, 311] on th at bounding box center [611, 309] width 114 height 40
click at [615, 308] on span "Select an option" at bounding box center [608, 308] width 13 height 13
click at [615, 308] on input "Select an option" at bounding box center [608, 308] width 13 height 13
click at [525, 350] on span "Select an option" at bounding box center [522, 354] width 13 height 13
click at [525, 350] on input "Select an option" at bounding box center [522, 354] width 13 height 13
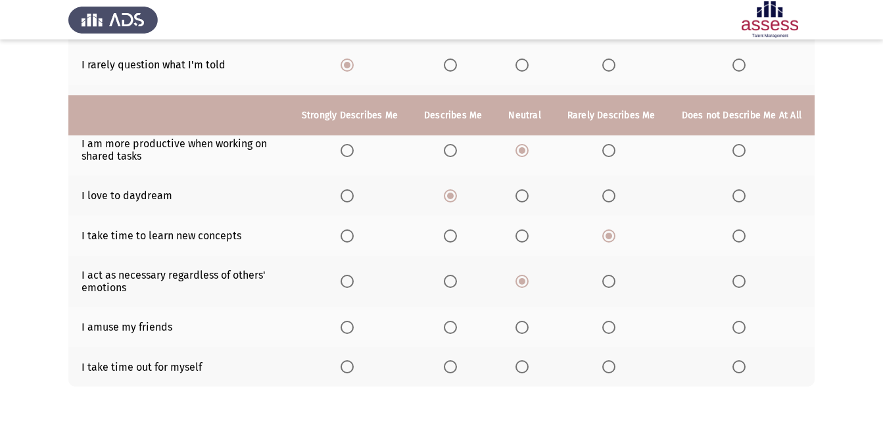
scroll to position [261, 0]
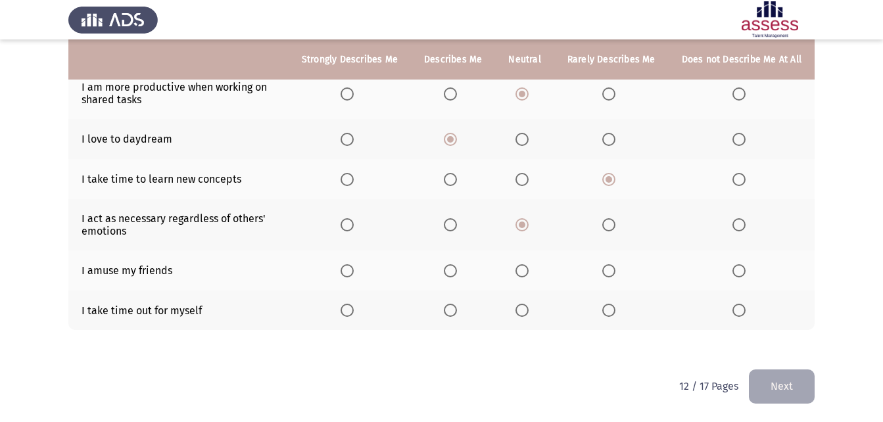
click at [529, 273] on span "Select an option" at bounding box center [522, 270] width 13 height 13
click at [529, 273] on input "Select an option" at bounding box center [522, 270] width 13 height 13
click at [524, 306] on span "Select an option" at bounding box center [522, 310] width 13 height 13
click at [524, 306] on input "Select an option" at bounding box center [522, 310] width 13 height 13
click at [790, 396] on button "Next" at bounding box center [782, 387] width 66 height 34
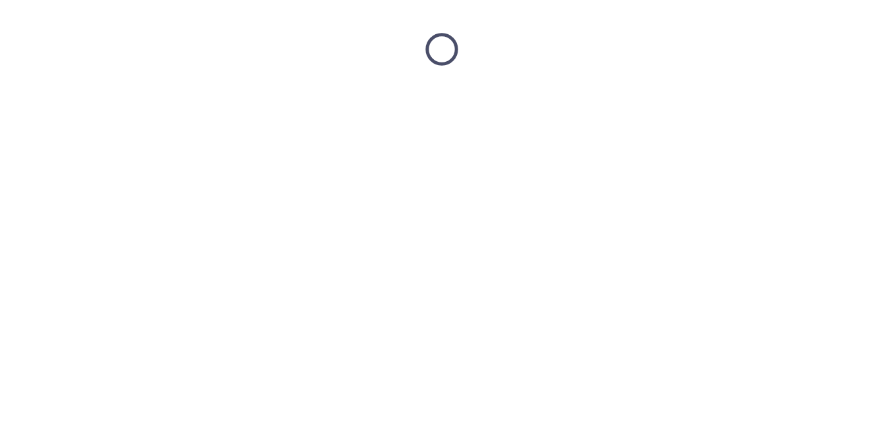
scroll to position [0, 0]
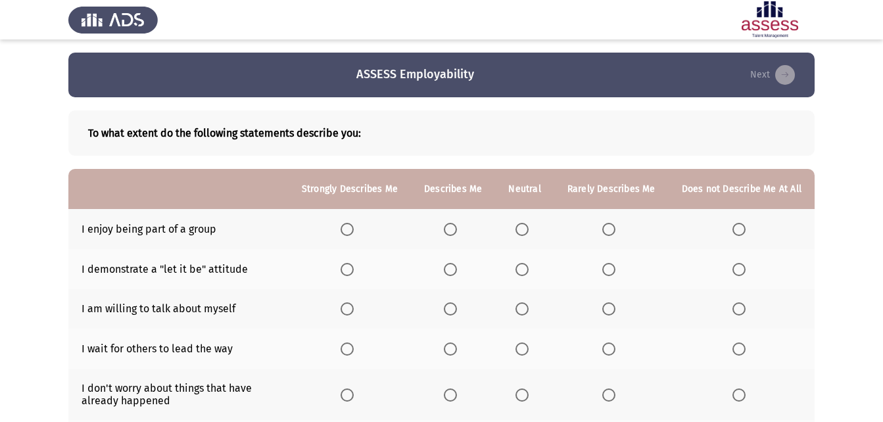
click at [529, 229] on span "Select an option" at bounding box center [522, 229] width 13 height 13
click at [529, 229] on input "Select an option" at bounding box center [522, 229] width 13 height 13
click at [529, 272] on span "Select an option" at bounding box center [522, 269] width 13 height 13
click at [529, 272] on input "Select an option" at bounding box center [522, 269] width 13 height 13
click at [529, 311] on span "Select an option" at bounding box center [522, 308] width 13 height 13
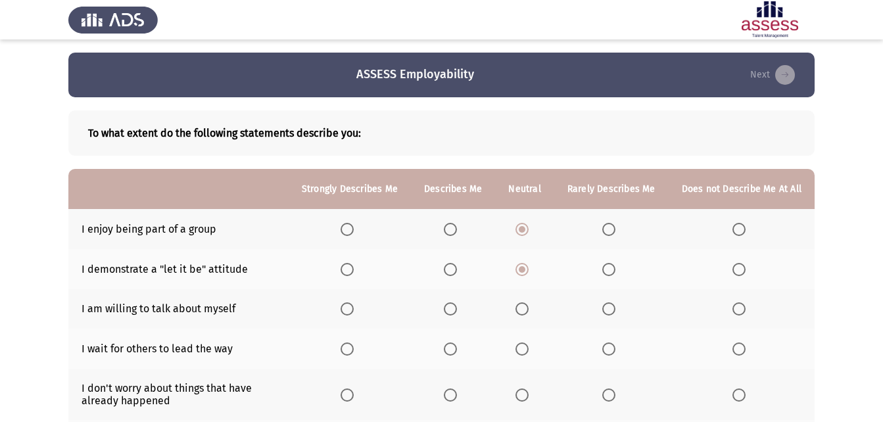
click at [529, 311] on input "Select an option" at bounding box center [522, 308] width 13 height 13
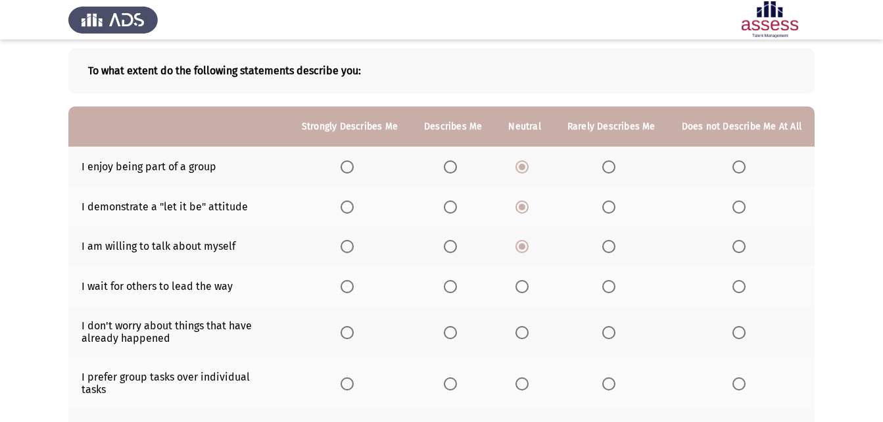
scroll to position [66, 0]
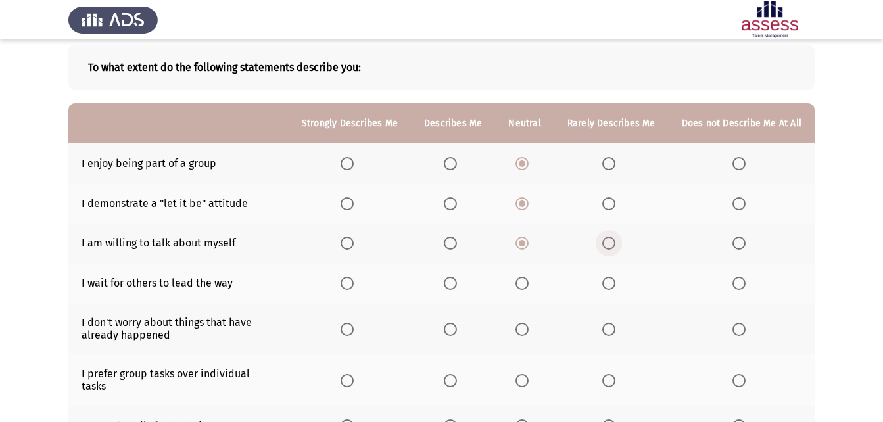
click at [619, 238] on label "Select an option" at bounding box center [611, 243] width 18 height 13
click at [615, 238] on input "Select an option" at bounding box center [608, 243] width 13 height 13
click at [462, 285] on label "Select an option" at bounding box center [453, 283] width 18 height 13
click at [457, 285] on input "Select an option" at bounding box center [450, 283] width 13 height 13
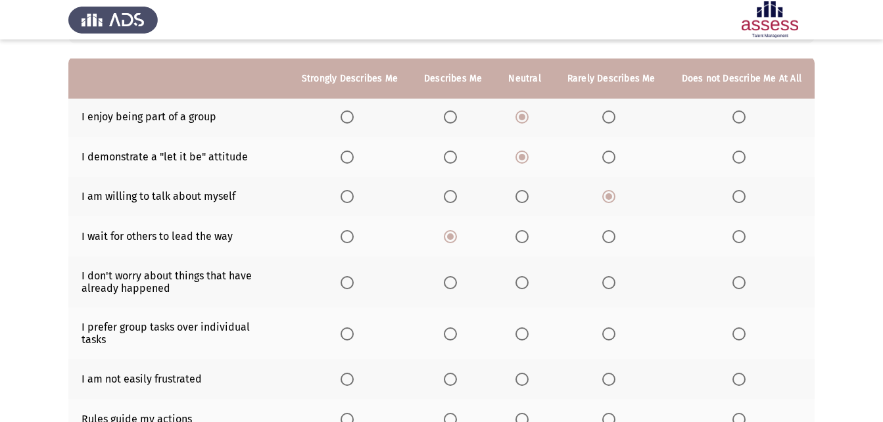
scroll to position [132, 0]
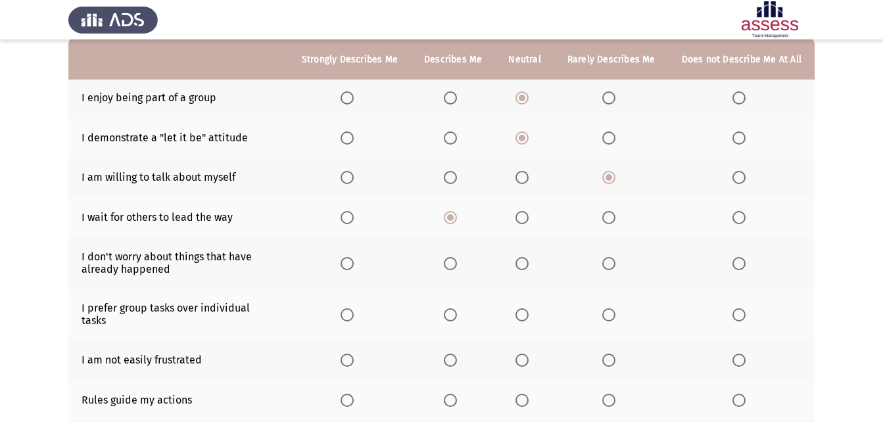
click at [354, 222] on span "Select an option" at bounding box center [347, 217] width 13 height 13
click at [354, 222] on input "Select an option" at bounding box center [347, 217] width 13 height 13
click at [525, 268] on span "Select an option" at bounding box center [522, 263] width 13 height 13
click at [525, 268] on input "Select an option" at bounding box center [522, 263] width 13 height 13
click at [456, 308] on span "Select an option" at bounding box center [450, 314] width 13 height 13
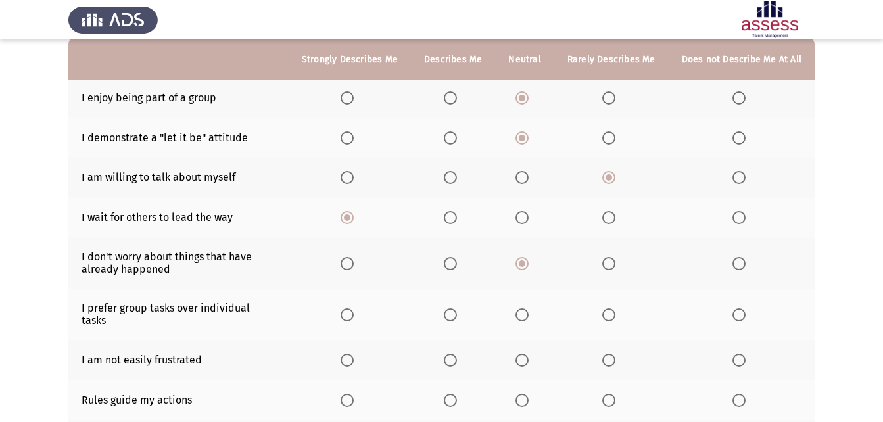
click at [456, 308] on input "Select an option" at bounding box center [450, 314] width 13 height 13
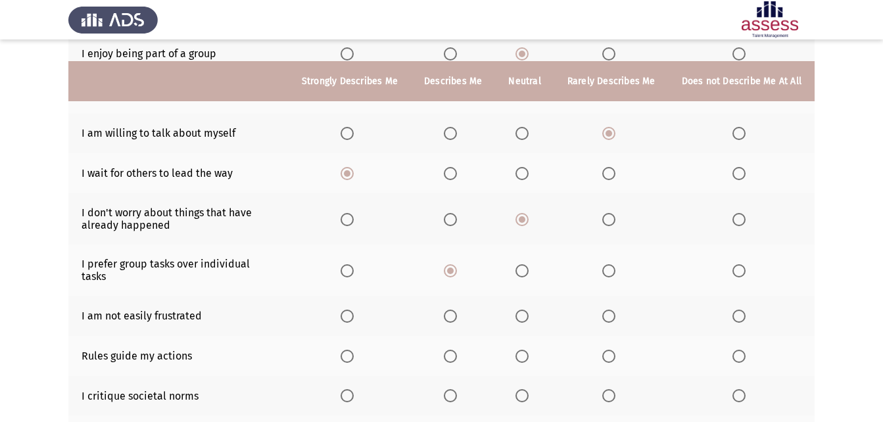
scroll to position [197, 0]
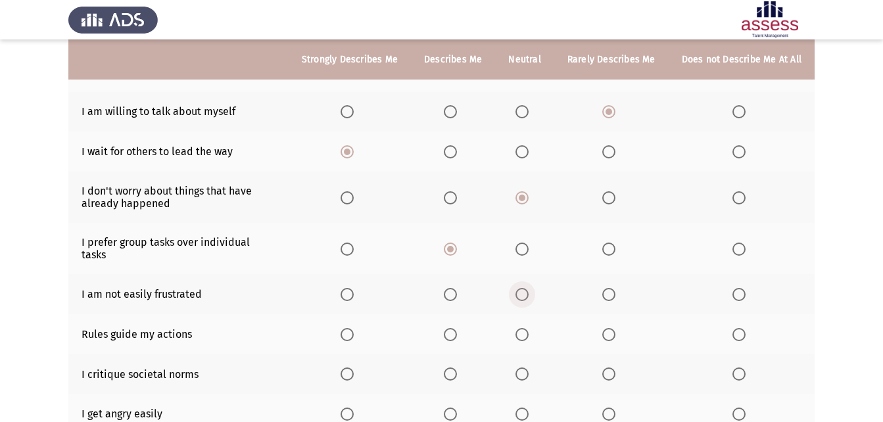
click at [529, 288] on span "Select an option" at bounding box center [522, 294] width 13 height 13
click at [529, 288] on input "Select an option" at bounding box center [522, 294] width 13 height 13
click at [529, 328] on span "Select an option" at bounding box center [522, 334] width 13 height 13
click at [529, 328] on input "Select an option" at bounding box center [522, 334] width 13 height 13
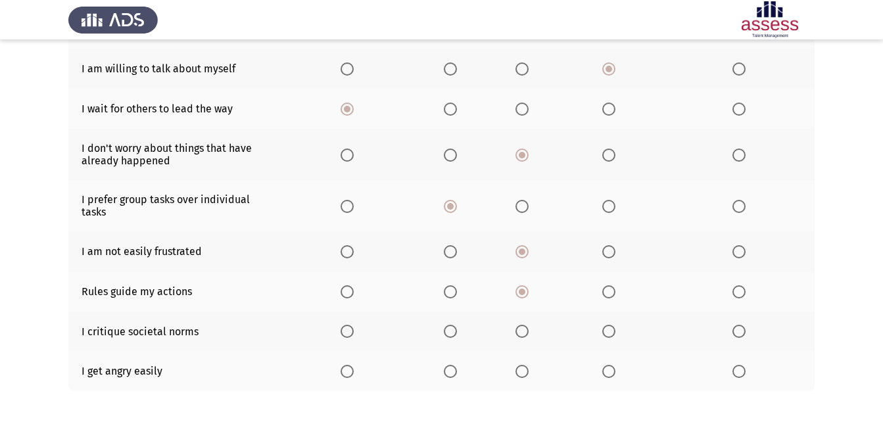
scroll to position [263, 0]
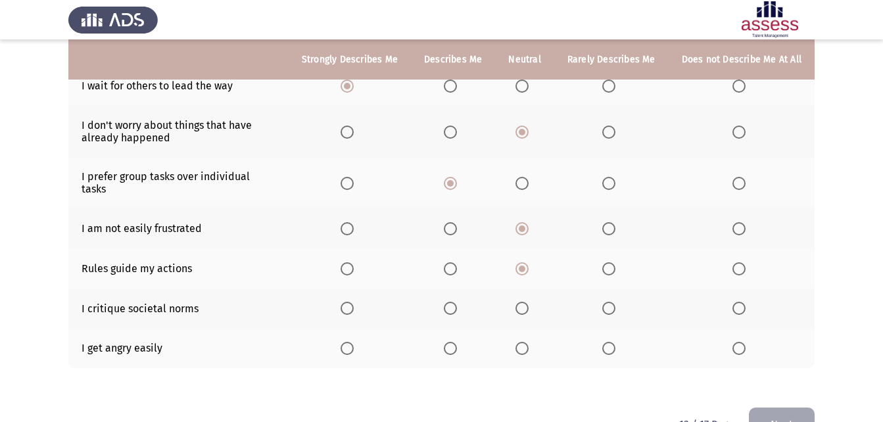
click at [526, 302] on span "Select an option" at bounding box center [522, 308] width 13 height 13
click at [526, 302] on input "Select an option" at bounding box center [522, 308] width 13 height 13
click at [462, 302] on label "Select an option" at bounding box center [453, 308] width 18 height 13
click at [457, 302] on input "Select an option" at bounding box center [450, 308] width 13 height 13
click at [528, 302] on span "Select an option" at bounding box center [522, 308] width 13 height 13
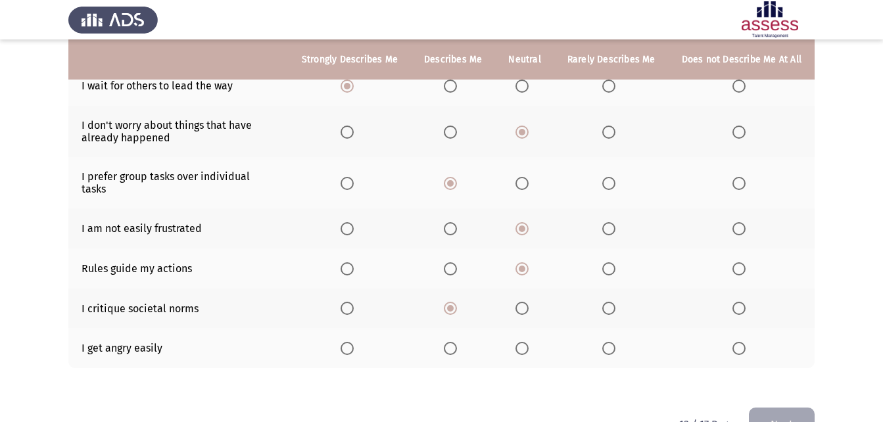
click at [528, 302] on input "Select an option" at bounding box center [522, 308] width 13 height 13
click at [519, 334] on th at bounding box center [524, 348] width 59 height 40
click at [534, 342] on label "Select an option" at bounding box center [525, 348] width 18 height 13
click at [529, 342] on input "Select an option" at bounding box center [522, 348] width 13 height 13
click at [787, 412] on button "Next" at bounding box center [782, 425] width 66 height 34
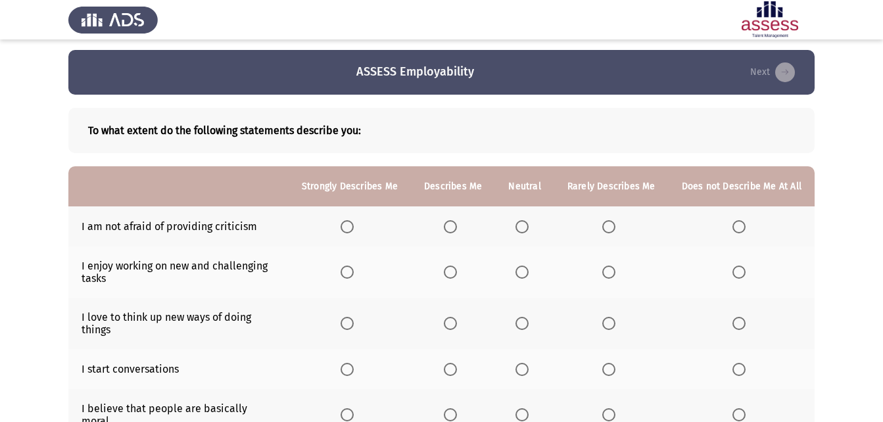
scroll to position [0, 0]
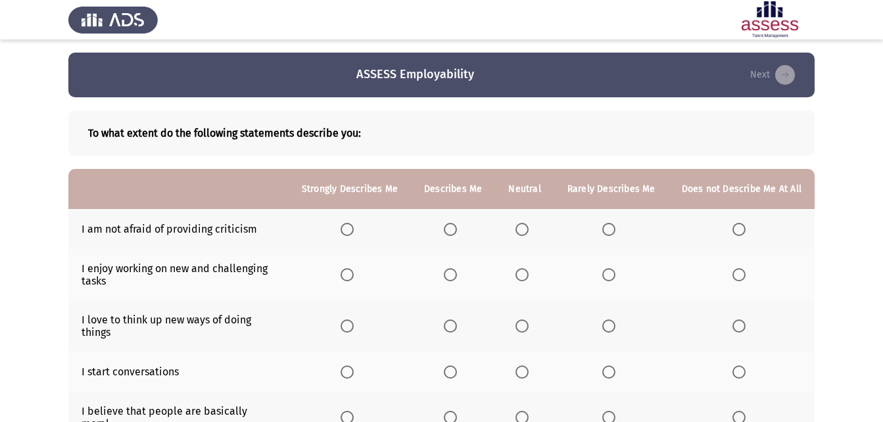
click at [524, 231] on span "Select an option" at bounding box center [522, 229] width 13 height 13
click at [524, 231] on input "Select an option" at bounding box center [522, 229] width 13 height 13
click at [524, 272] on span "Select an option" at bounding box center [522, 274] width 13 height 13
click at [524, 272] on input "Select an option" at bounding box center [522, 274] width 13 height 13
click at [529, 328] on span "Select an option" at bounding box center [522, 326] width 13 height 13
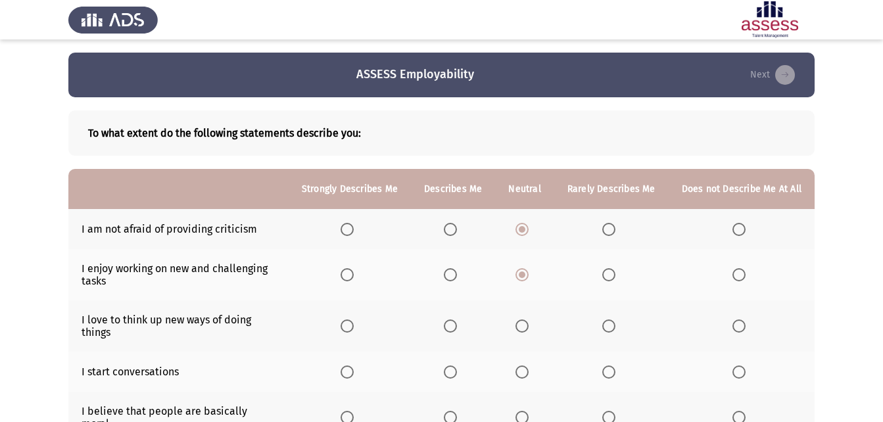
click at [529, 328] on input "Select an option" at bounding box center [522, 326] width 13 height 13
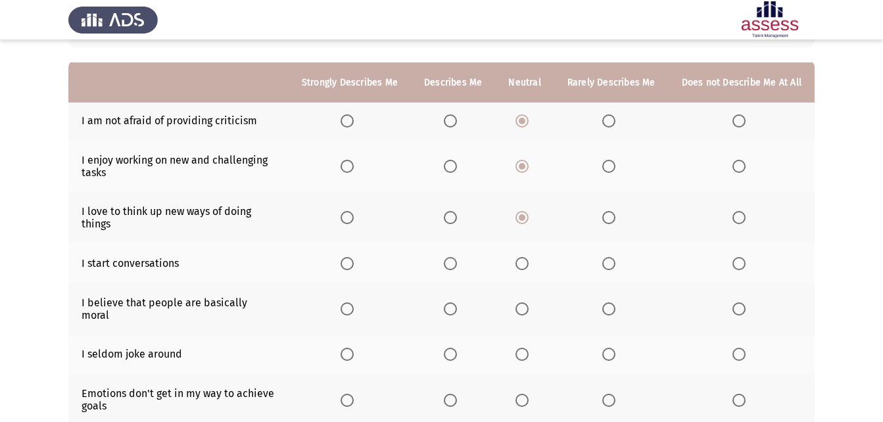
scroll to position [132, 0]
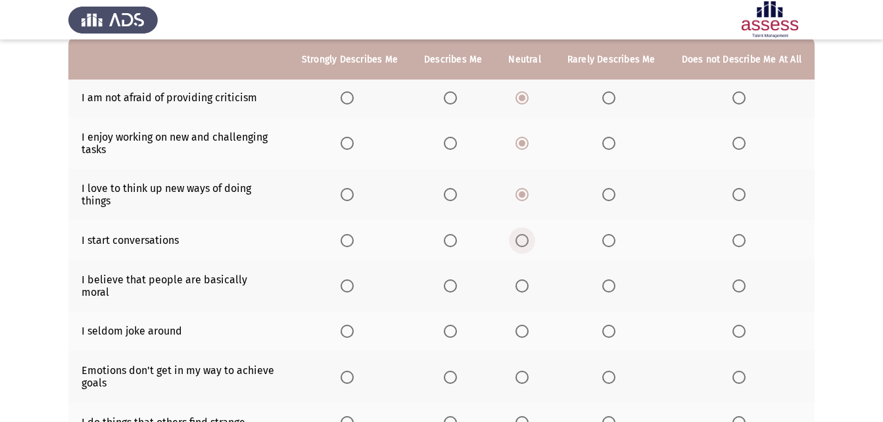
click at [529, 235] on span "Select an option" at bounding box center [522, 240] width 13 height 13
click at [529, 235] on input "Select an option" at bounding box center [522, 240] width 13 height 13
click at [527, 283] on span "Select an option" at bounding box center [522, 285] width 13 height 13
click at [527, 283] on input "Select an option" at bounding box center [522, 285] width 13 height 13
click at [615, 325] on span "Select an option" at bounding box center [608, 331] width 13 height 13
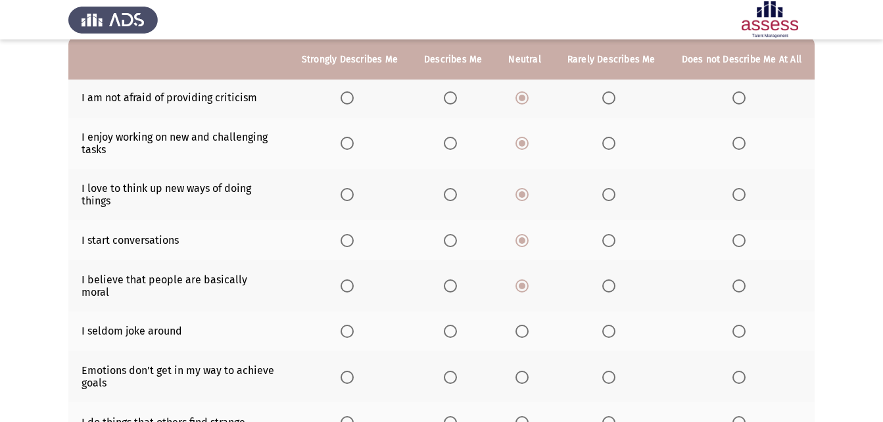
click at [615, 325] on input "Select an option" at bounding box center [608, 331] width 13 height 13
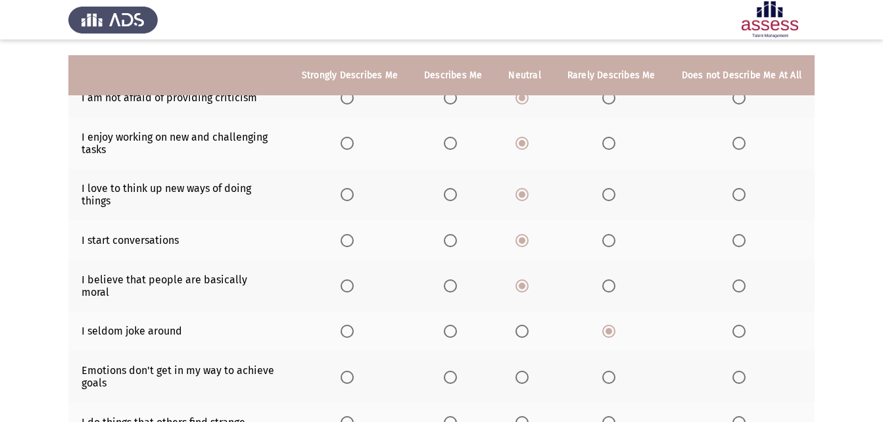
scroll to position [197, 0]
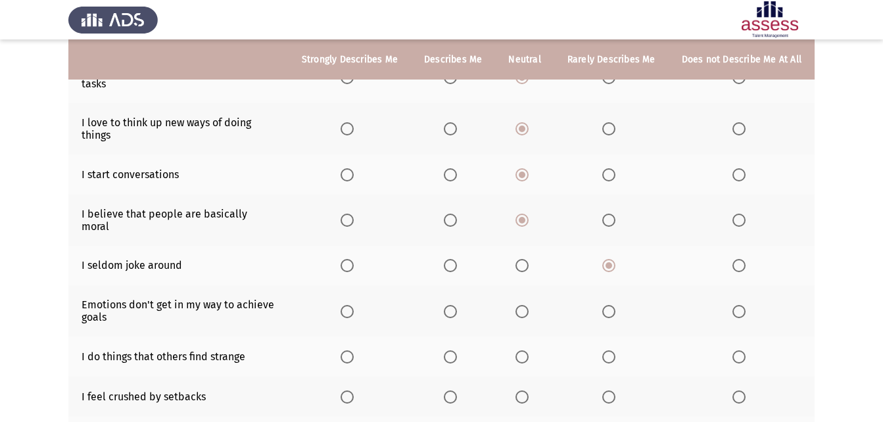
click at [735, 259] on span "Select an option" at bounding box center [739, 265] width 13 height 13
click at [735, 259] on input "Select an option" at bounding box center [739, 265] width 13 height 13
click at [608, 305] on span "Select an option" at bounding box center [608, 311] width 13 height 13
click at [608, 305] on input "Select an option" at bounding box center [608, 311] width 13 height 13
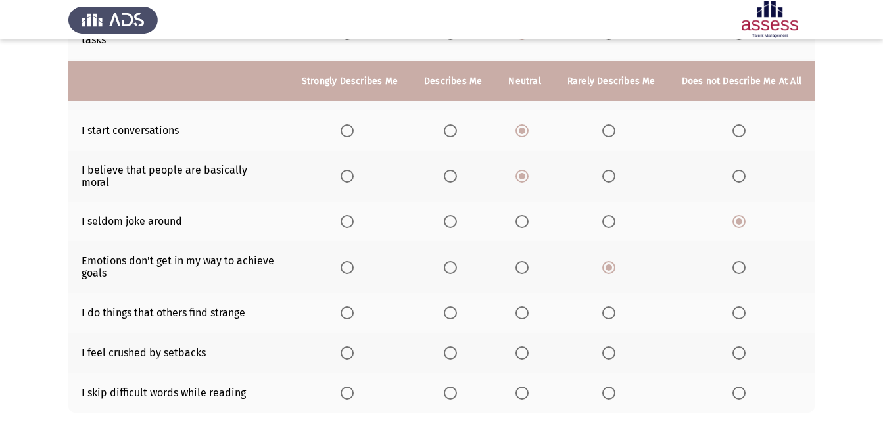
scroll to position [263, 0]
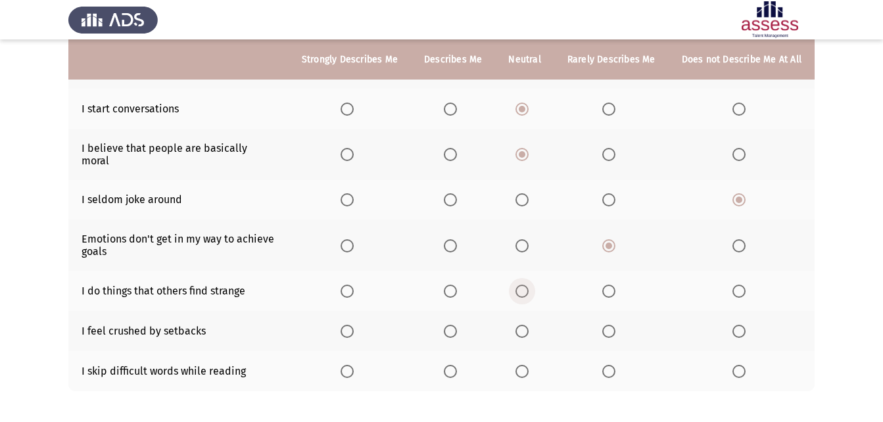
click at [527, 285] on span "Select an option" at bounding box center [522, 291] width 13 height 13
click at [527, 285] on input "Select an option" at bounding box center [522, 291] width 13 height 13
click at [456, 285] on span "Select an option" at bounding box center [450, 291] width 13 height 13
click at [456, 285] on input "Select an option" at bounding box center [450, 291] width 13 height 13
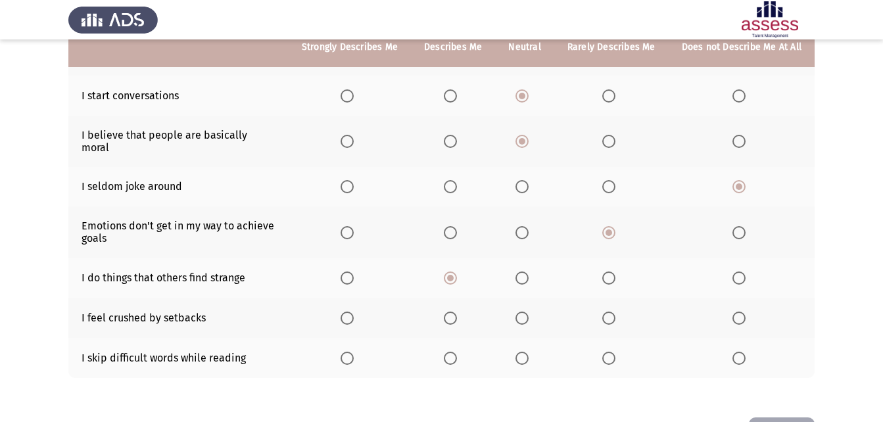
scroll to position [312, 0]
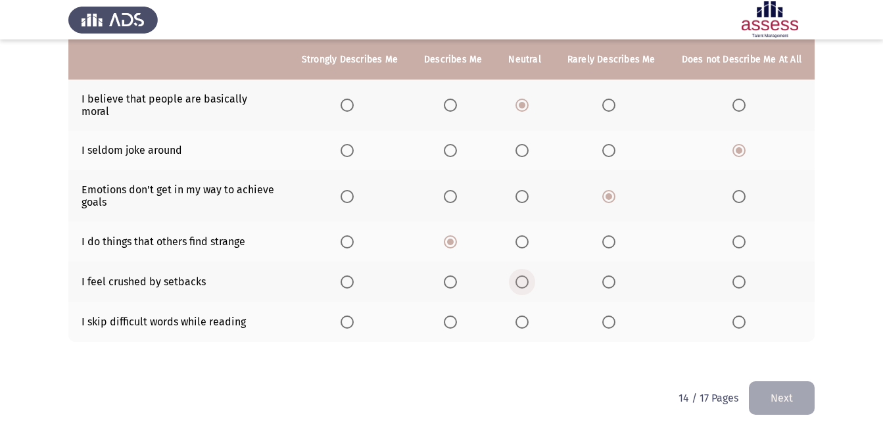
click at [525, 276] on span "Select an option" at bounding box center [522, 282] width 13 height 13
click at [525, 276] on input "Select an option" at bounding box center [522, 282] width 13 height 13
click at [524, 316] on span "Select an option" at bounding box center [522, 322] width 13 height 13
click at [524, 316] on input "Select an option" at bounding box center [522, 322] width 13 height 13
click at [611, 316] on span "Select an option" at bounding box center [608, 322] width 13 height 13
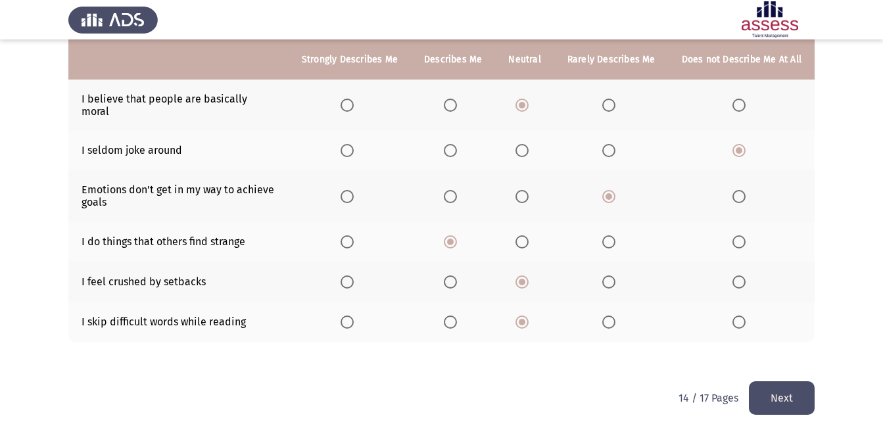
click at [611, 316] on input "Select an option" at bounding box center [608, 322] width 13 height 13
click at [767, 381] on button "Next" at bounding box center [782, 398] width 66 height 34
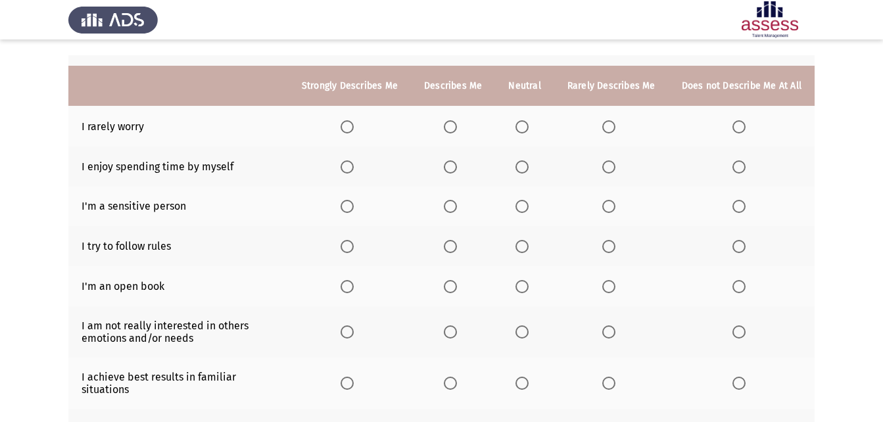
scroll to position [0, 0]
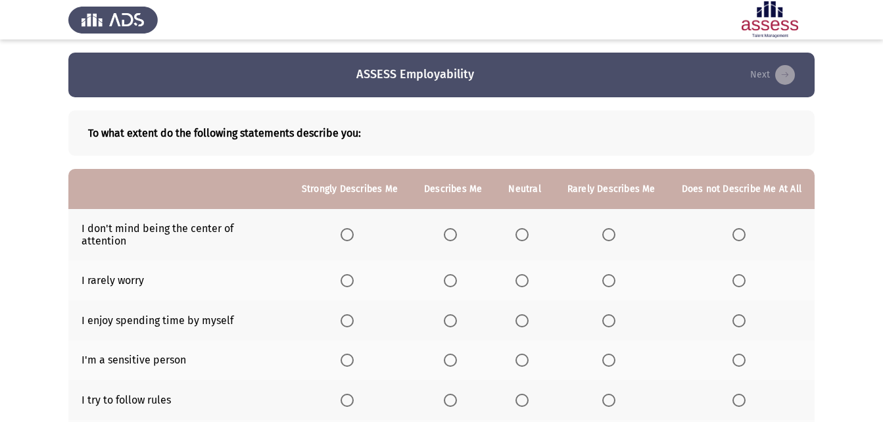
click at [519, 239] on th at bounding box center [524, 234] width 59 height 51
click at [522, 235] on span "Select an option" at bounding box center [522, 235] width 0 height 0
click at [526, 229] on input "Select an option" at bounding box center [522, 234] width 13 height 13
click at [615, 274] on span "Select an option" at bounding box center [608, 280] width 13 height 13
click at [615, 274] on input "Select an option" at bounding box center [608, 280] width 13 height 13
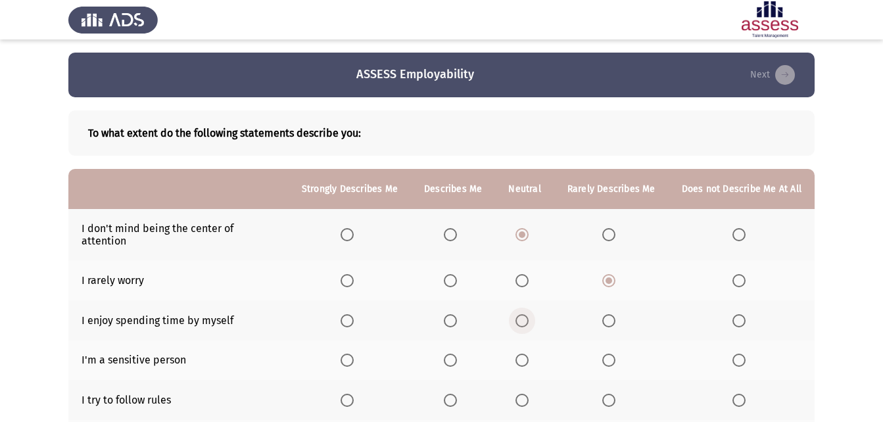
click at [523, 314] on span "Select an option" at bounding box center [522, 320] width 13 height 13
click at [523, 314] on input "Select an option" at bounding box center [522, 320] width 13 height 13
click at [525, 354] on span "Select an option" at bounding box center [522, 360] width 13 height 13
click at [525, 354] on input "Select an option" at bounding box center [522, 360] width 13 height 13
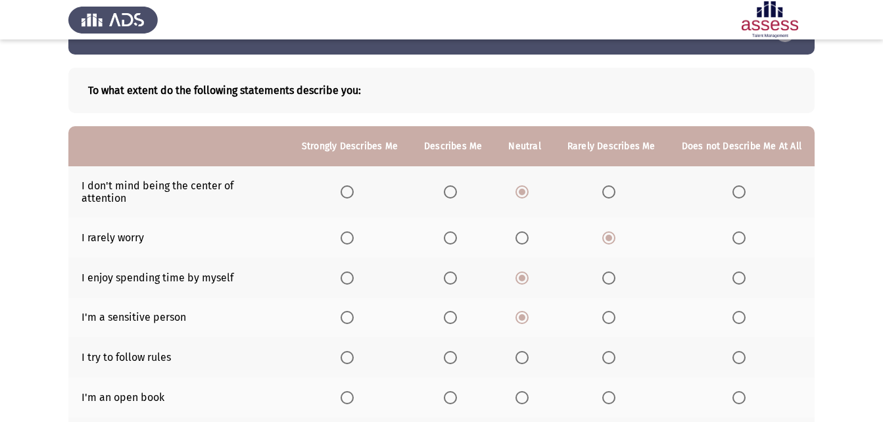
scroll to position [66, 0]
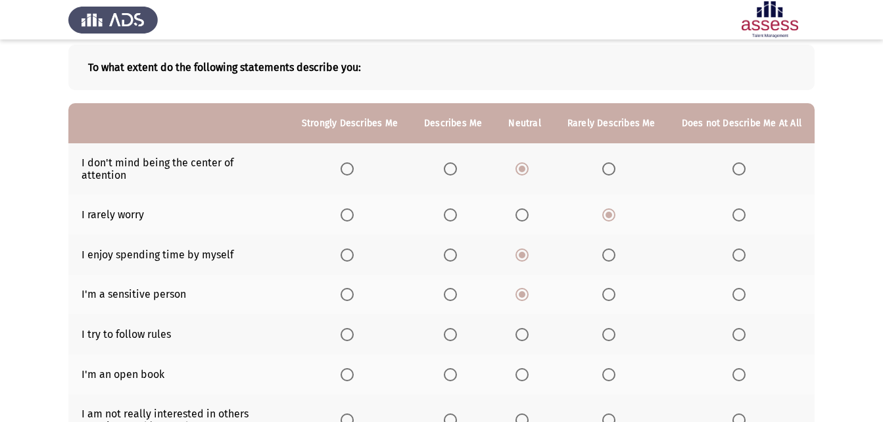
click at [448, 328] on span "Select an option" at bounding box center [450, 334] width 13 height 13
click at [448, 328] on input "Select an option" at bounding box center [450, 334] width 13 height 13
click at [731, 361] on th at bounding box center [742, 374] width 146 height 40
click at [736, 368] on span "Select an option" at bounding box center [739, 374] width 13 height 13
click at [736, 368] on input "Select an option" at bounding box center [739, 374] width 13 height 13
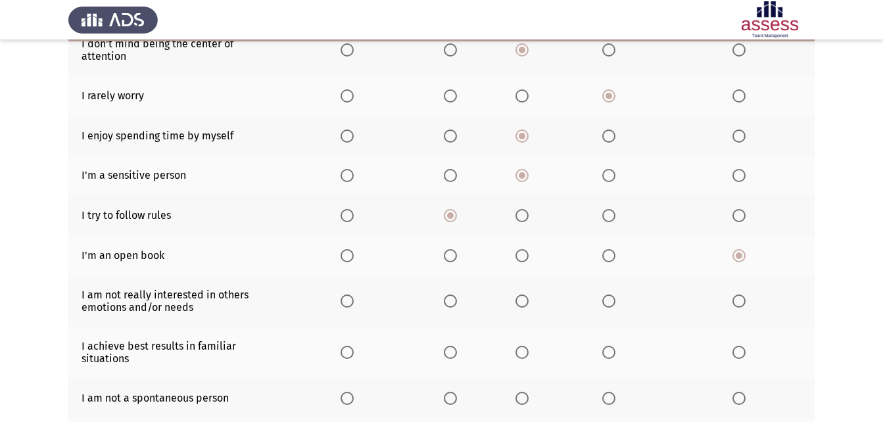
scroll to position [197, 0]
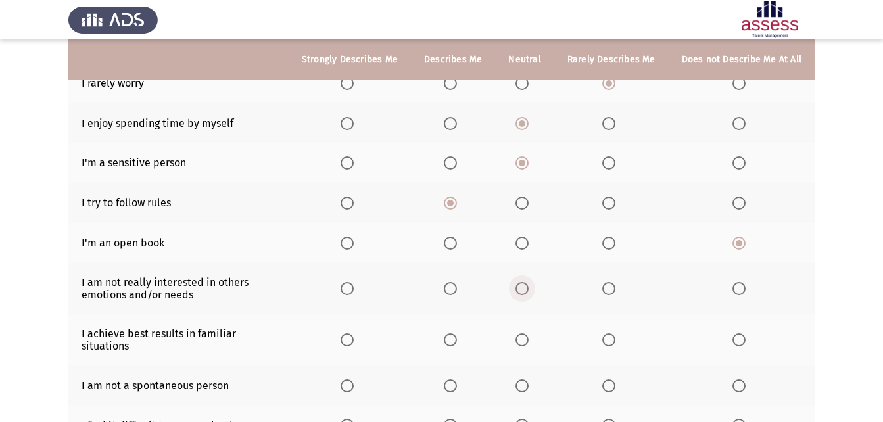
click at [529, 282] on span "Select an option" at bounding box center [522, 288] width 13 height 13
click at [529, 282] on input "Select an option" at bounding box center [522, 288] width 13 height 13
click at [523, 333] on span "Select an option" at bounding box center [522, 339] width 13 height 13
click at [523, 333] on input "Select an option" at bounding box center [522, 339] width 13 height 13
click at [529, 379] on span "Select an option" at bounding box center [522, 385] width 13 height 13
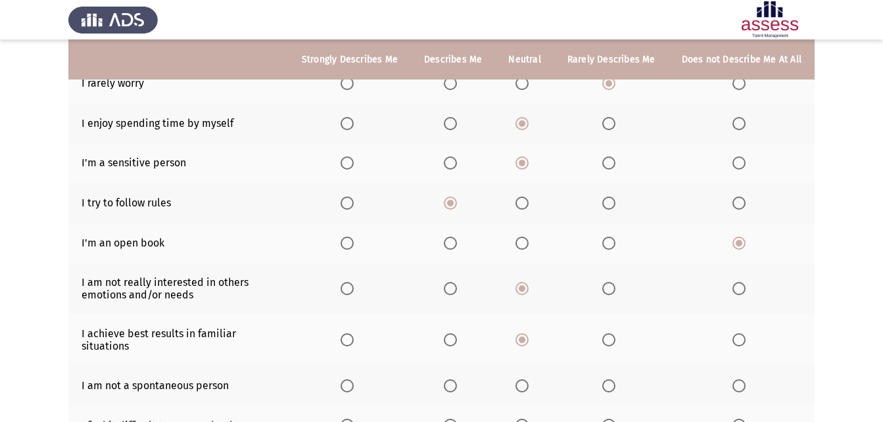
click at [529, 379] on input "Select an option" at bounding box center [522, 385] width 13 height 13
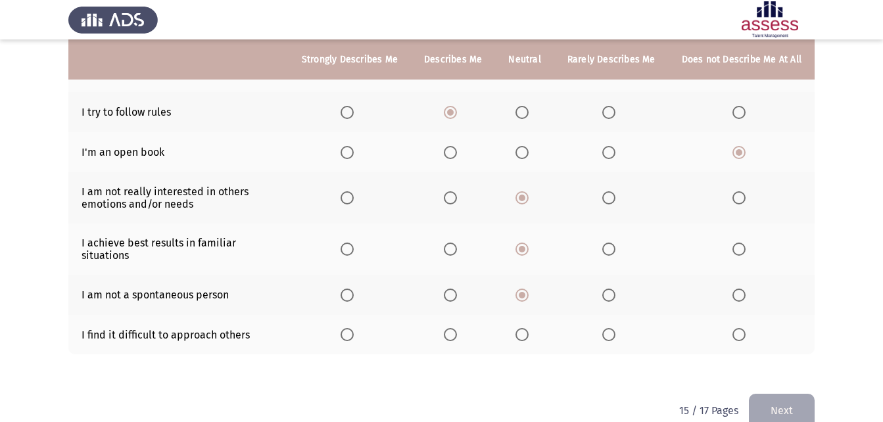
scroll to position [301, 0]
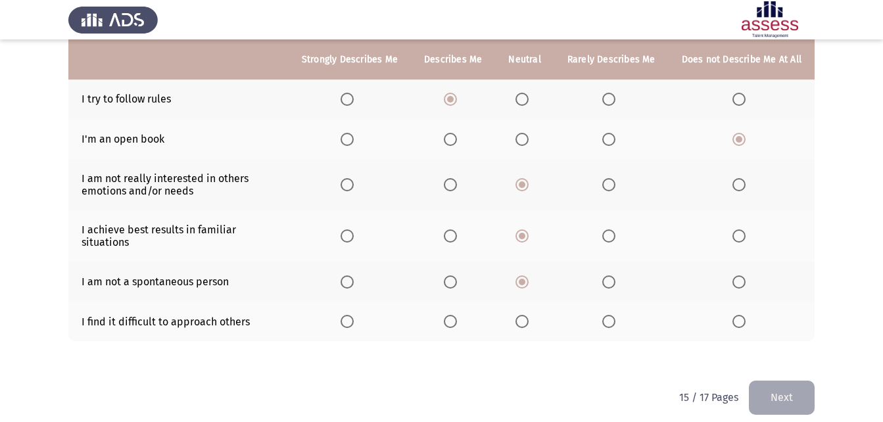
click at [460, 302] on th at bounding box center [453, 322] width 84 height 40
click at [533, 315] on label "Select an option" at bounding box center [525, 321] width 18 height 13
click at [529, 315] on input "Select an option" at bounding box center [522, 321] width 13 height 13
click at [769, 381] on button "Next" at bounding box center [782, 398] width 66 height 34
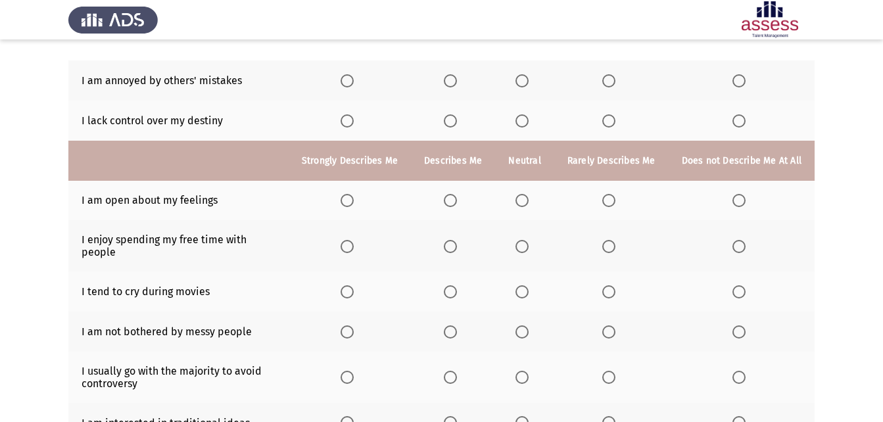
scroll to position [0, 0]
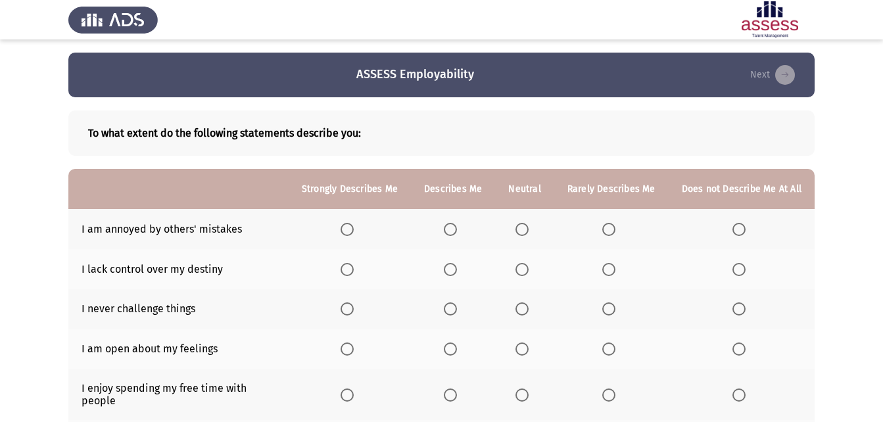
click at [522, 237] on th at bounding box center [524, 229] width 59 height 40
click at [523, 231] on span "Select an option" at bounding box center [522, 229] width 13 height 13
click at [523, 231] on input "Select an option" at bounding box center [522, 229] width 13 height 13
click at [533, 262] on mat-radio-button "Select an option" at bounding box center [525, 269] width 18 height 14
click at [516, 268] on th at bounding box center [524, 269] width 59 height 40
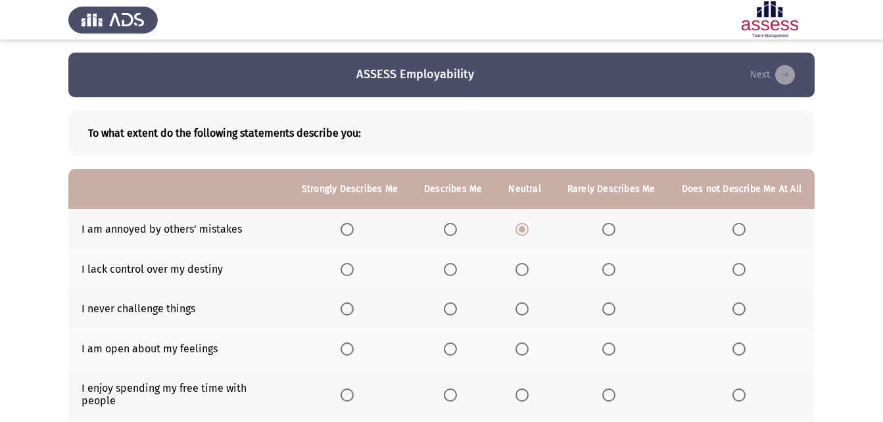
click at [525, 274] on span "Select an option" at bounding box center [522, 269] width 13 height 13
click at [525, 274] on input "Select an option" at bounding box center [522, 269] width 13 height 13
drag, startPoint x: 541, startPoint y: 313, endPoint x: 515, endPoint y: 312, distance: 25.7
click at [537, 313] on th at bounding box center [524, 309] width 59 height 40
drag, startPoint x: 515, startPoint y: 312, endPoint x: 533, endPoint y: 315, distance: 18.1
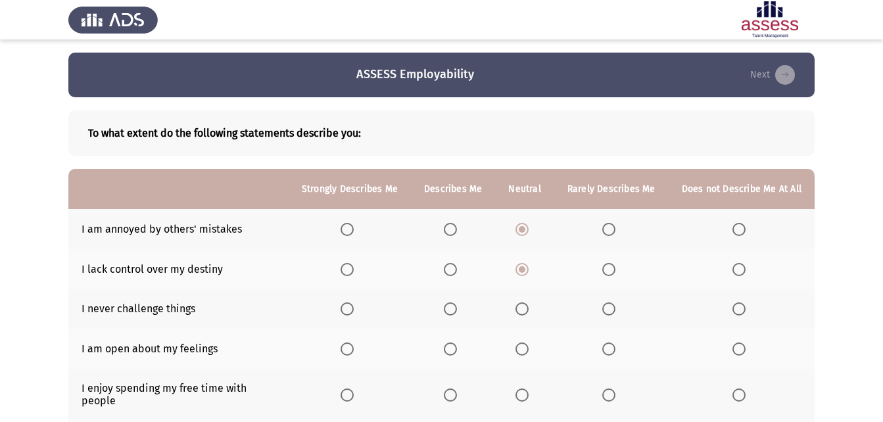
click at [515, 311] on th at bounding box center [524, 309] width 59 height 40
click at [537, 316] on th at bounding box center [524, 309] width 59 height 40
click at [529, 307] on span "Select an option" at bounding box center [522, 308] width 13 height 13
click at [529, 307] on input "Select an option" at bounding box center [522, 308] width 13 height 13
click at [615, 309] on span "Select an option" at bounding box center [608, 308] width 13 height 13
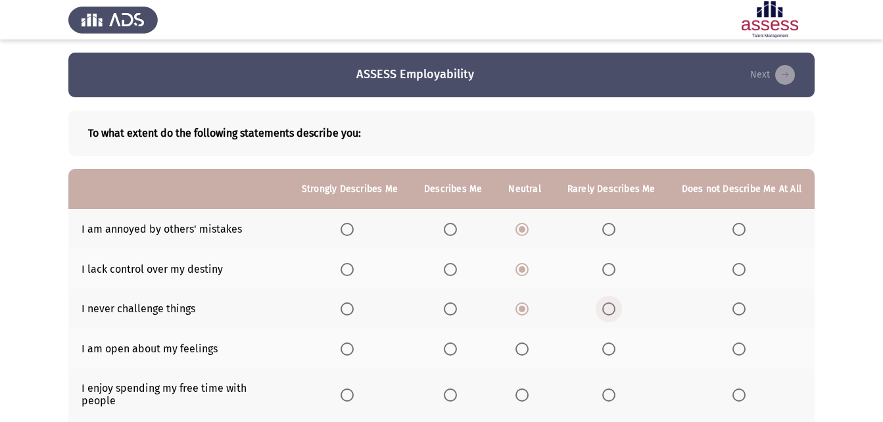
click at [615, 309] on input "Select an option" at bounding box center [608, 308] width 13 height 13
click at [523, 352] on span "Select an option" at bounding box center [522, 349] width 13 height 13
click at [523, 352] on input "Select an option" at bounding box center [522, 349] width 13 height 13
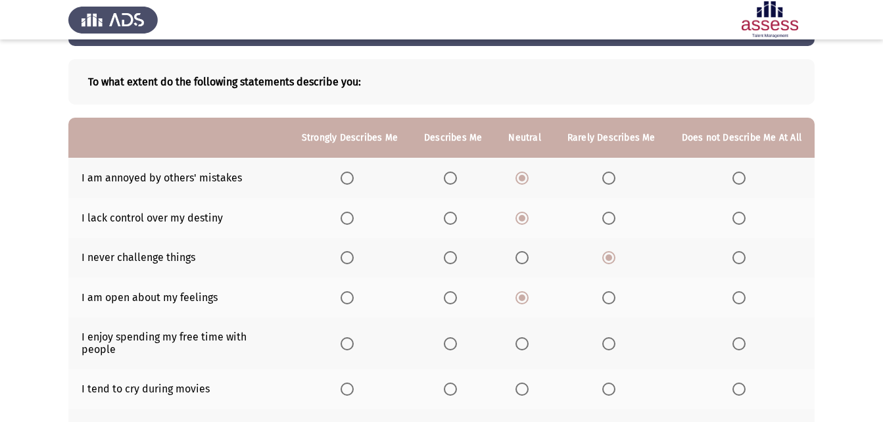
scroll to position [132, 0]
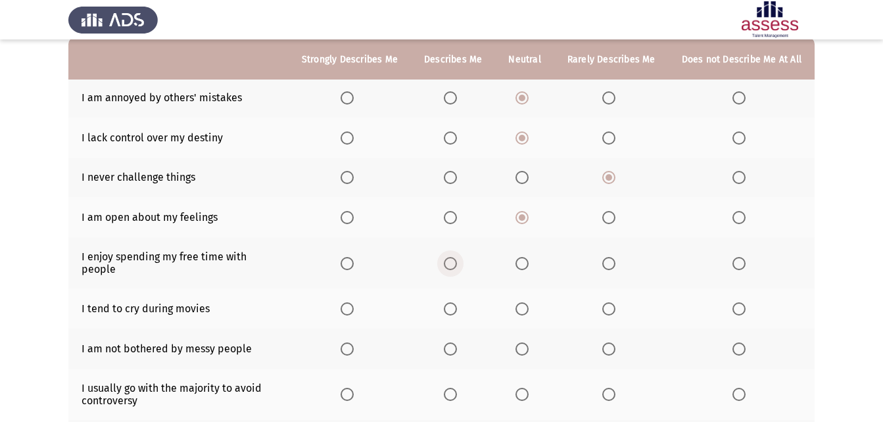
click at [456, 259] on span "Select an option" at bounding box center [450, 263] width 13 height 13
click at [456, 259] on input "Select an option" at bounding box center [450, 263] width 13 height 13
click at [352, 258] on span "Select an option" at bounding box center [347, 263] width 13 height 13
click at [352, 258] on input "Select an option" at bounding box center [347, 263] width 13 height 13
click at [745, 302] on span "Select an option" at bounding box center [739, 308] width 13 height 13
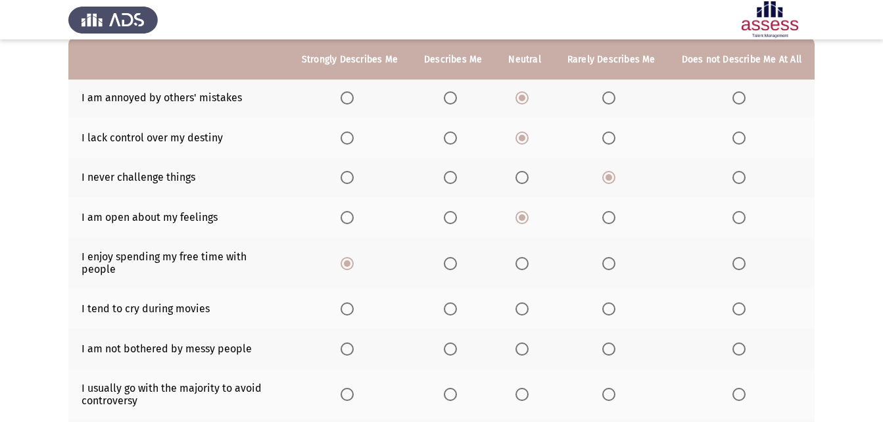
click at [745, 302] on input "Select an option" at bounding box center [739, 308] width 13 height 13
click at [517, 334] on th at bounding box center [524, 349] width 59 height 40
click at [522, 343] on span "Select an option" at bounding box center [522, 349] width 13 height 13
click at [522, 343] on input "Select an option" at bounding box center [522, 349] width 13 height 13
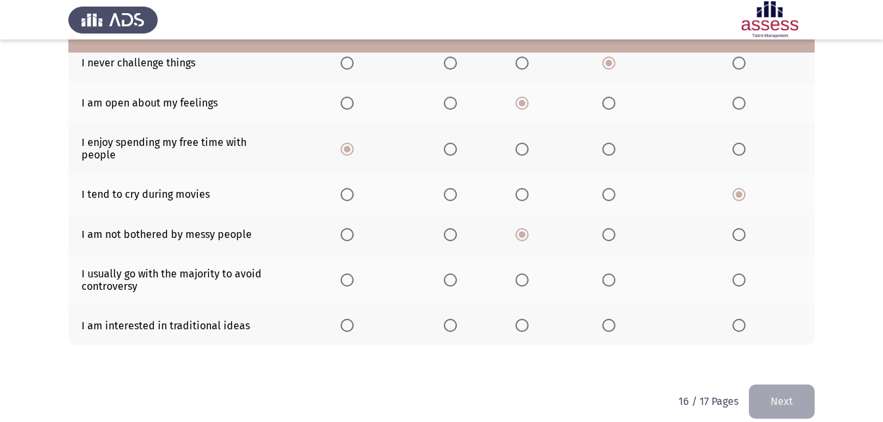
scroll to position [250, 0]
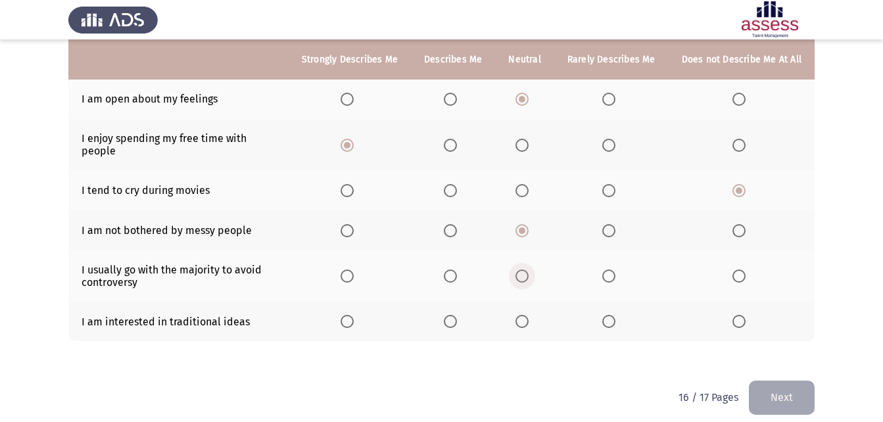
click at [525, 270] on span "Select an option" at bounding box center [522, 276] width 13 height 13
click at [525, 270] on input "Select an option" at bounding box center [522, 276] width 13 height 13
click at [526, 315] on span "Select an option" at bounding box center [522, 321] width 13 height 13
click at [526, 315] on input "Select an option" at bounding box center [522, 321] width 13 height 13
click at [809, 381] on button "Next" at bounding box center [782, 398] width 66 height 34
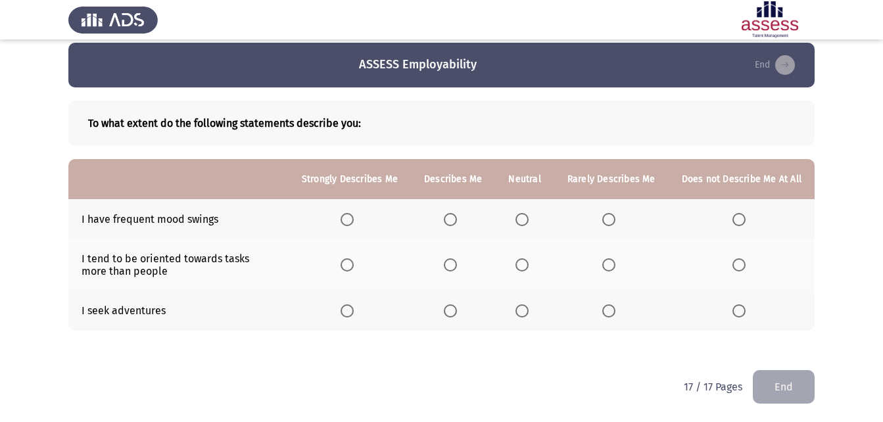
scroll to position [11, 0]
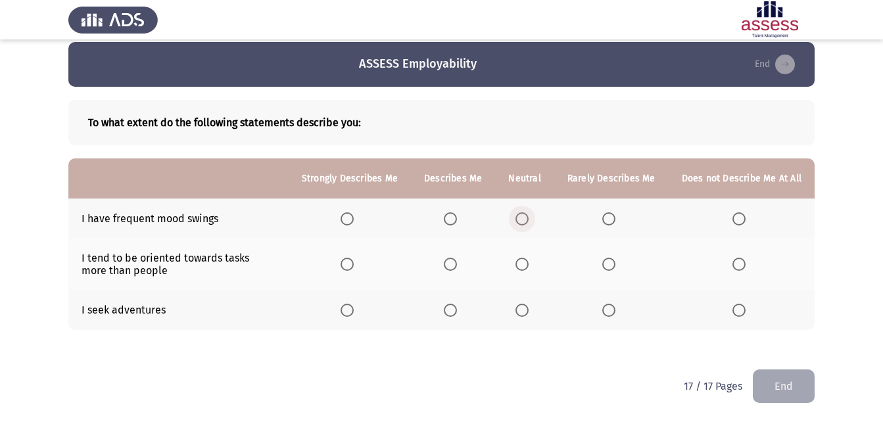
click at [521, 216] on span "Select an option" at bounding box center [522, 218] width 13 height 13
click at [521, 216] on input "Select an option" at bounding box center [522, 218] width 13 height 13
click at [521, 260] on span "Select an option" at bounding box center [522, 264] width 13 height 13
click at [521, 260] on input "Select an option" at bounding box center [522, 264] width 13 height 13
click at [529, 308] on span "Select an option" at bounding box center [522, 310] width 13 height 13
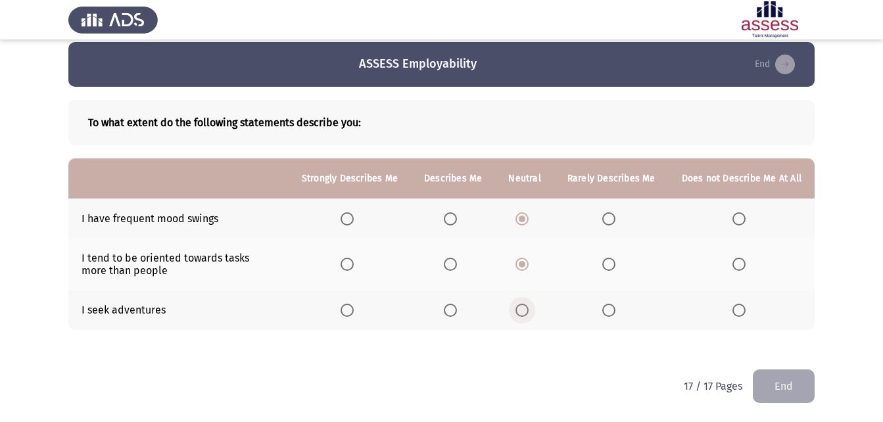
click at [529, 308] on input "Select an option" at bounding box center [522, 310] width 13 height 13
click at [795, 381] on button "End" at bounding box center [784, 387] width 62 height 34
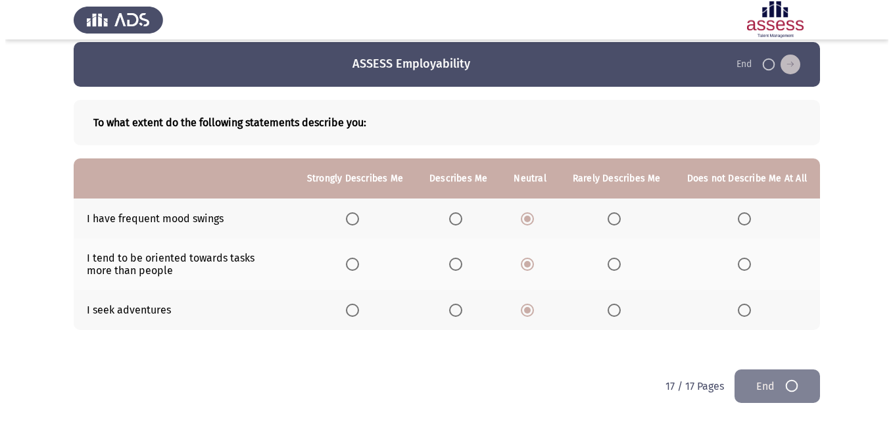
scroll to position [0, 0]
